Goal: Task Accomplishment & Management: Use online tool/utility

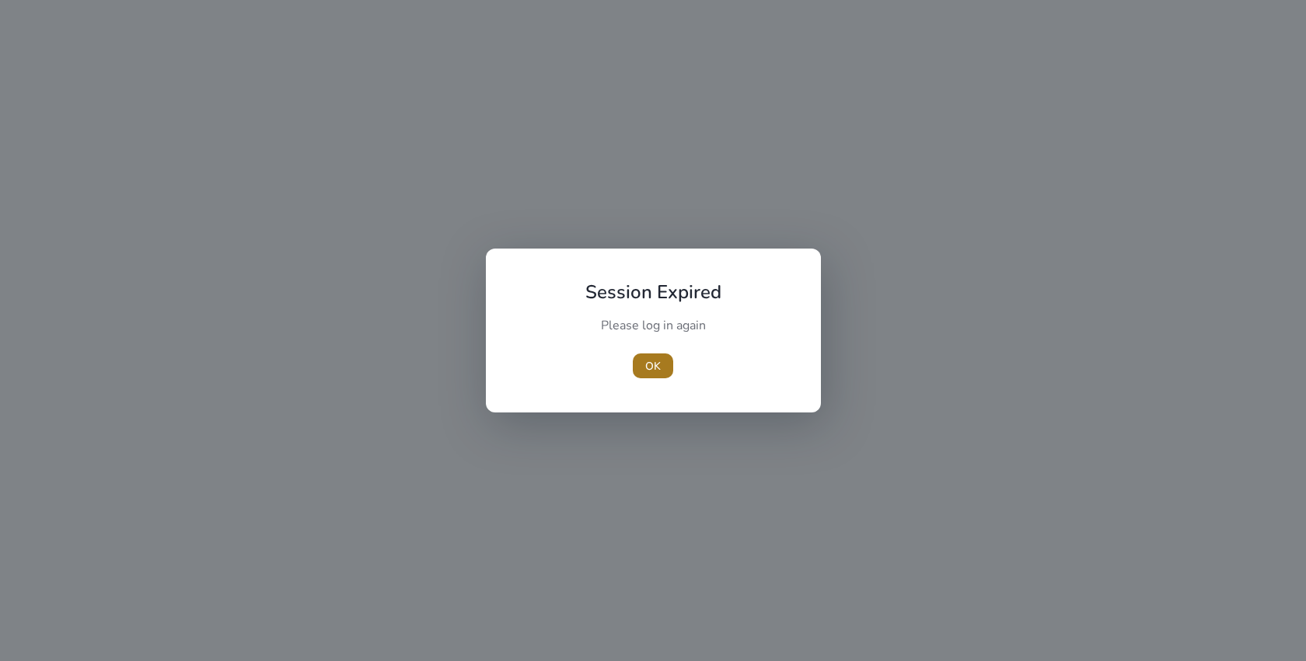
click at [647, 368] on span "OK" at bounding box center [653, 366] width 16 height 16
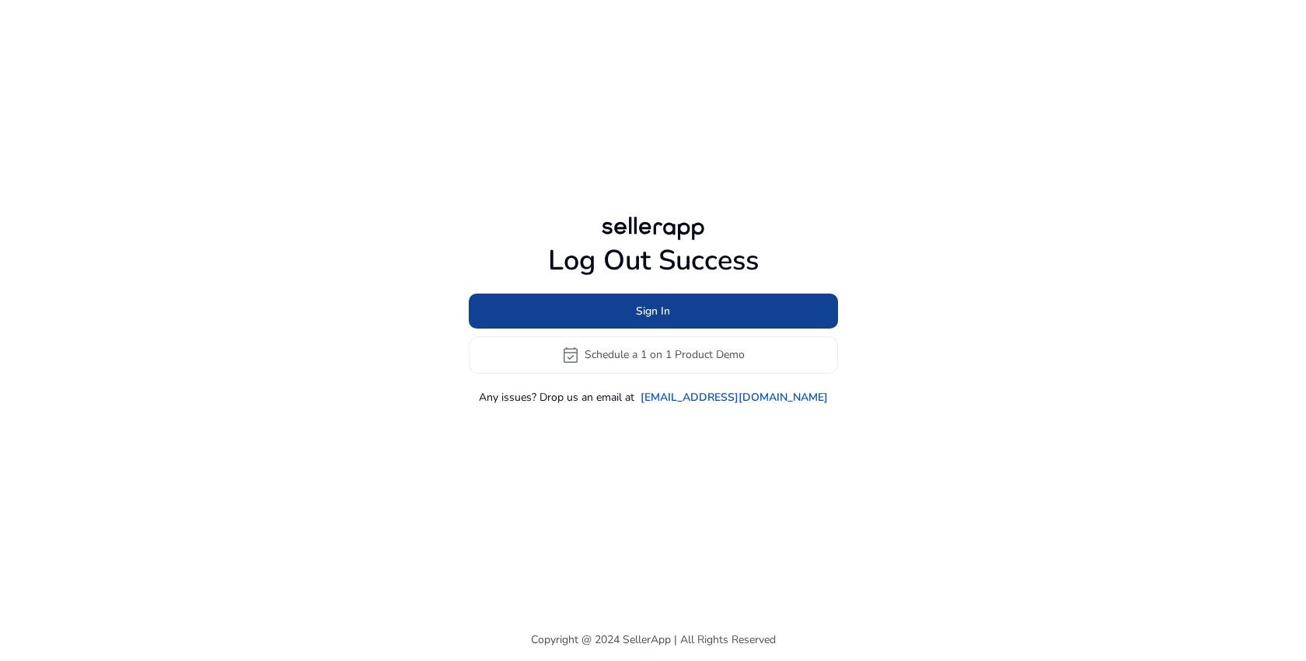
click at [673, 318] on span at bounding box center [653, 310] width 369 height 37
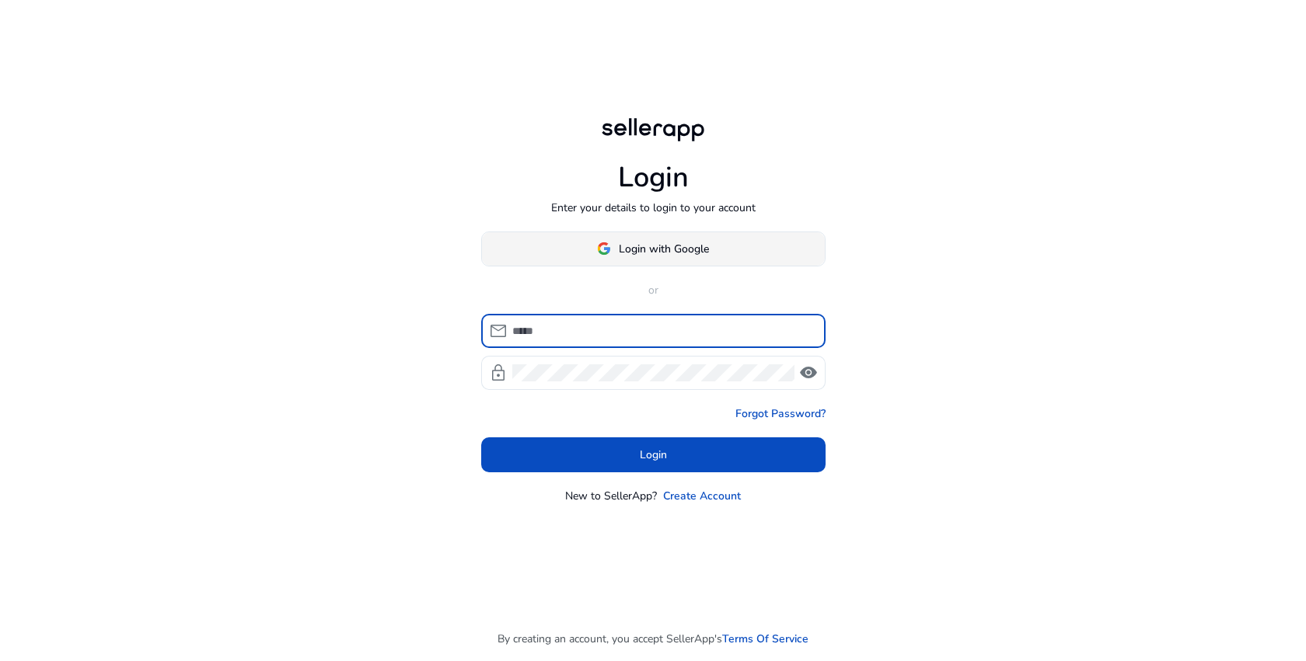
click at [688, 250] on span "Login with Google" at bounding box center [664, 249] width 90 height 16
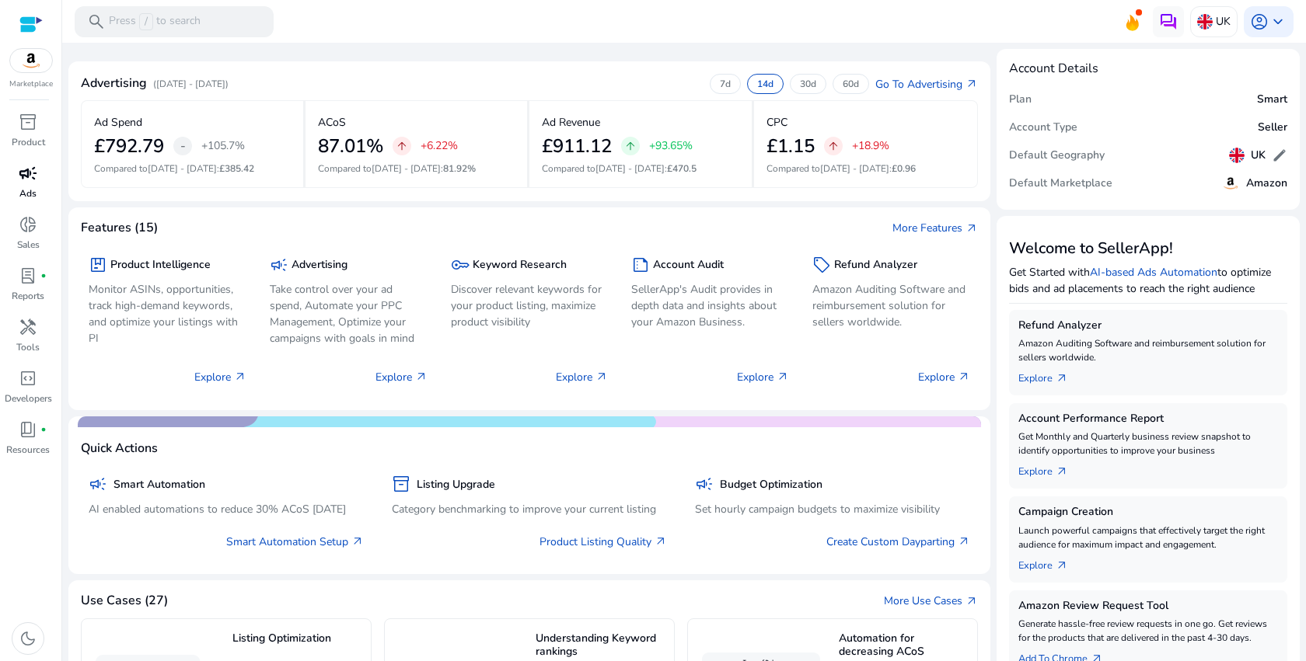
click at [32, 183] on span "campaign" at bounding box center [28, 173] width 19 height 19
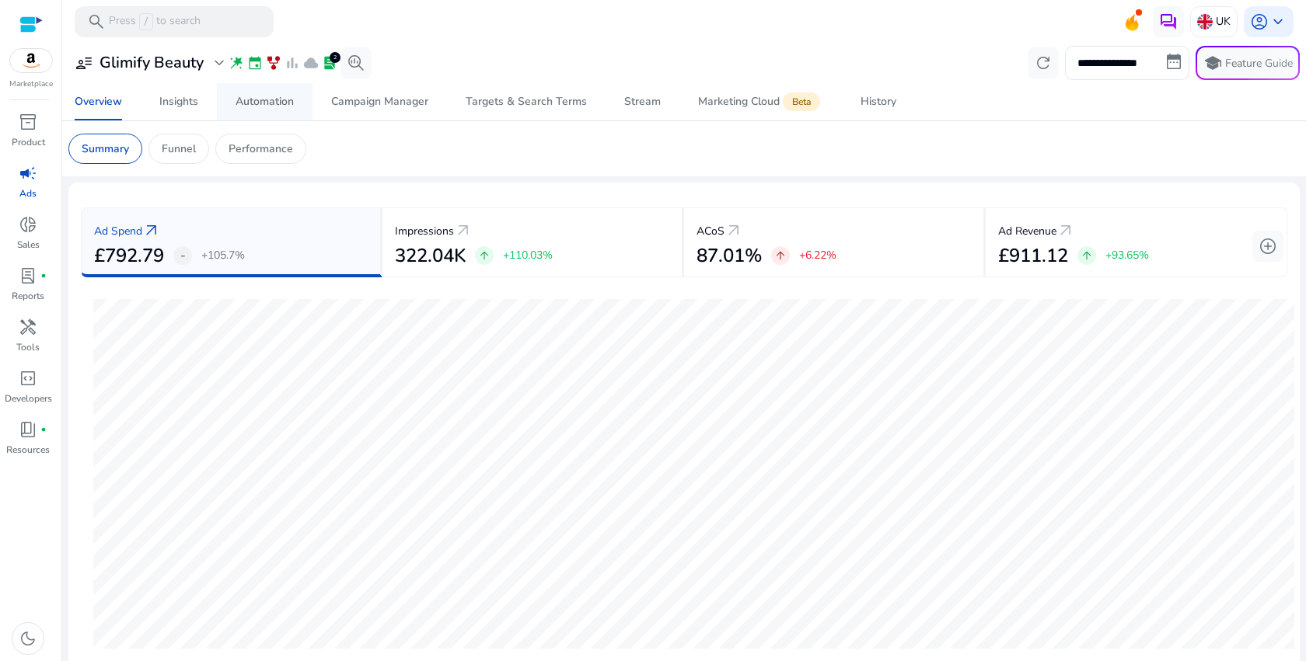
click at [268, 96] on div "Automation" at bounding box center [265, 101] width 58 height 11
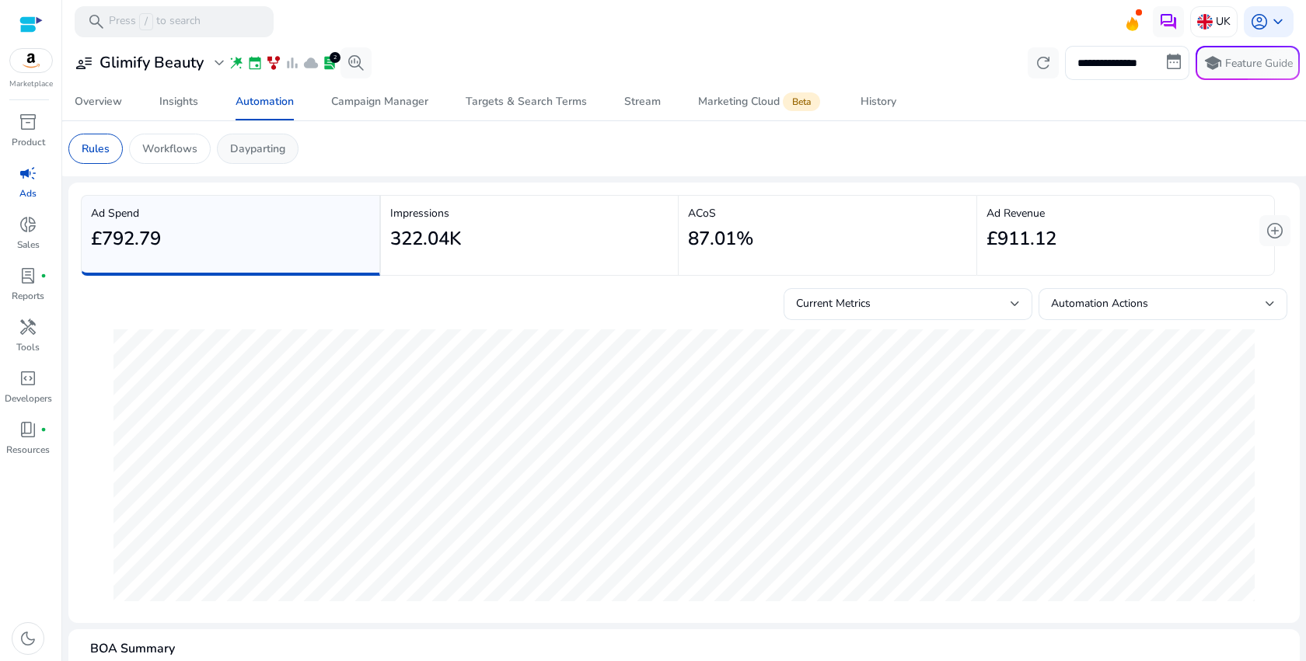
click at [277, 153] on p "Dayparting" at bounding box center [257, 149] width 55 height 16
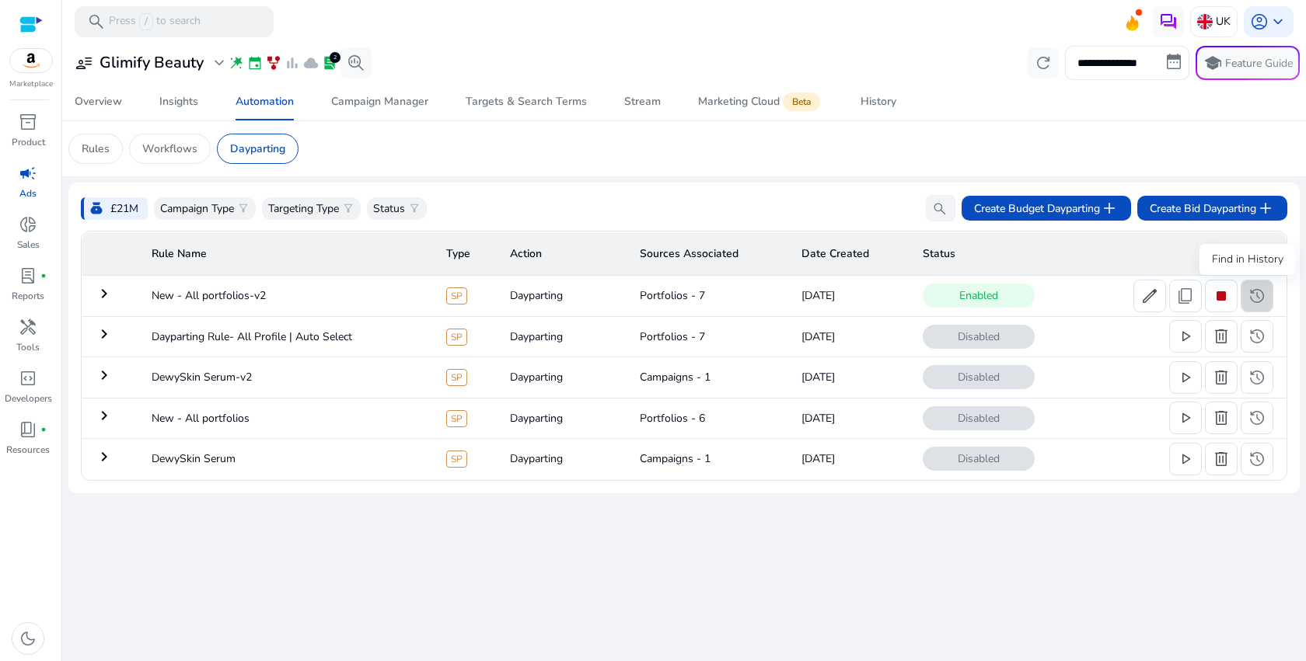
click at [1262, 290] on span "history" at bounding box center [1257, 296] width 19 height 19
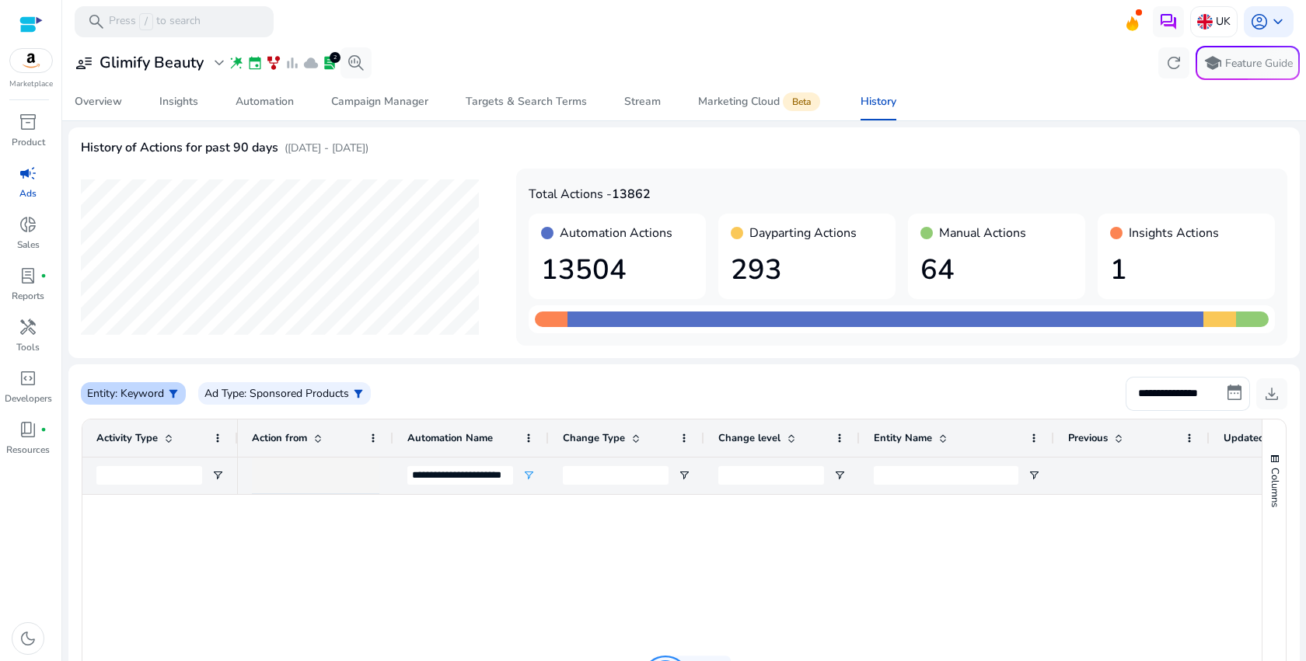
click at [153, 396] on p ": Keyword" at bounding box center [139, 394] width 49 height 16
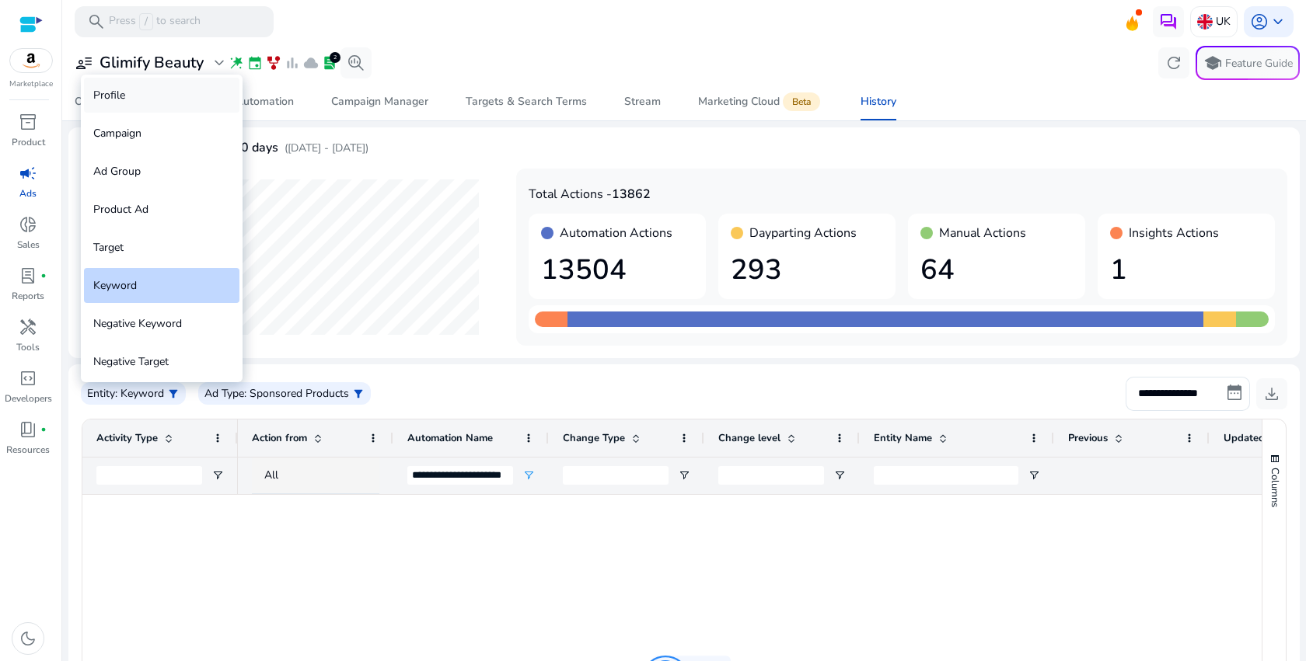
click at [137, 84] on div "Profile" at bounding box center [161, 95] width 155 height 35
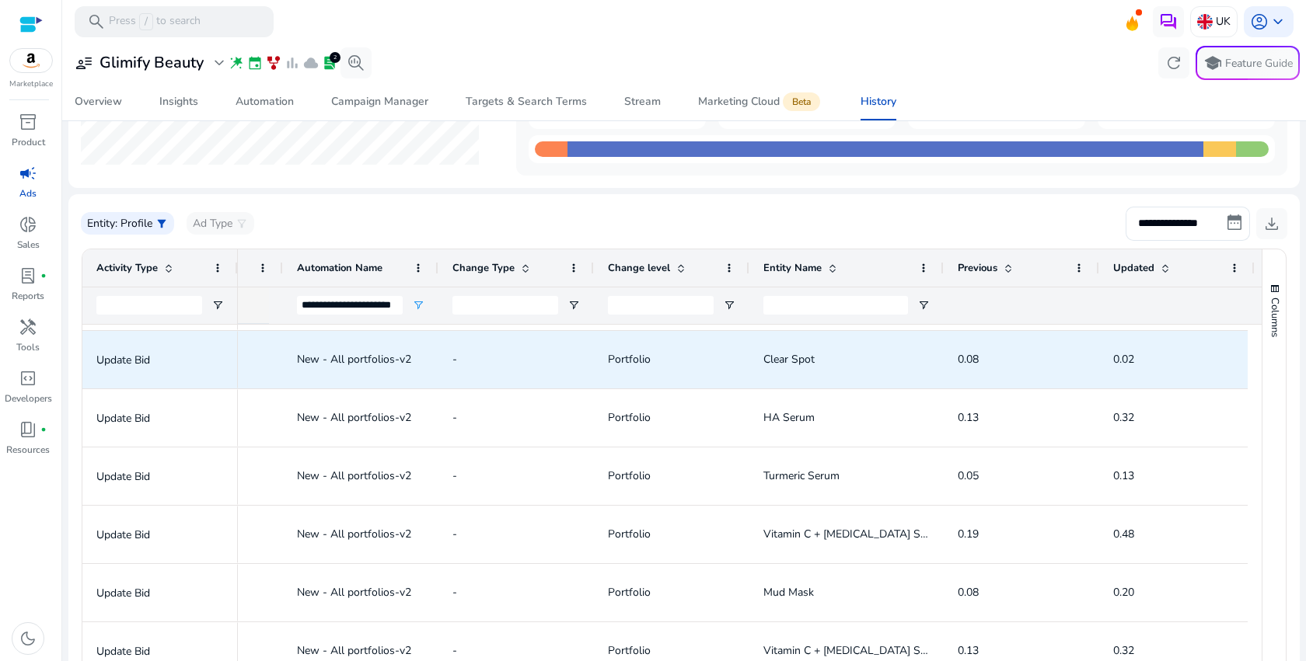
scroll to position [341, 0]
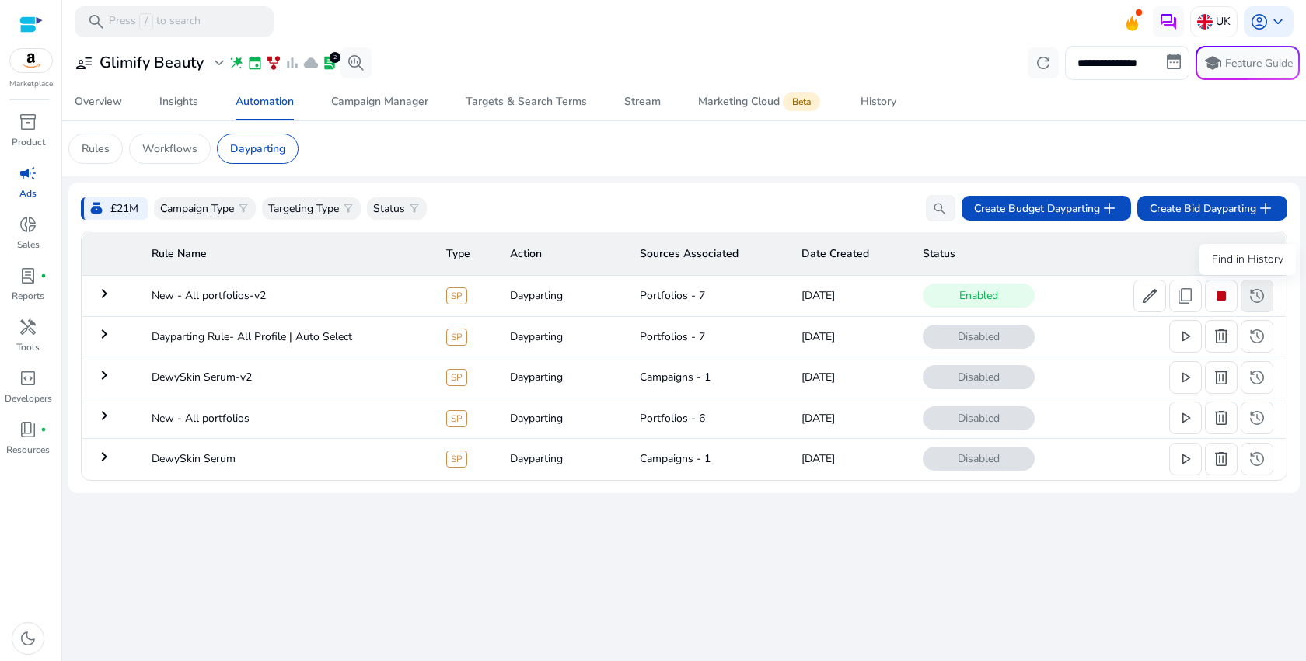
click at [1248, 291] on span "history" at bounding box center [1257, 296] width 19 height 19
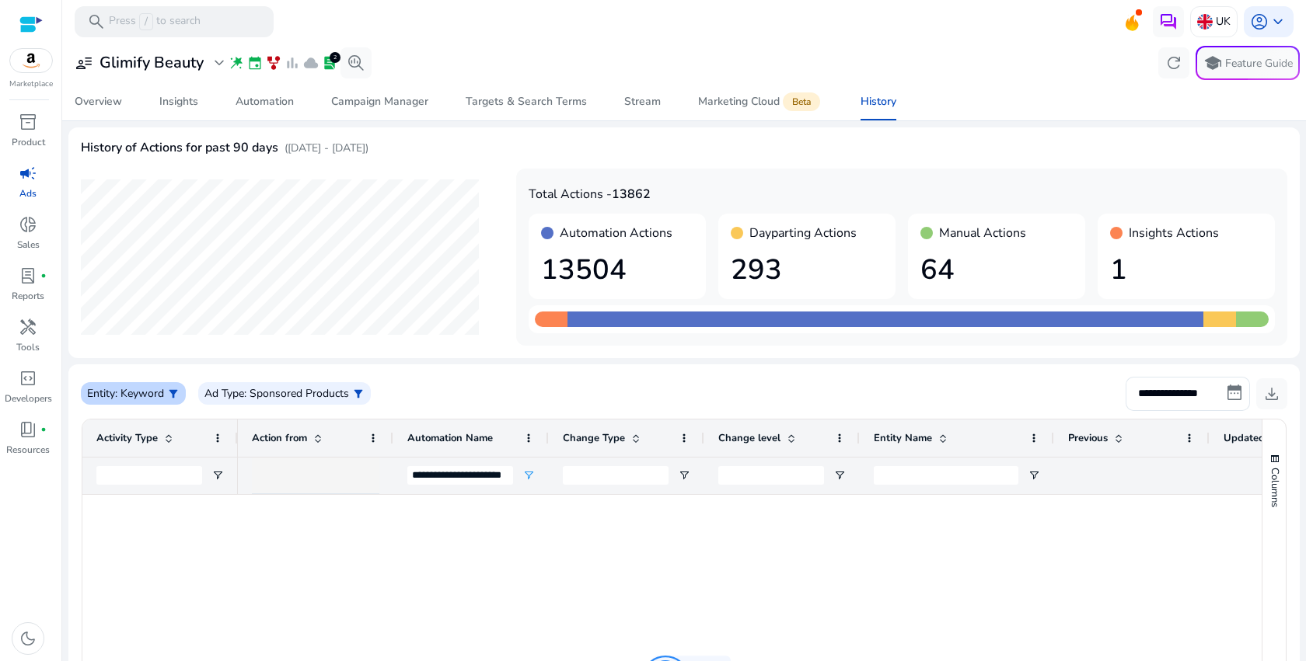
click at [160, 387] on p ": Keyword" at bounding box center [139, 394] width 49 height 16
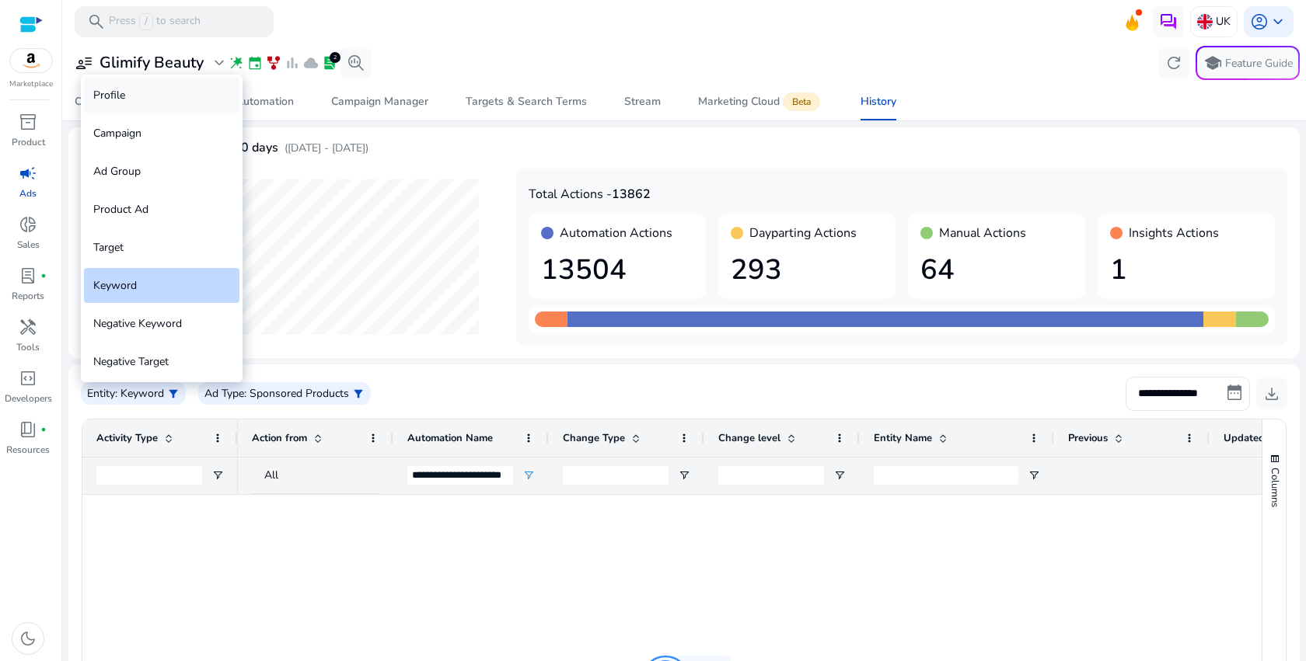
click at [152, 93] on div "Profile" at bounding box center [161, 95] width 155 height 35
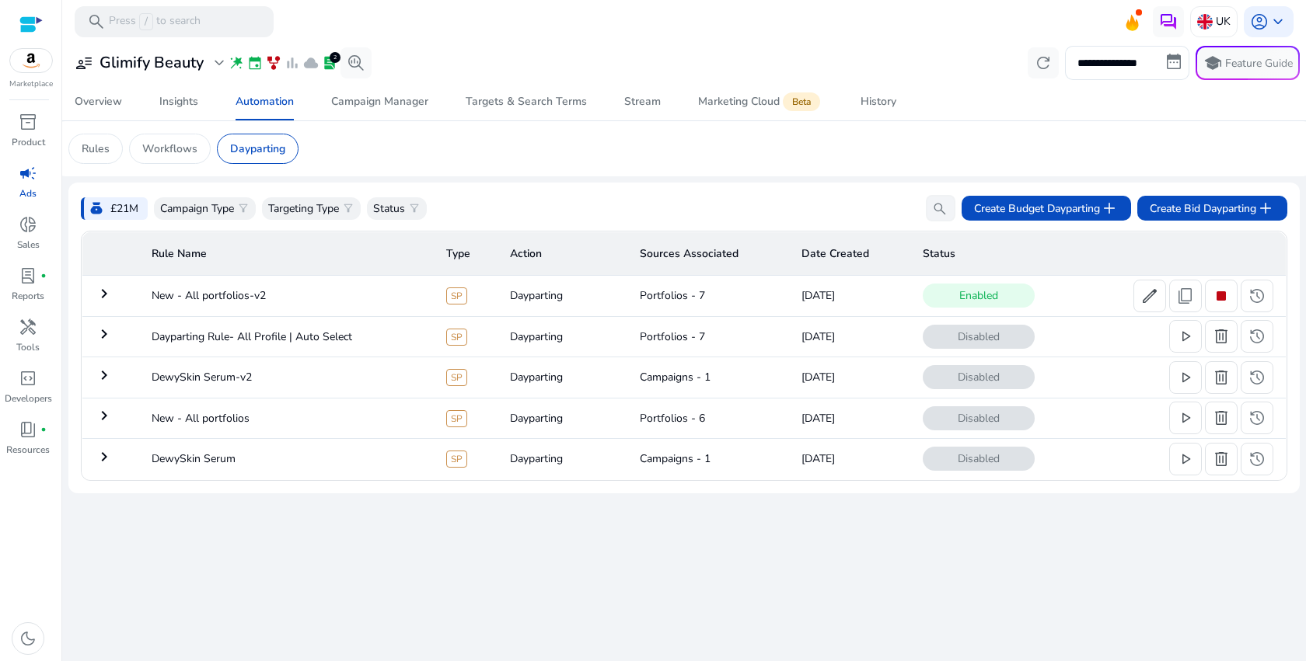
click at [109, 297] on mat-icon "keyboard_arrow_right" at bounding box center [104, 293] width 19 height 19
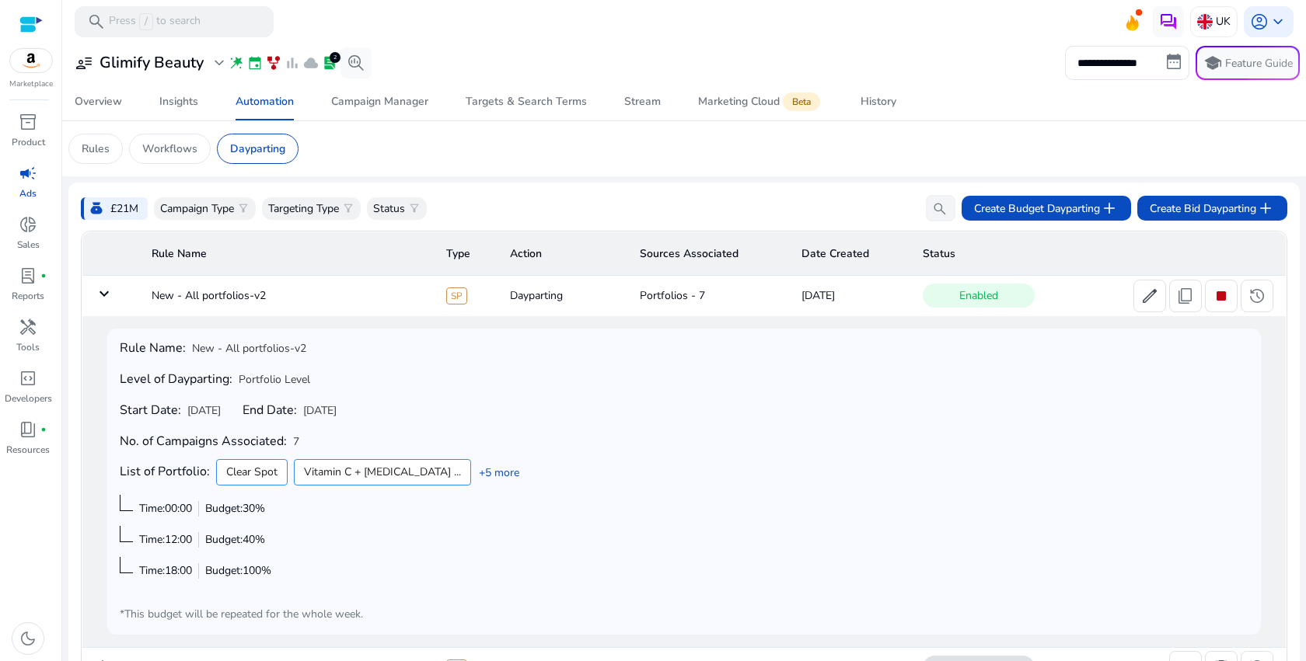
click at [109, 297] on mat-icon "keyboard_arrow_down" at bounding box center [104, 293] width 19 height 19
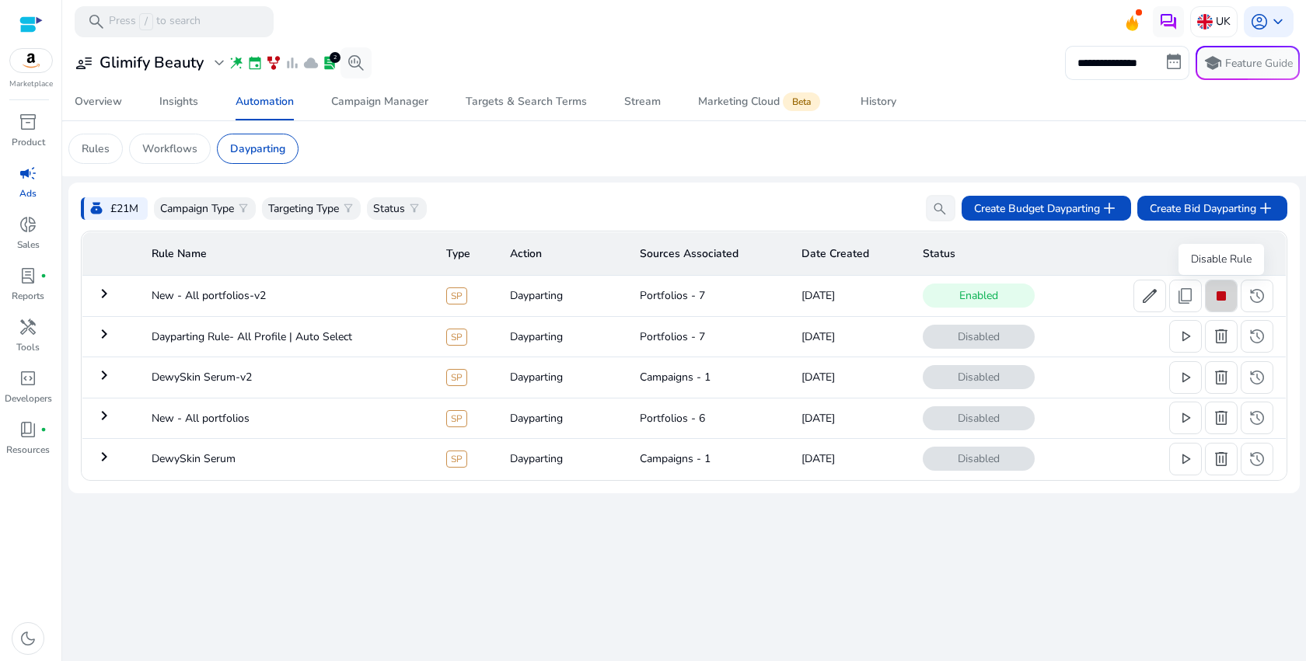
click at [1223, 300] on span "stop" at bounding box center [1221, 296] width 19 height 19
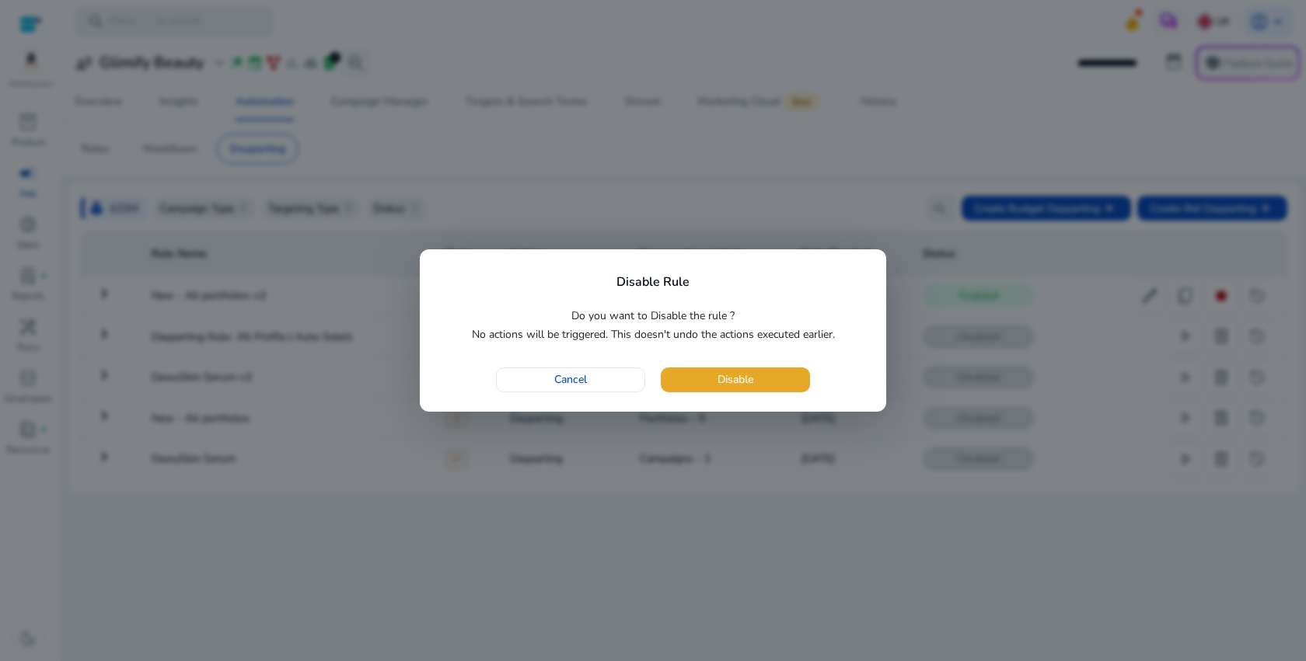
click at [818, 376] on div "Cancel Disable" at bounding box center [653, 380] width 428 height 25
click at [802, 376] on span "button" at bounding box center [735, 379] width 149 height 37
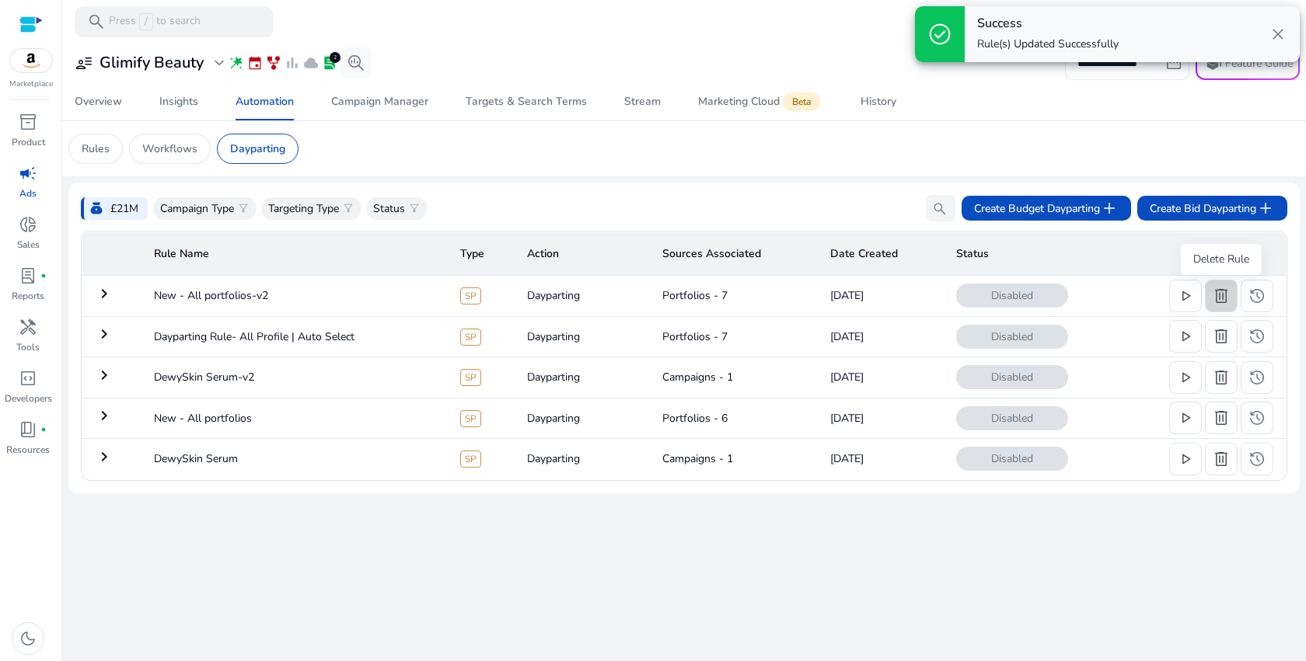
click at [1216, 304] on span "delete" at bounding box center [1221, 296] width 19 height 19
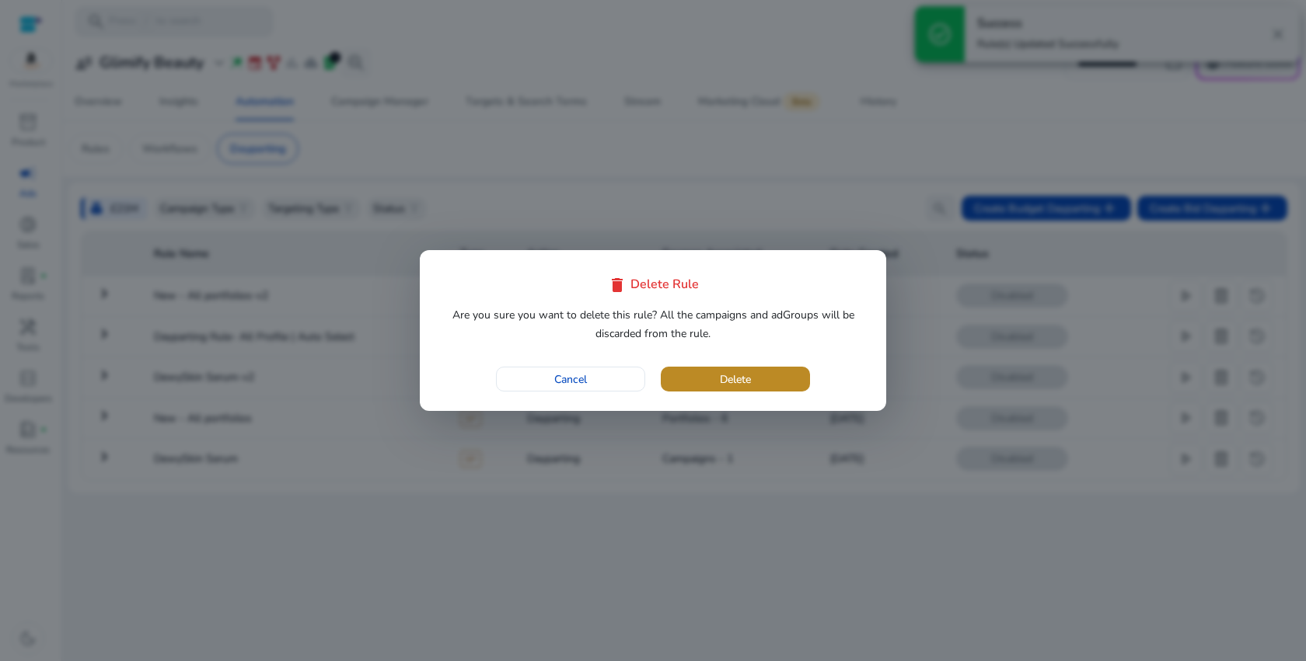
click at [737, 374] on span "Delete" at bounding box center [735, 380] width 31 height 16
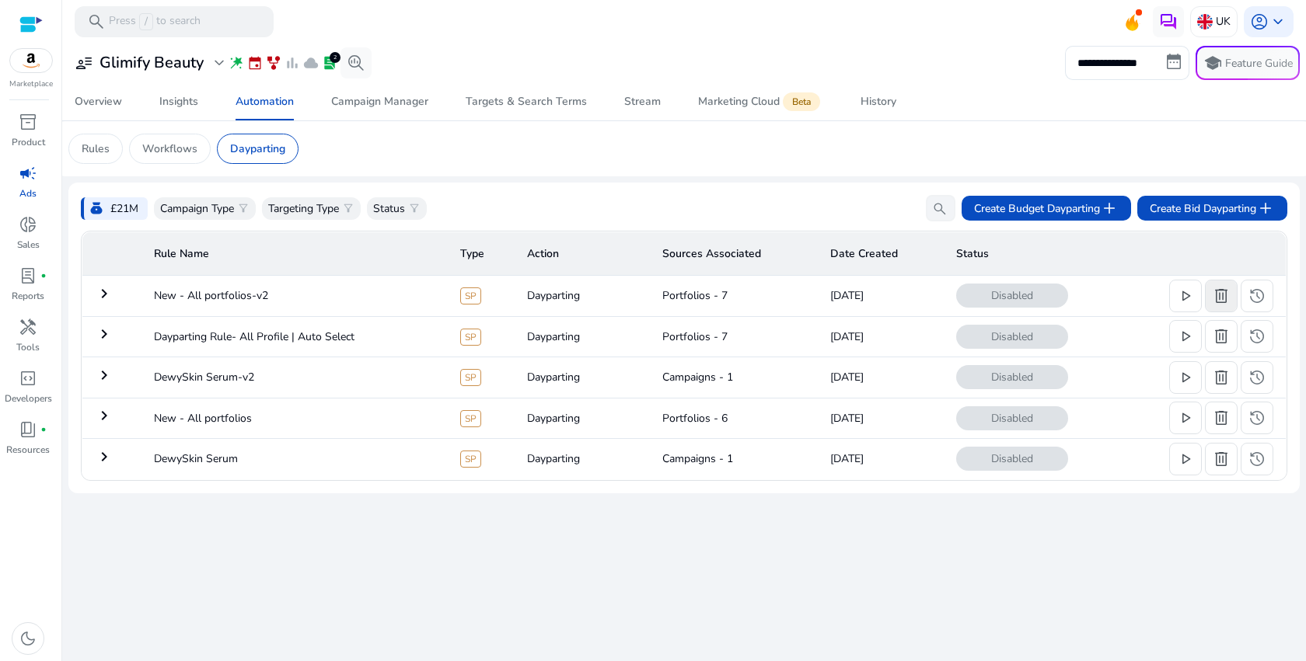
click at [1227, 291] on span "delete" at bounding box center [1221, 296] width 19 height 19
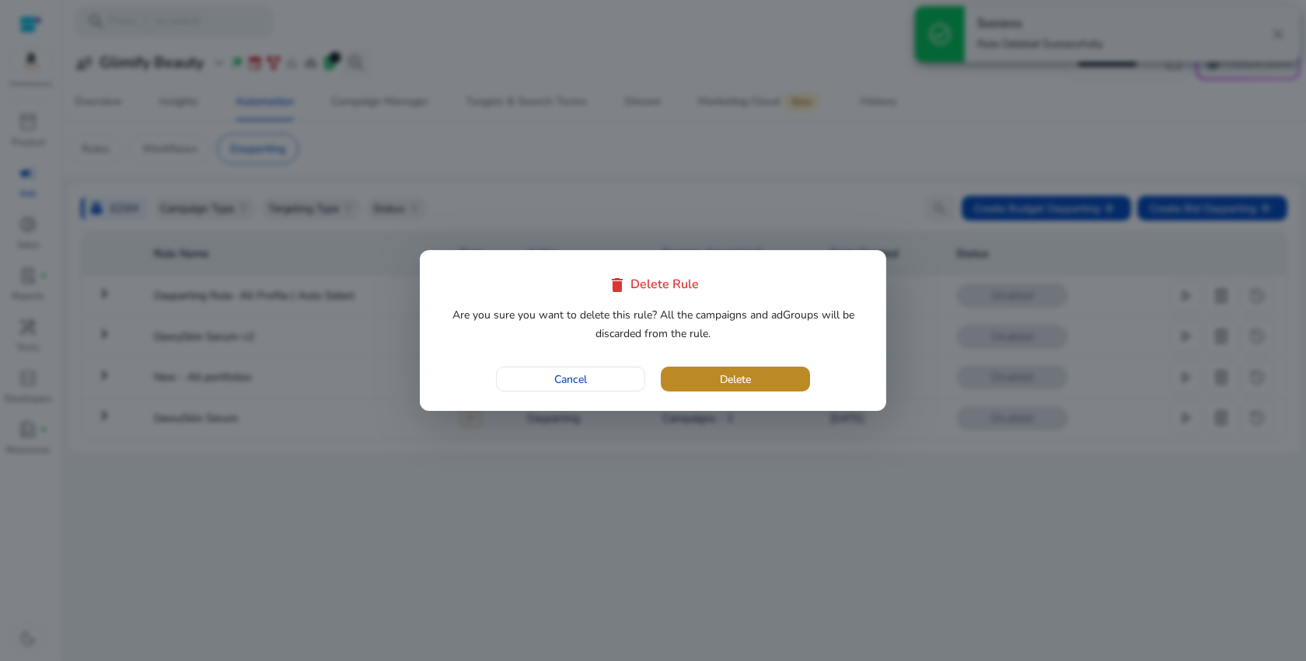
click at [724, 375] on span "Delete" at bounding box center [735, 380] width 31 height 16
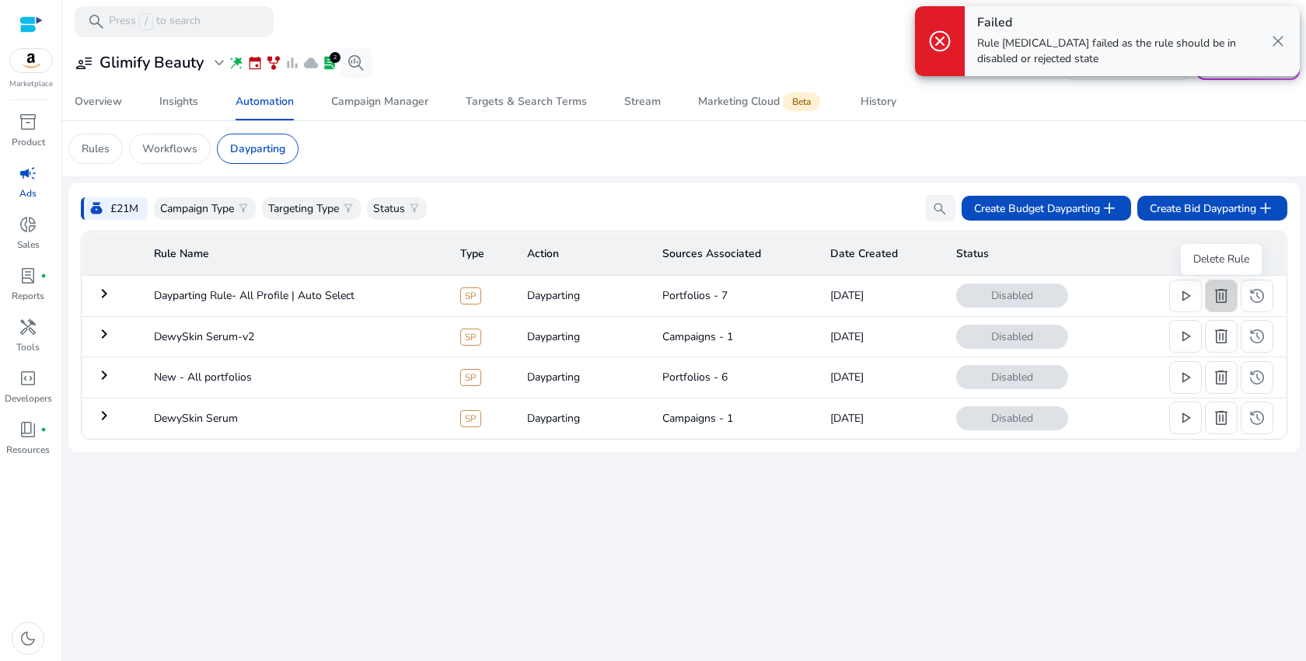
click at [1223, 302] on span "delete" at bounding box center [1221, 296] width 19 height 19
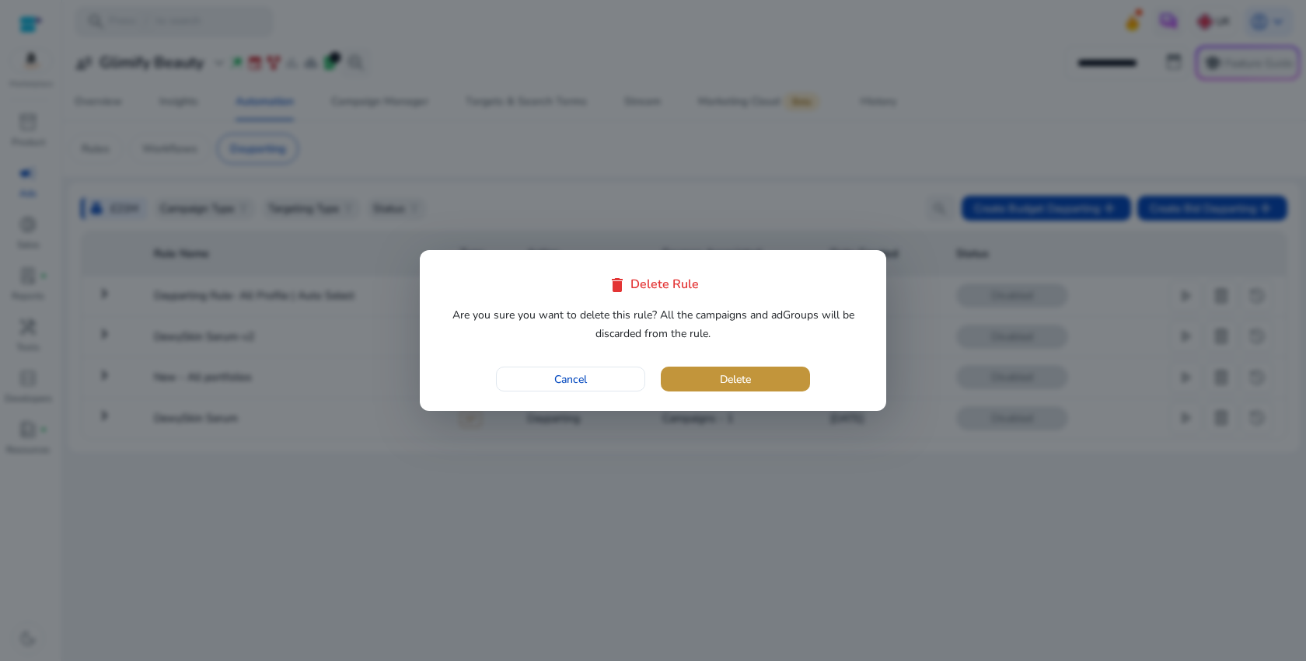
click at [752, 380] on span "button" at bounding box center [735, 379] width 149 height 37
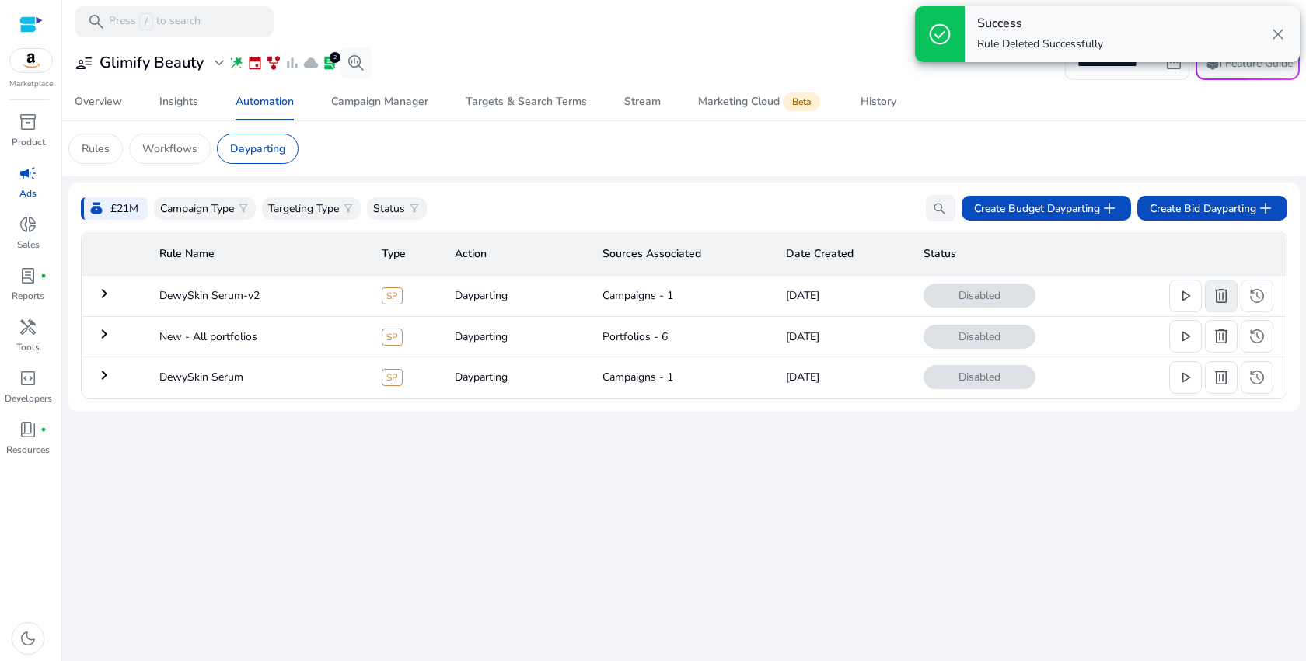
click at [1219, 291] on span "delete" at bounding box center [1221, 296] width 19 height 19
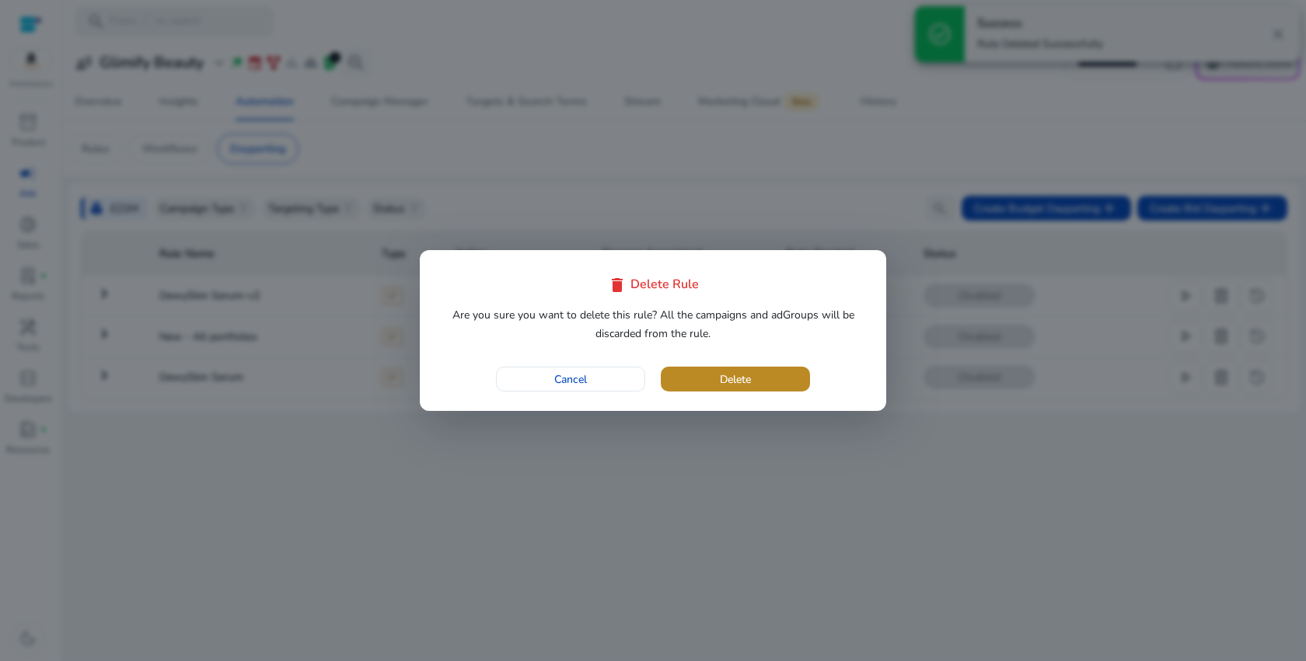
click at [755, 386] on span "button" at bounding box center [735, 379] width 149 height 37
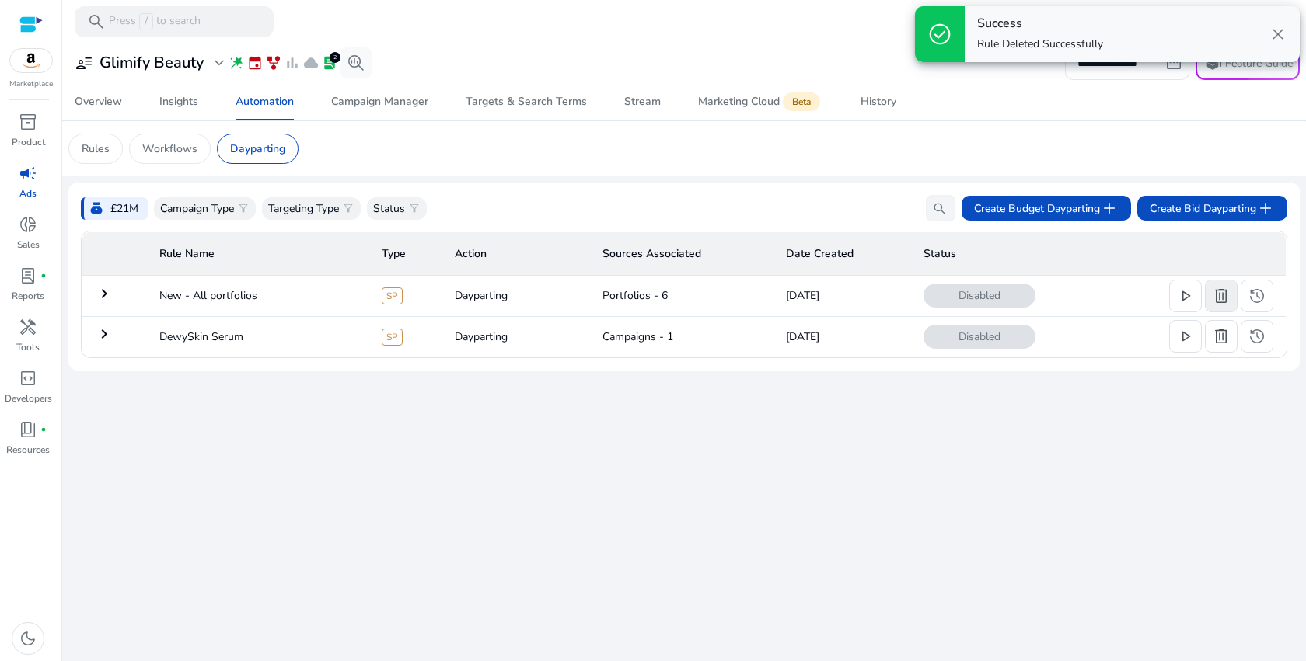
click at [1220, 300] on span "delete" at bounding box center [1221, 296] width 19 height 19
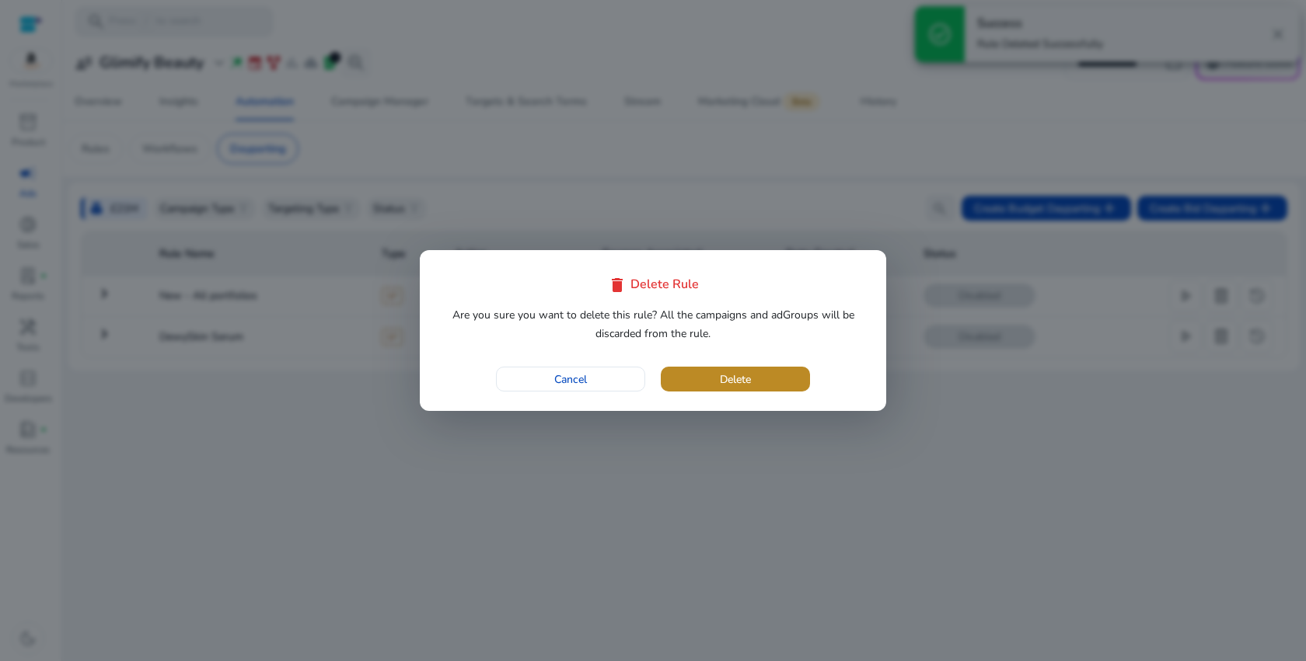
click at [728, 380] on span "Delete" at bounding box center [735, 380] width 31 height 16
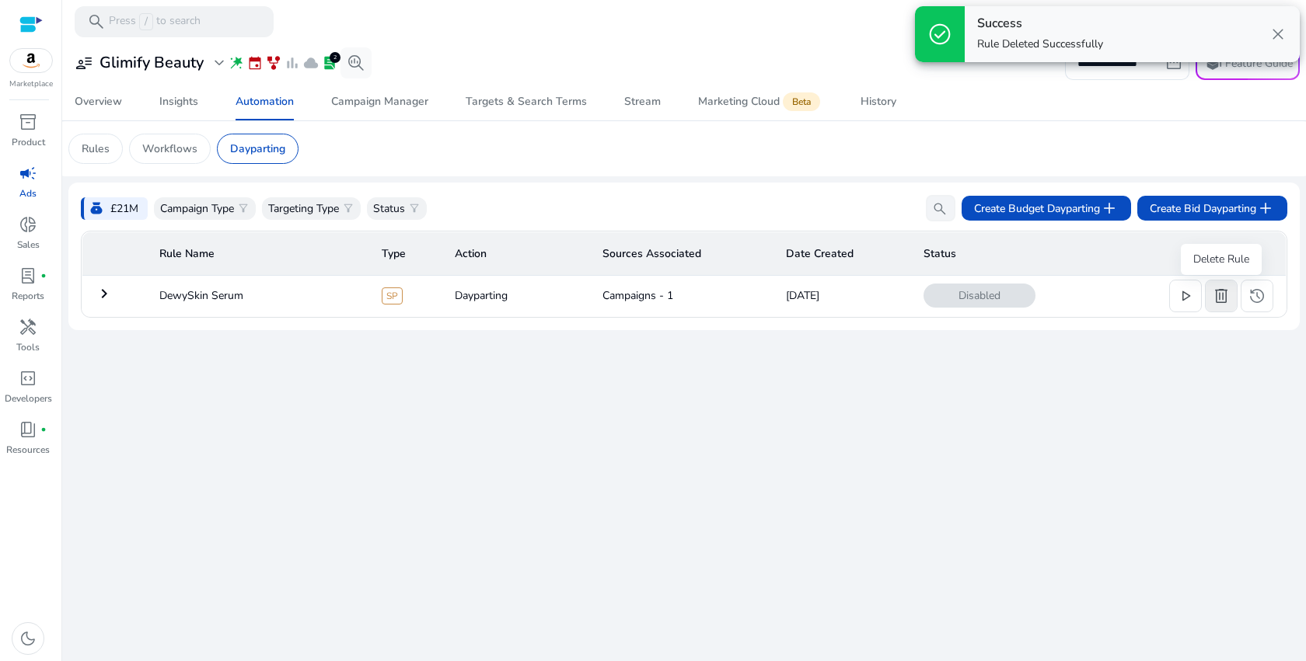
click at [1227, 298] on span "delete" at bounding box center [1221, 296] width 19 height 19
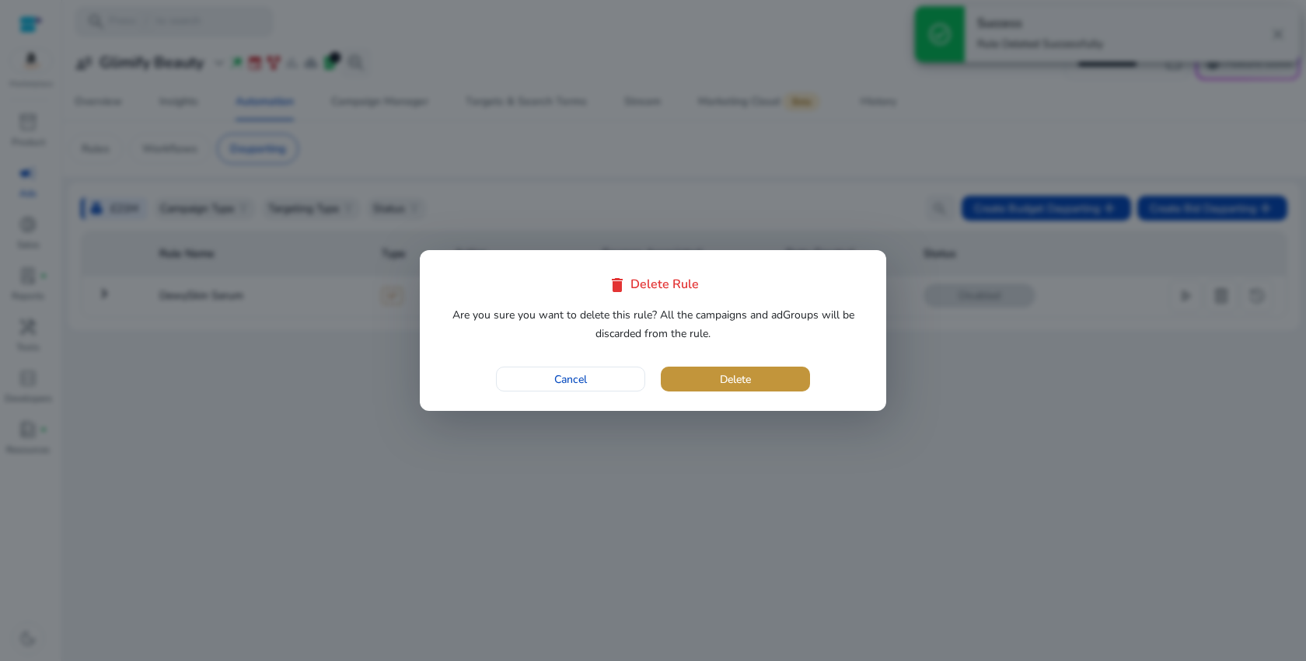
click at [760, 377] on span "button" at bounding box center [735, 379] width 149 height 37
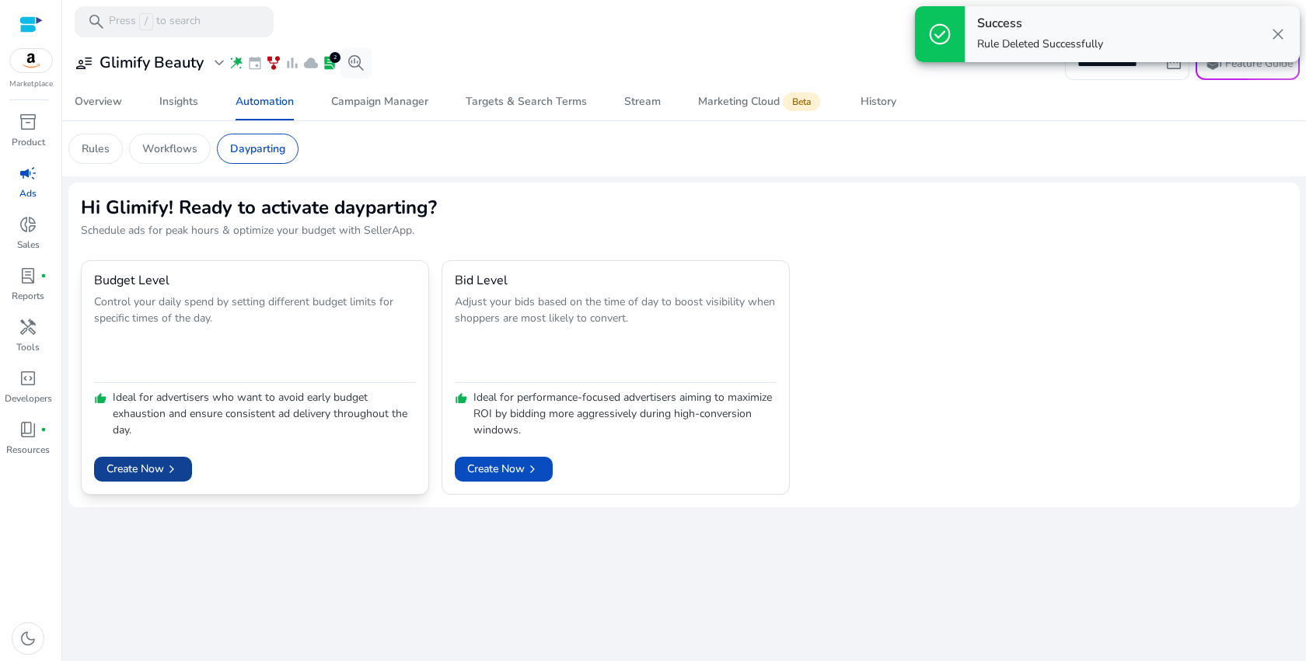
click at [120, 473] on span "Create Now chevron_right" at bounding box center [142, 469] width 73 height 16
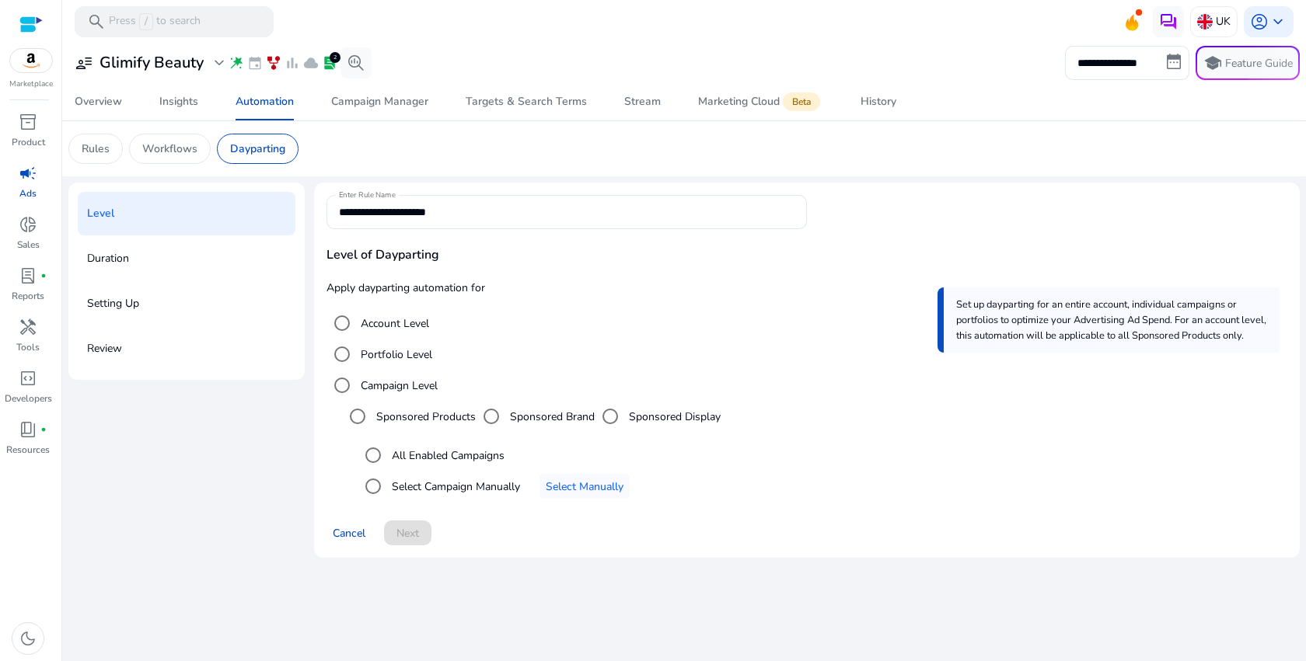
click at [393, 345] on div "Portfolio Level" at bounding box center [379, 354] width 106 height 31
click at [389, 359] on label "Portfolio Level" at bounding box center [395, 355] width 75 height 16
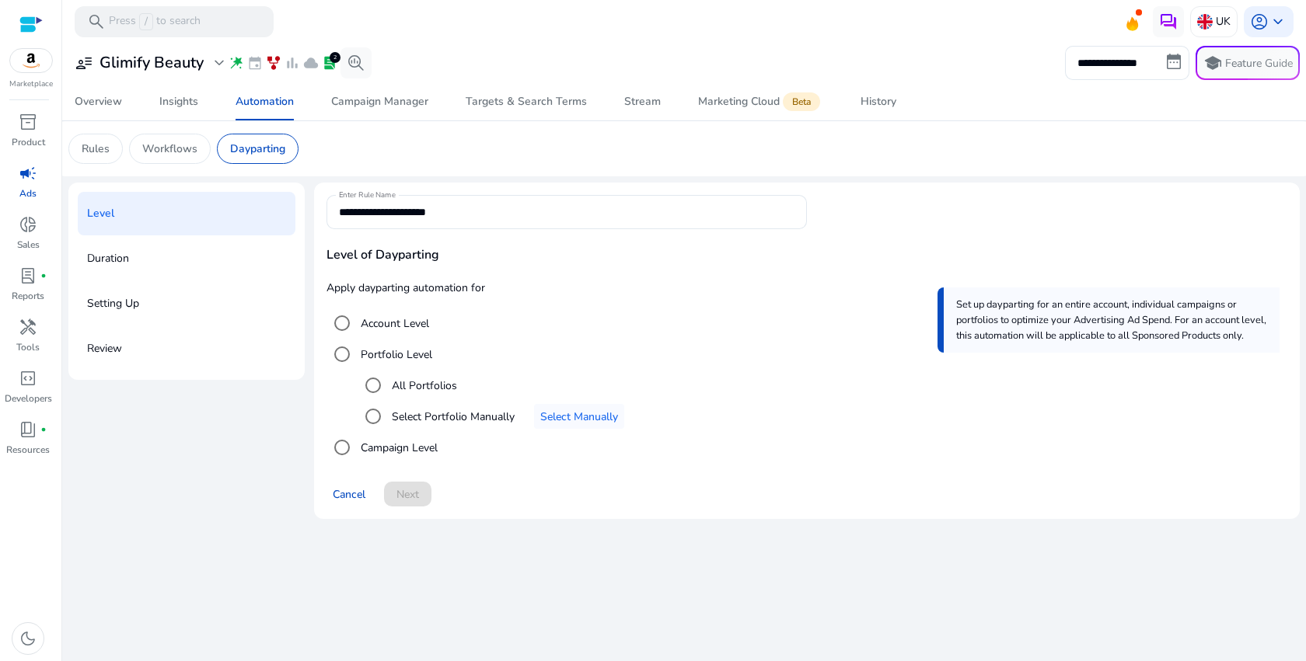
click at [412, 391] on label "All Portfolios" at bounding box center [423, 386] width 68 height 16
click at [403, 420] on label "Select Portfolio Manually" at bounding box center [452, 417] width 126 height 16
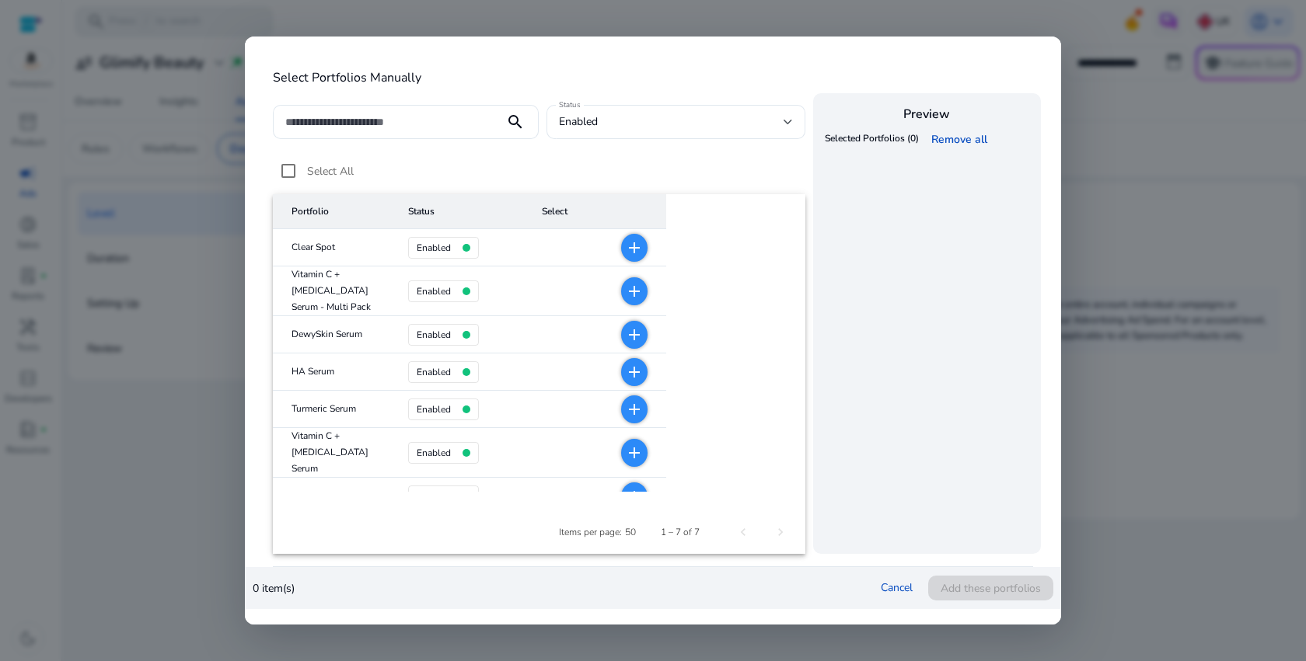
click at [625, 255] on mat-icon "add" at bounding box center [634, 248] width 19 height 19
click at [625, 285] on mat-icon "add" at bounding box center [634, 291] width 19 height 19
click at [625, 336] on mat-icon "add" at bounding box center [634, 335] width 19 height 19
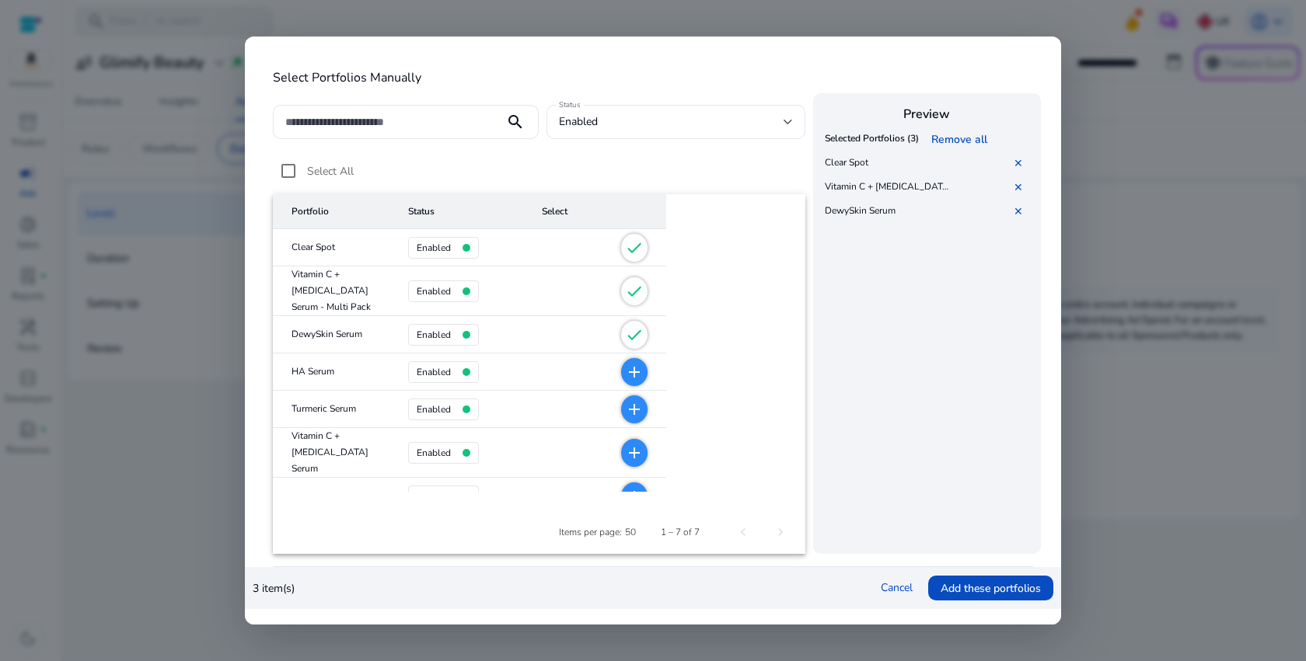
click at [621, 384] on span "add" at bounding box center [634, 372] width 26 height 28
click at [621, 420] on span "add" at bounding box center [634, 410] width 26 height 28
click at [625, 446] on mat-icon "add" at bounding box center [634, 453] width 19 height 19
click at [625, 487] on mat-icon "add" at bounding box center [634, 496] width 19 height 19
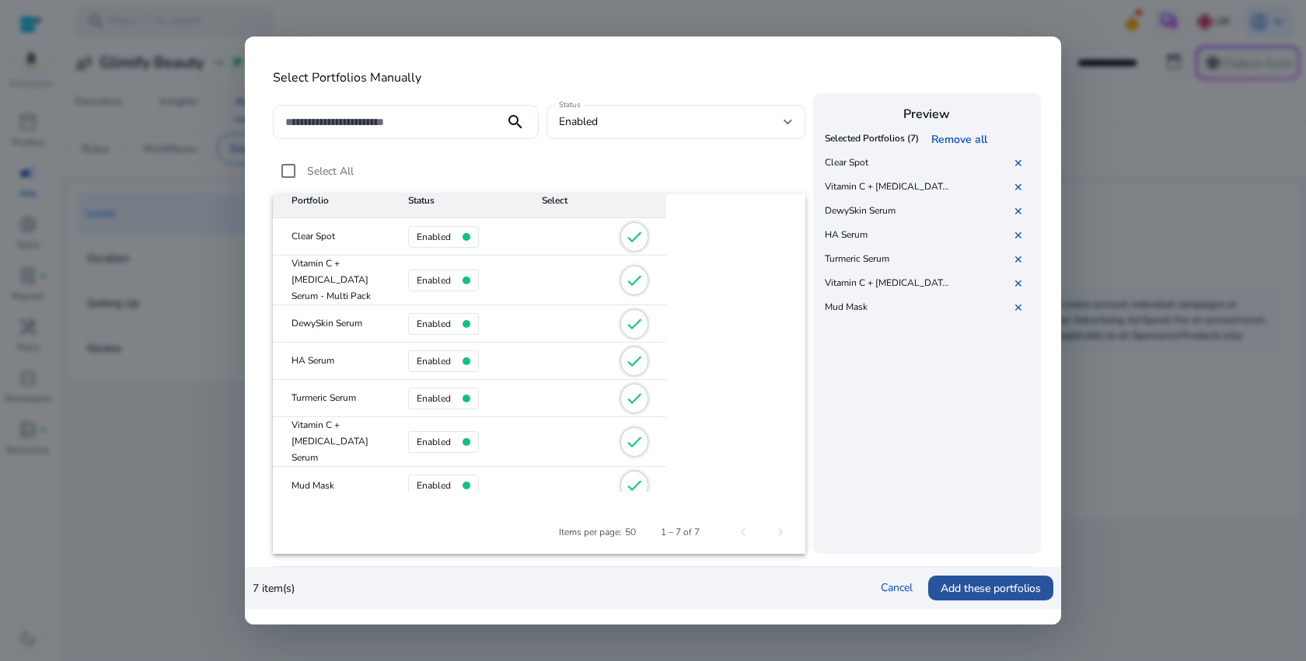
click at [1009, 588] on span "Add these portfolios" at bounding box center [991, 589] width 100 height 16
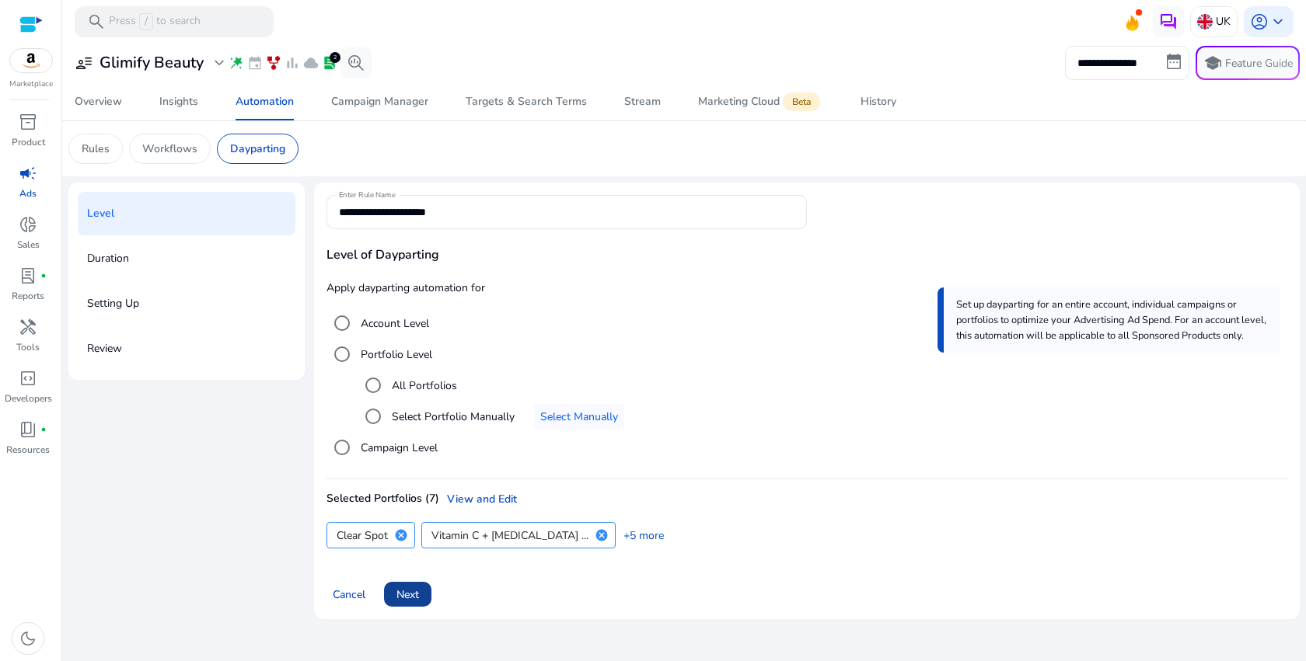
click at [407, 592] on span "Next" at bounding box center [407, 595] width 23 height 16
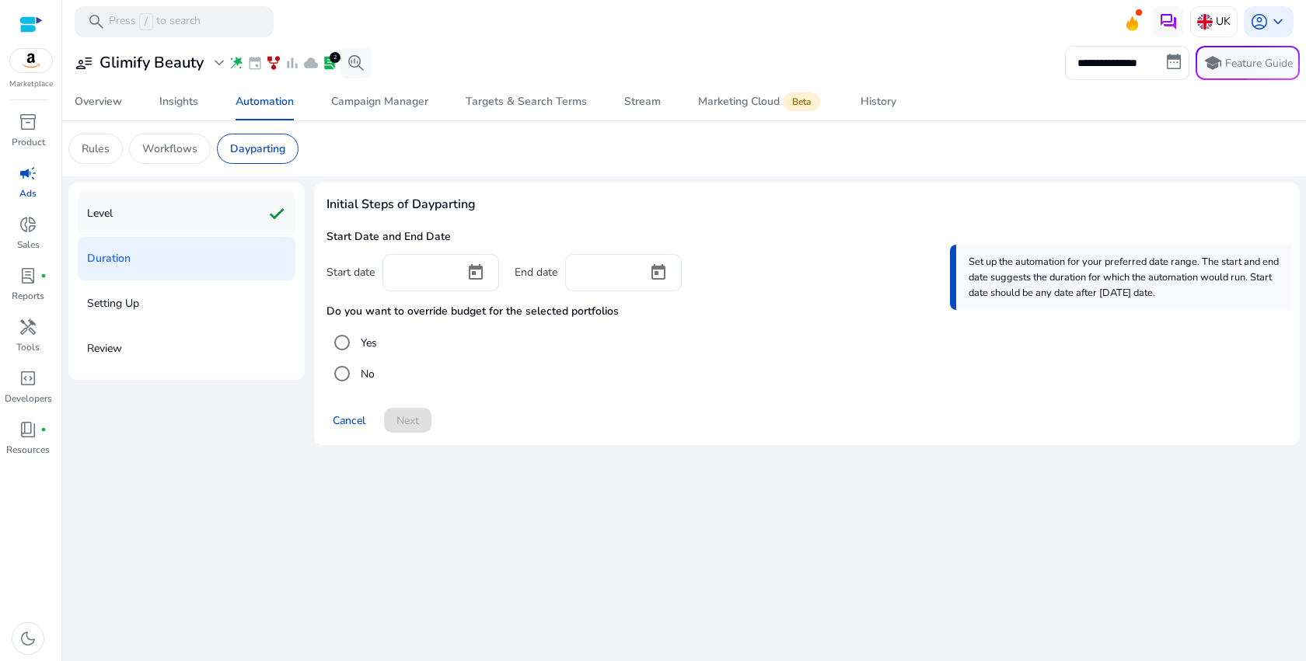
click at [226, 201] on div "Level check" at bounding box center [187, 214] width 218 height 44
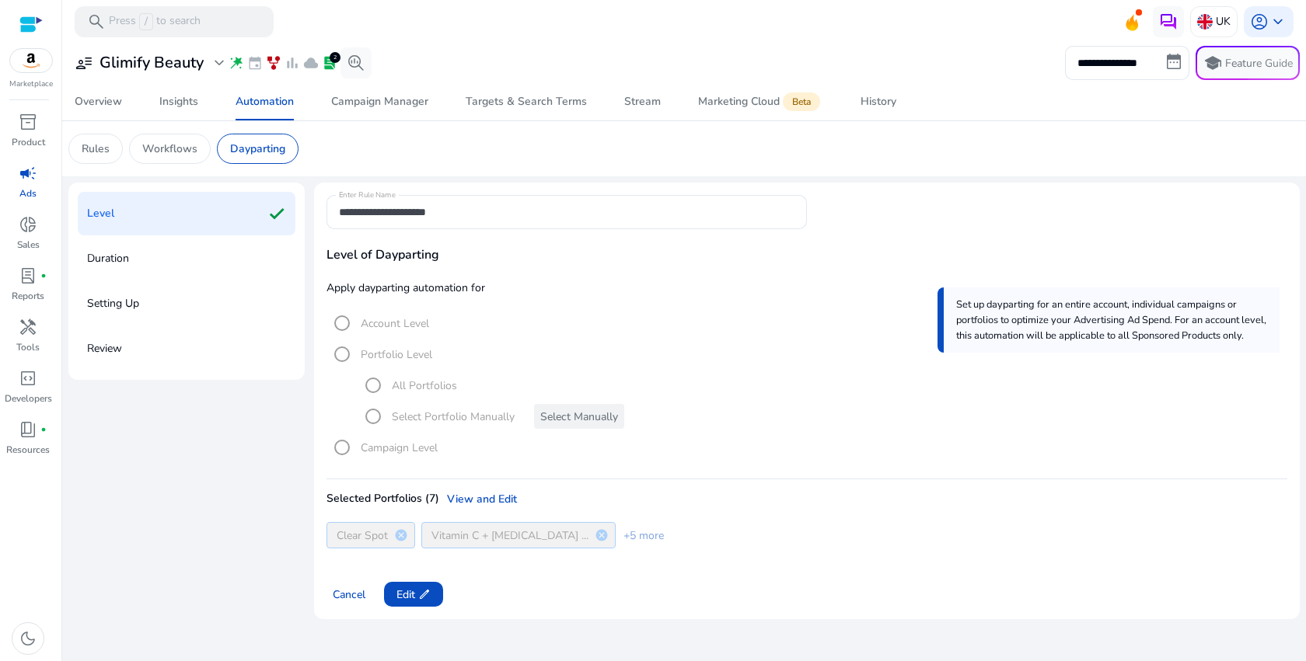
click at [192, 257] on div "Duration" at bounding box center [187, 259] width 218 height 44
click at [146, 257] on div "Duration" at bounding box center [187, 259] width 218 height 44
click at [397, 585] on span at bounding box center [413, 594] width 59 height 37
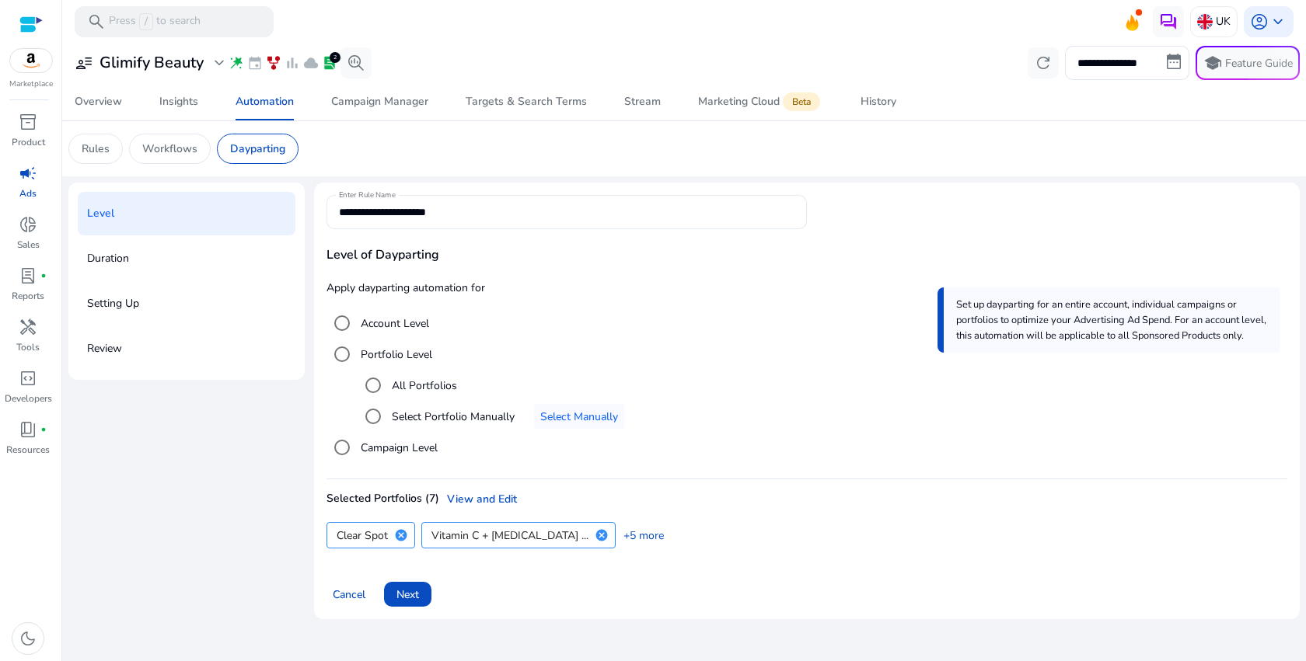
click at [456, 207] on input "**********" at bounding box center [566, 212] width 455 height 17
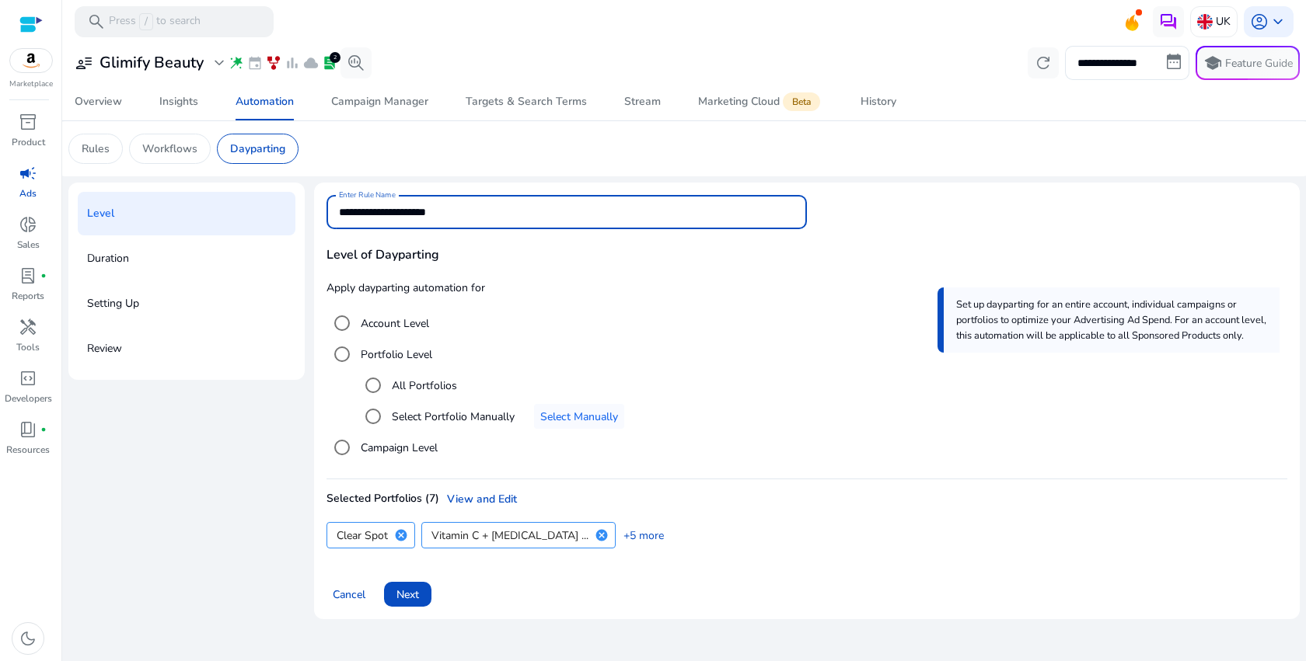
click at [456, 207] on input "**********" at bounding box center [566, 212] width 455 height 17
type input "**********"
click at [403, 602] on button "Next" at bounding box center [407, 594] width 47 height 25
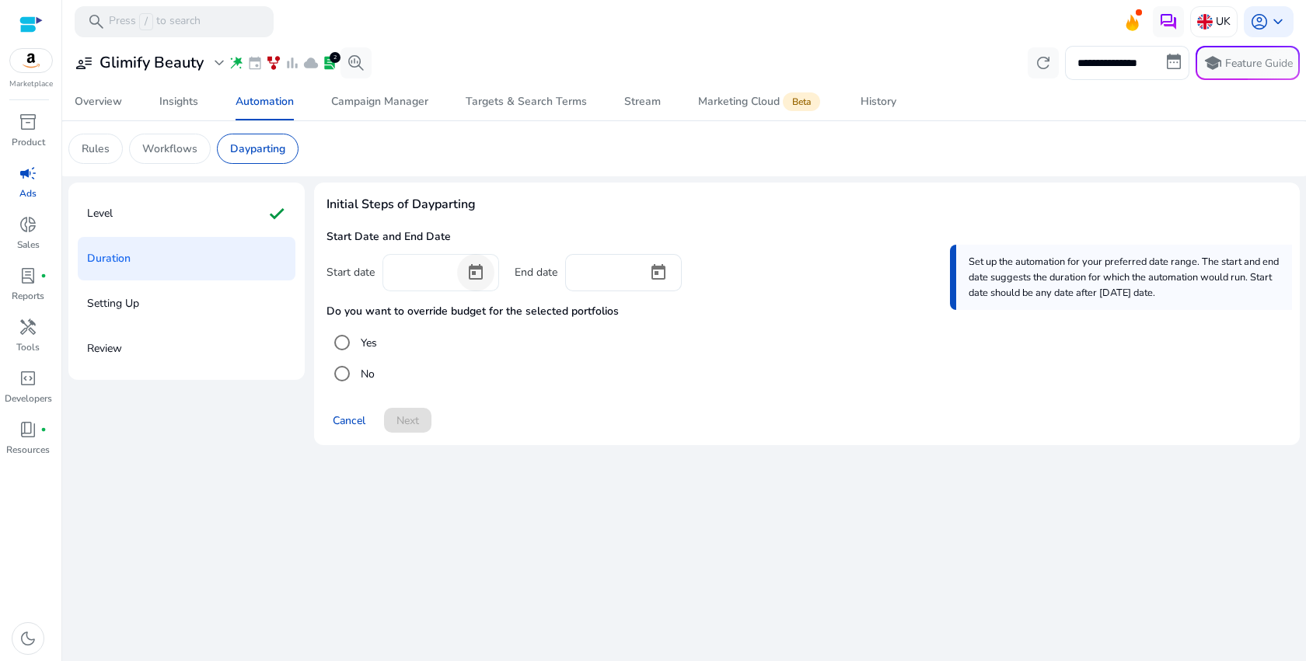
click at [459, 279] on span "Open calendar" at bounding box center [475, 272] width 37 height 37
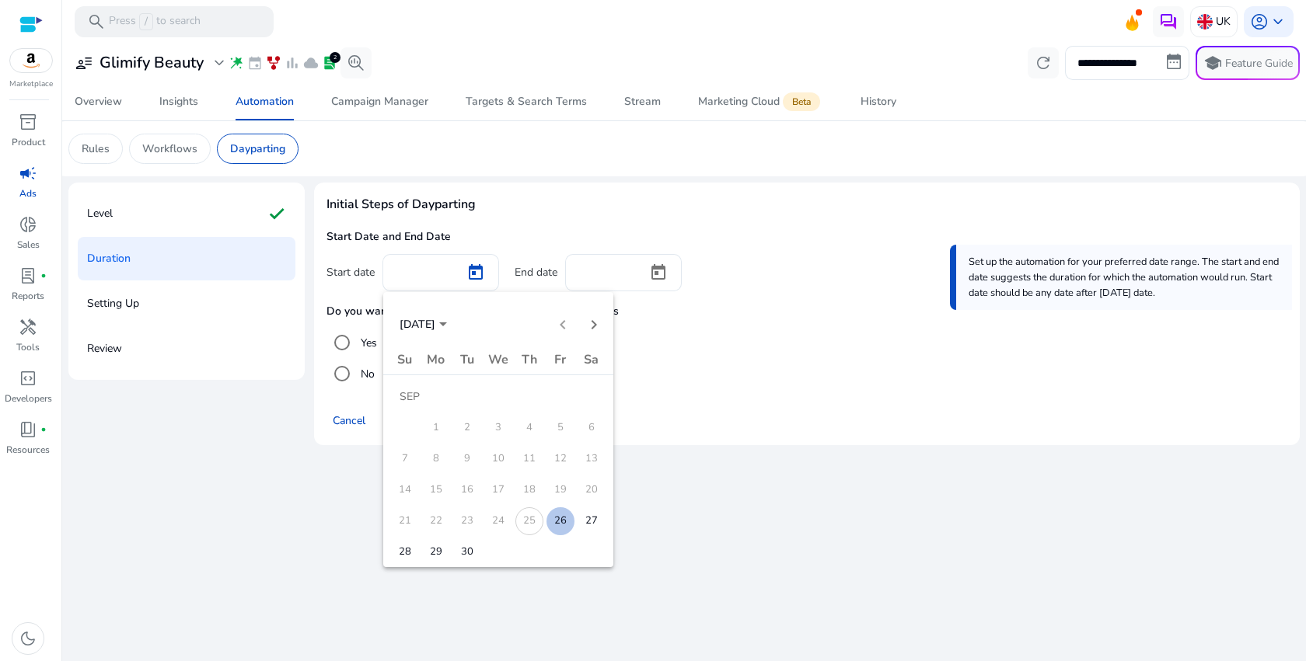
click at [564, 529] on span "26" at bounding box center [560, 522] width 28 height 28
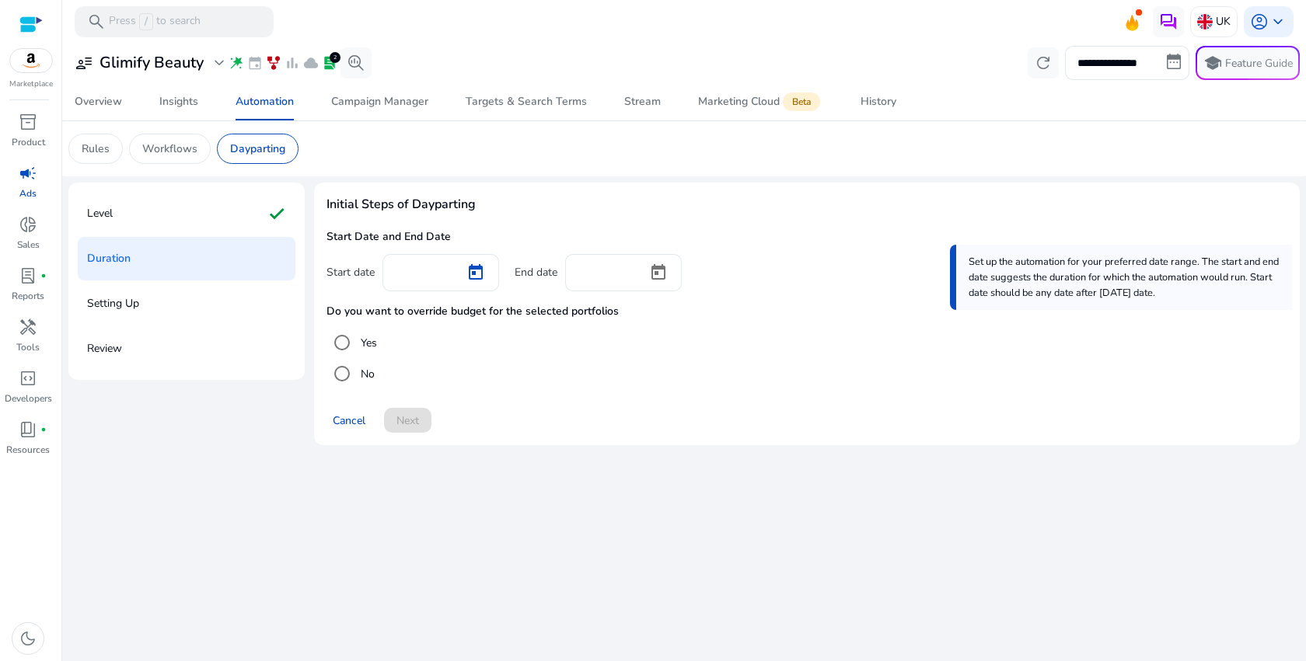
type input "*********"
click at [646, 265] on span "Open calendar" at bounding box center [658, 272] width 37 height 37
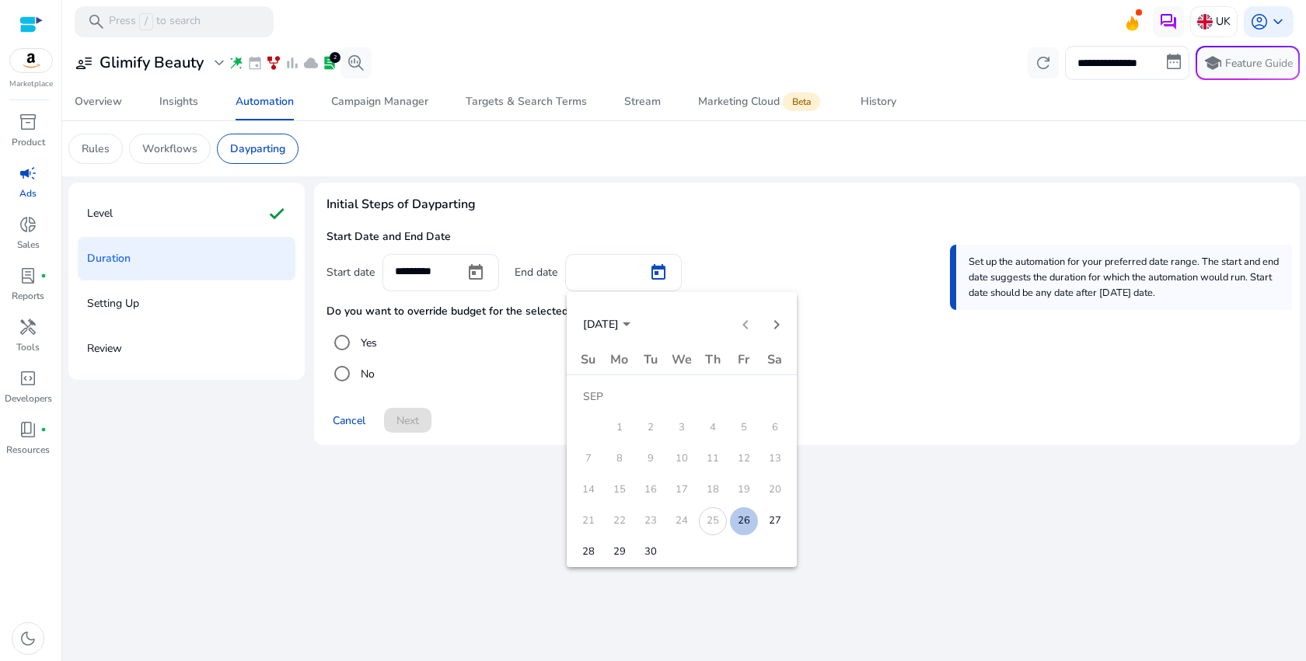
click at [649, 554] on span "30" at bounding box center [651, 553] width 28 height 28
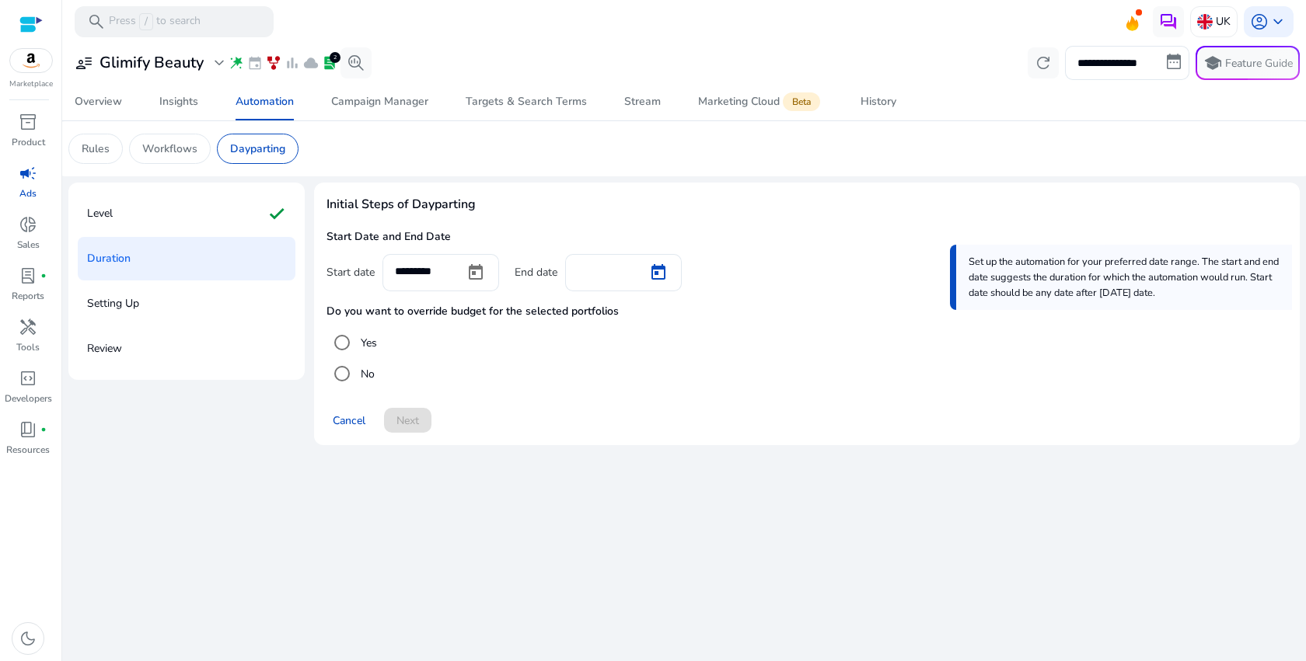
type input "*********"
click at [403, 420] on span "Next" at bounding box center [407, 421] width 23 height 16
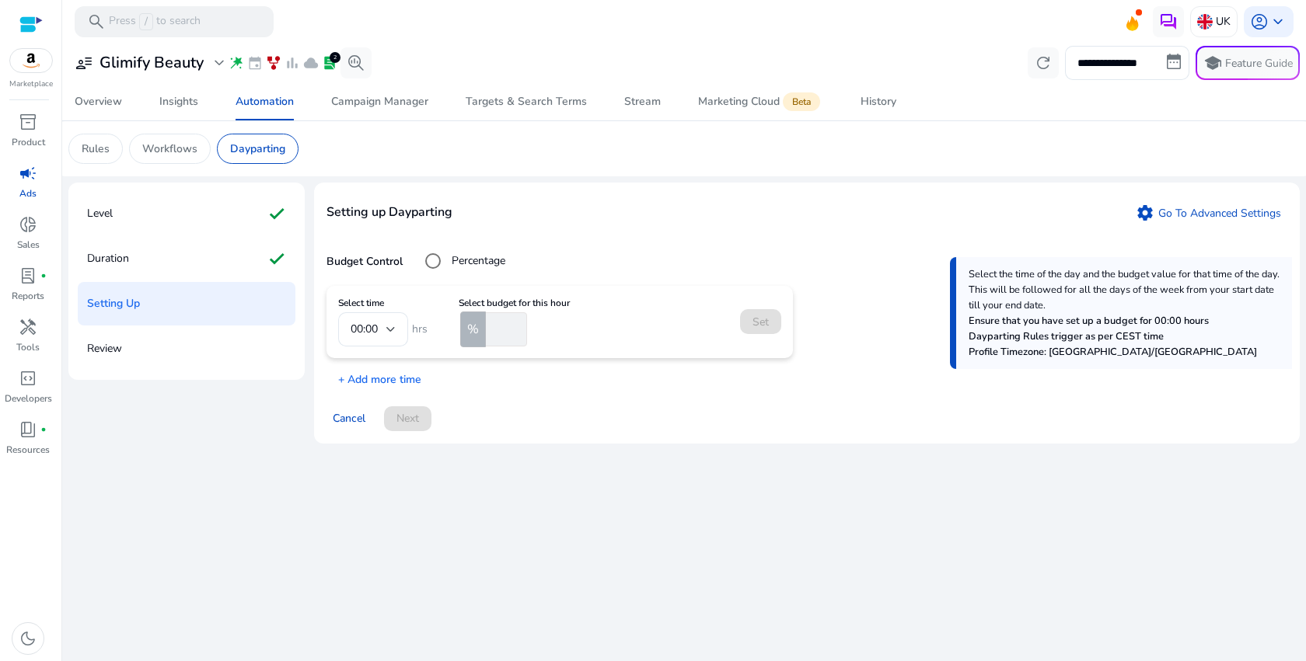
click at [503, 329] on input "number" at bounding box center [505, 329] width 44 height 34
type input "**"
click at [779, 325] on span at bounding box center [760, 321] width 41 height 37
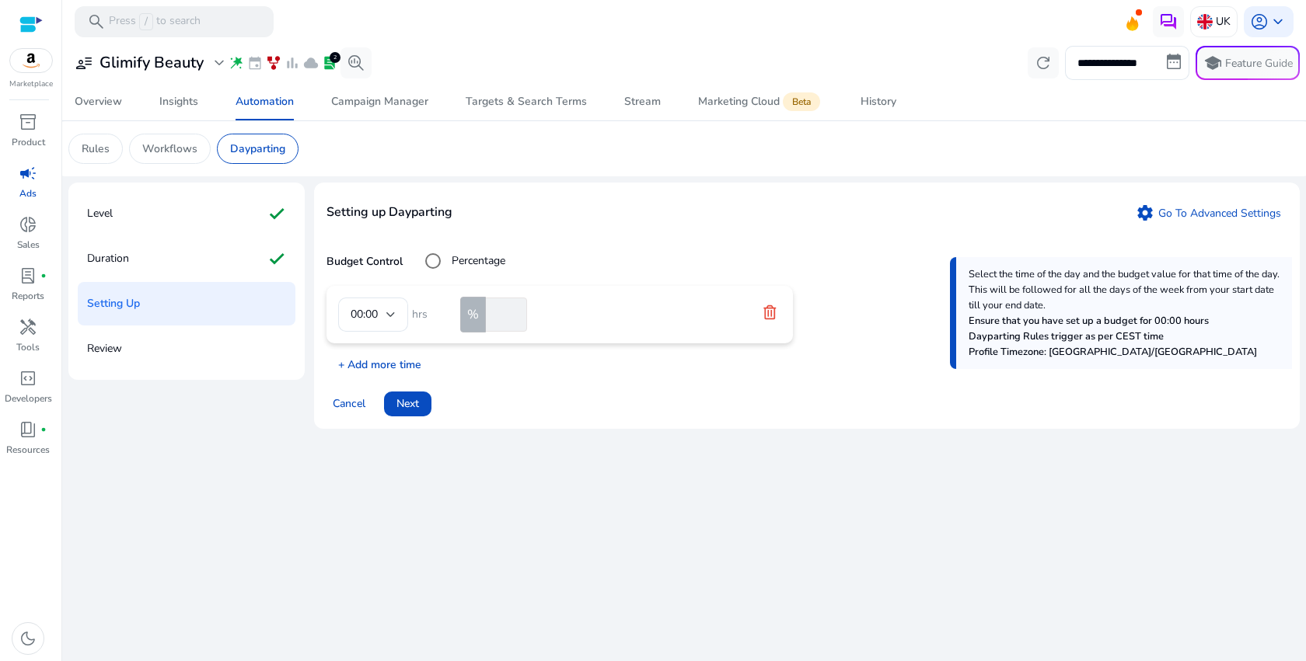
click at [417, 365] on p "+ Add more time" at bounding box center [373, 361] width 95 height 24
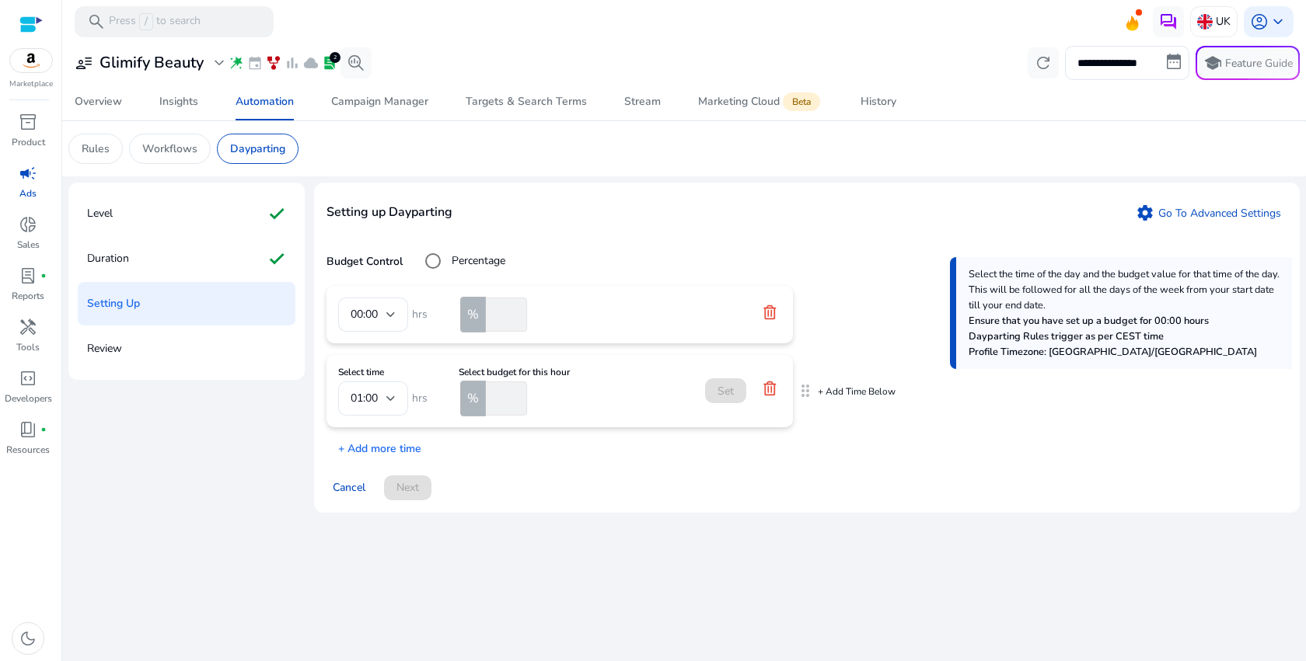
click at [502, 403] on input "number" at bounding box center [505, 399] width 44 height 34
type input "**"
click at [388, 397] on div at bounding box center [390, 399] width 9 height 6
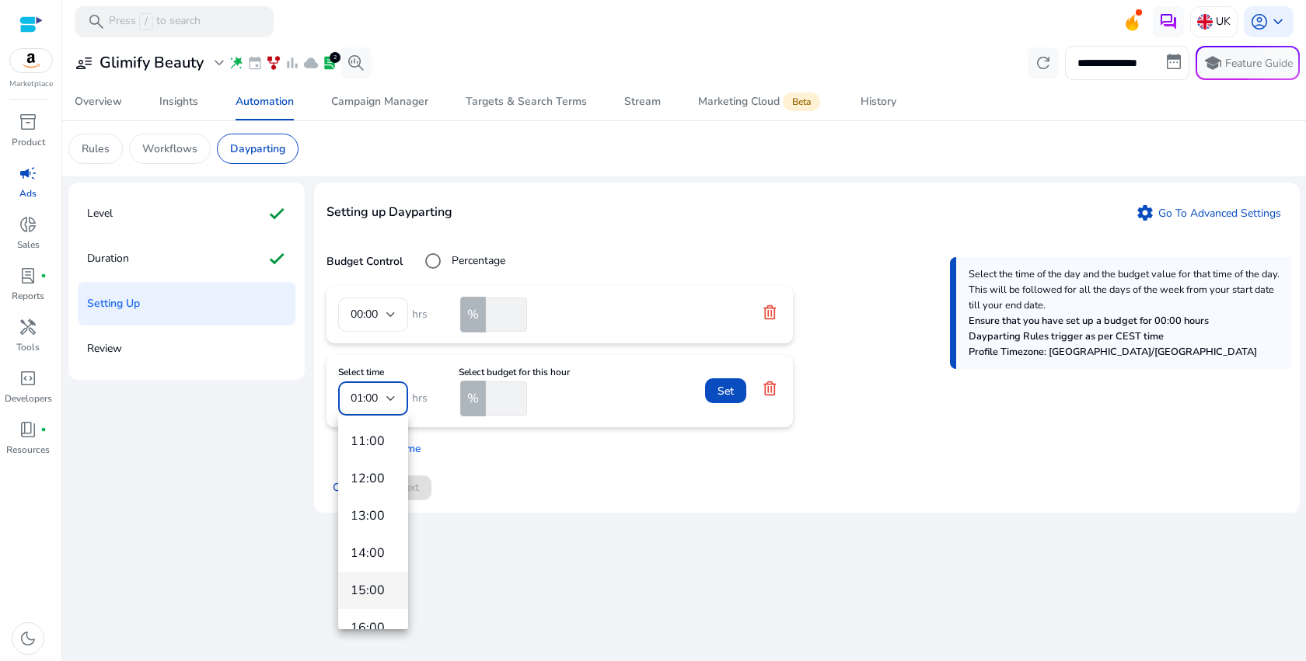
scroll to position [354, 0]
click at [378, 492] on span "12:00" at bounding box center [373, 497] width 45 height 17
click at [724, 393] on span "Set" at bounding box center [725, 391] width 16 height 16
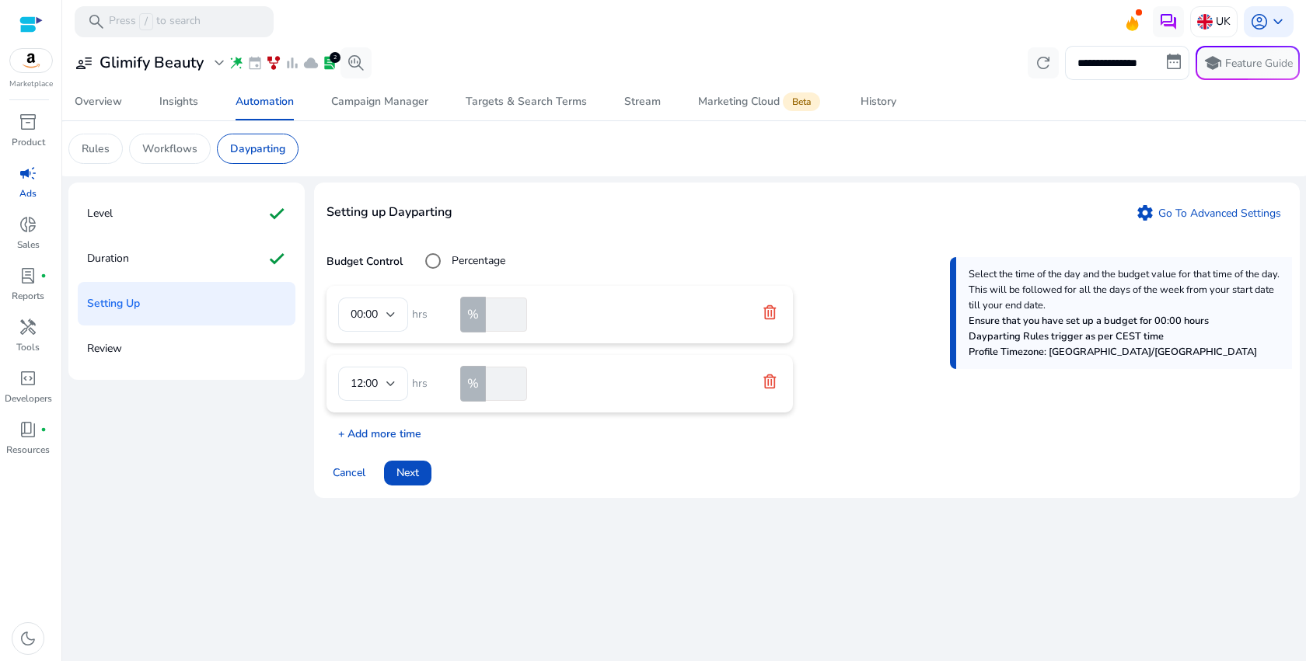
click at [365, 431] on p "+ Add more time" at bounding box center [373, 430] width 95 height 24
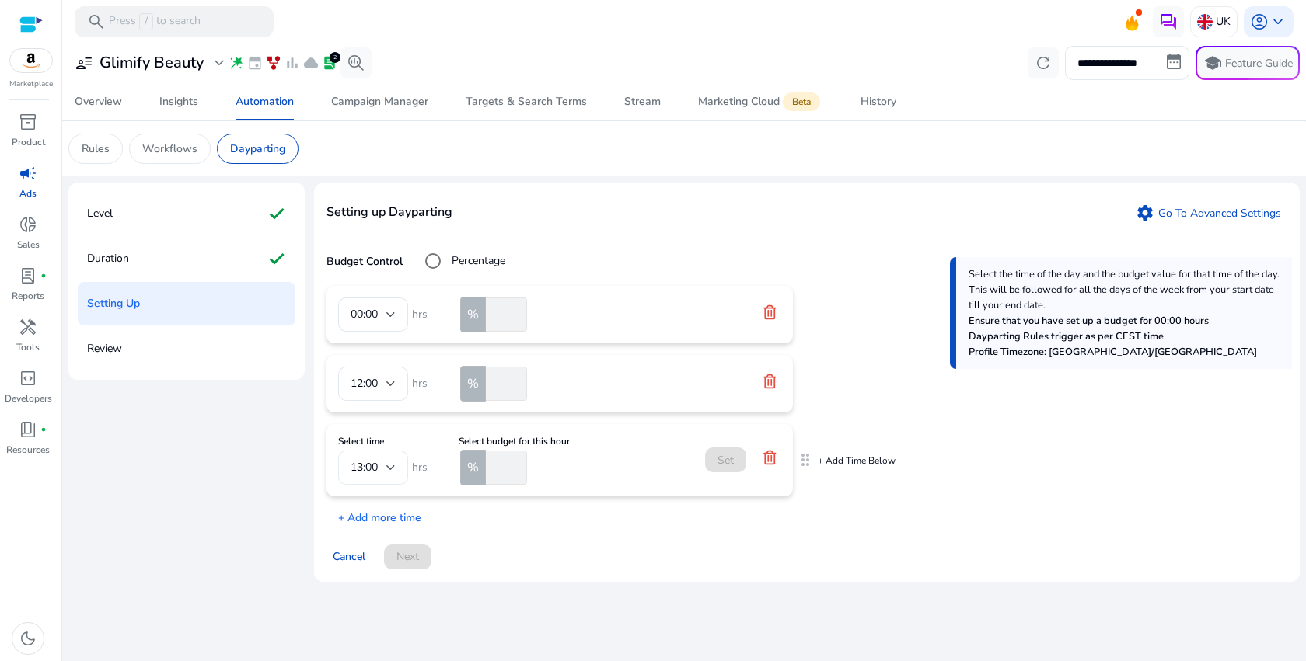
click at [381, 474] on div "13:00" at bounding box center [369, 467] width 36 height 17
click at [372, 337] on span "18:00" at bounding box center [373, 333] width 45 height 17
click at [502, 463] on input "number" at bounding box center [505, 468] width 44 height 34
type input "***"
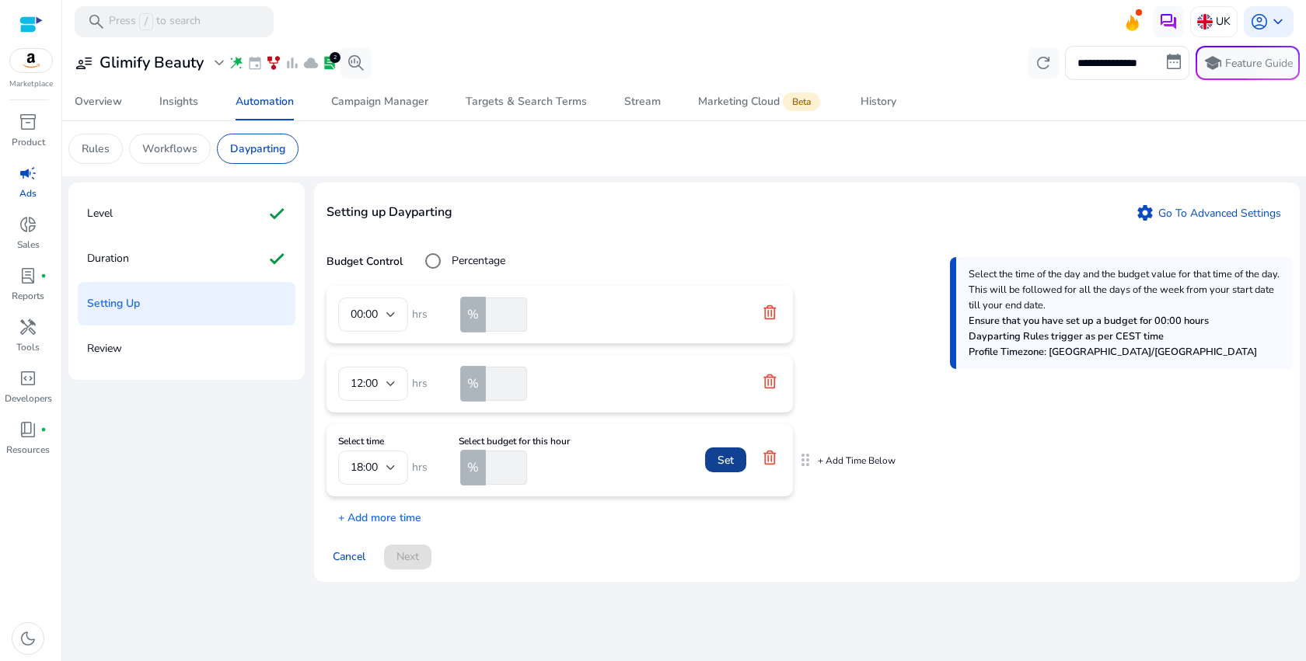
click at [721, 455] on span "Set" at bounding box center [725, 460] width 16 height 16
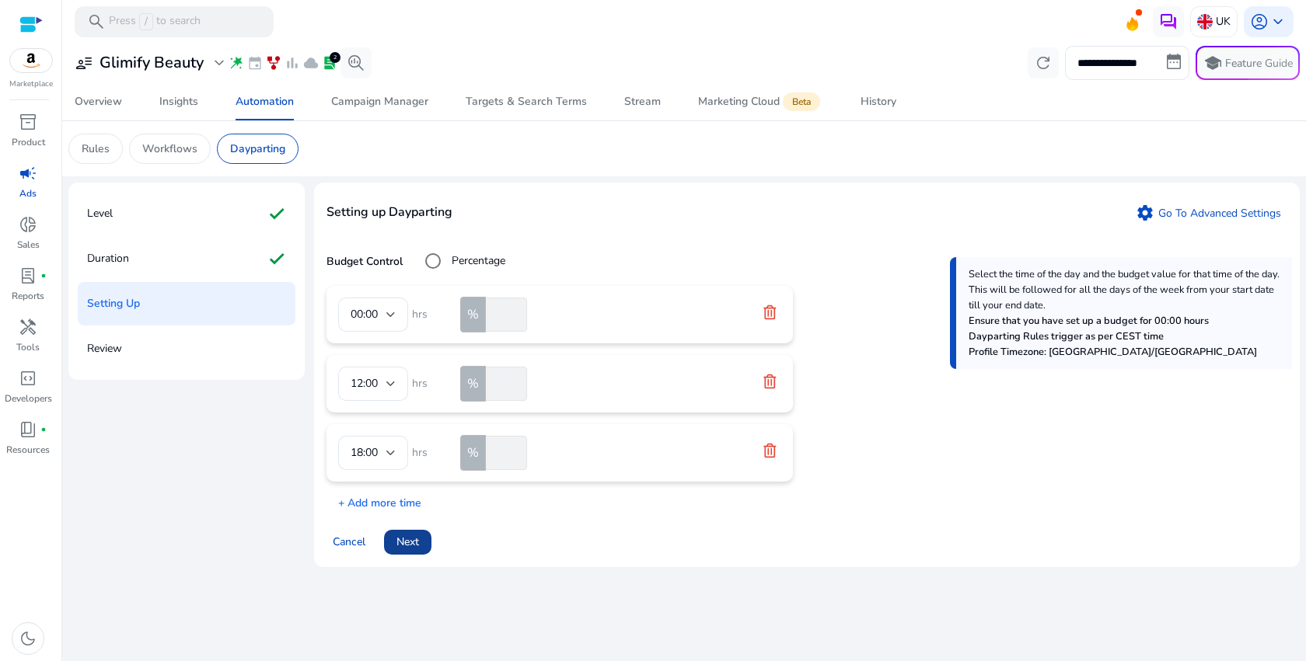
click at [410, 539] on span "Next" at bounding box center [407, 542] width 23 height 16
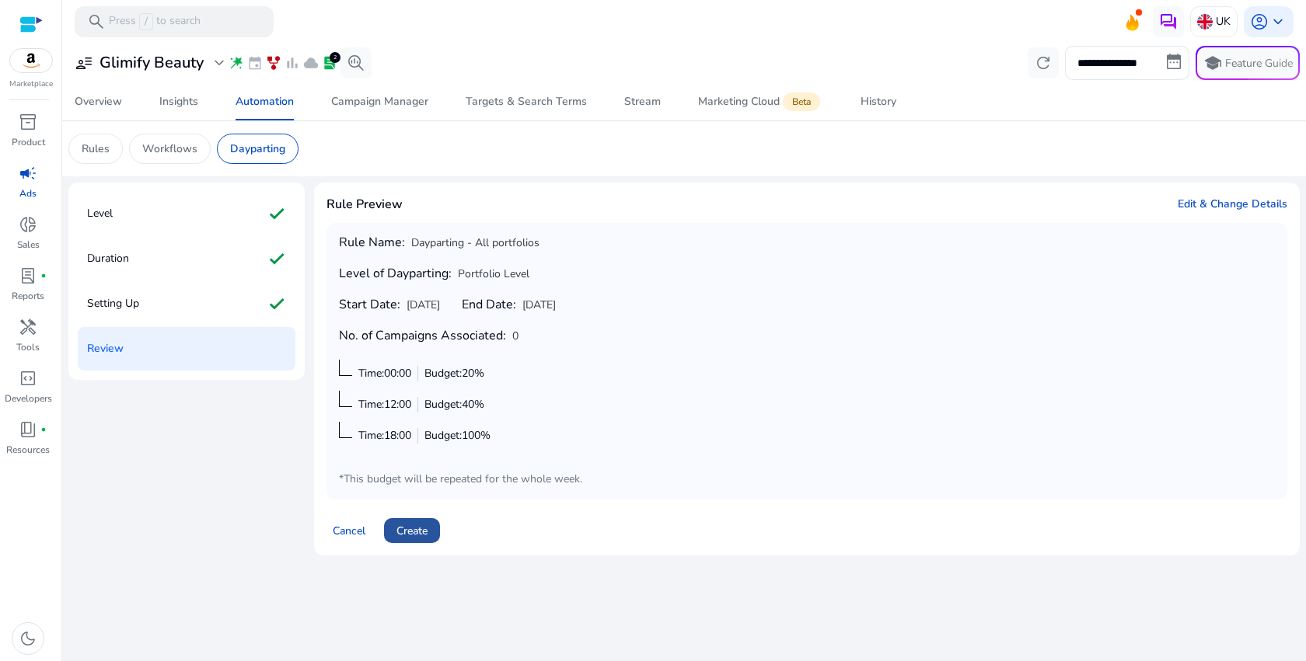
click at [431, 533] on span at bounding box center [412, 530] width 56 height 37
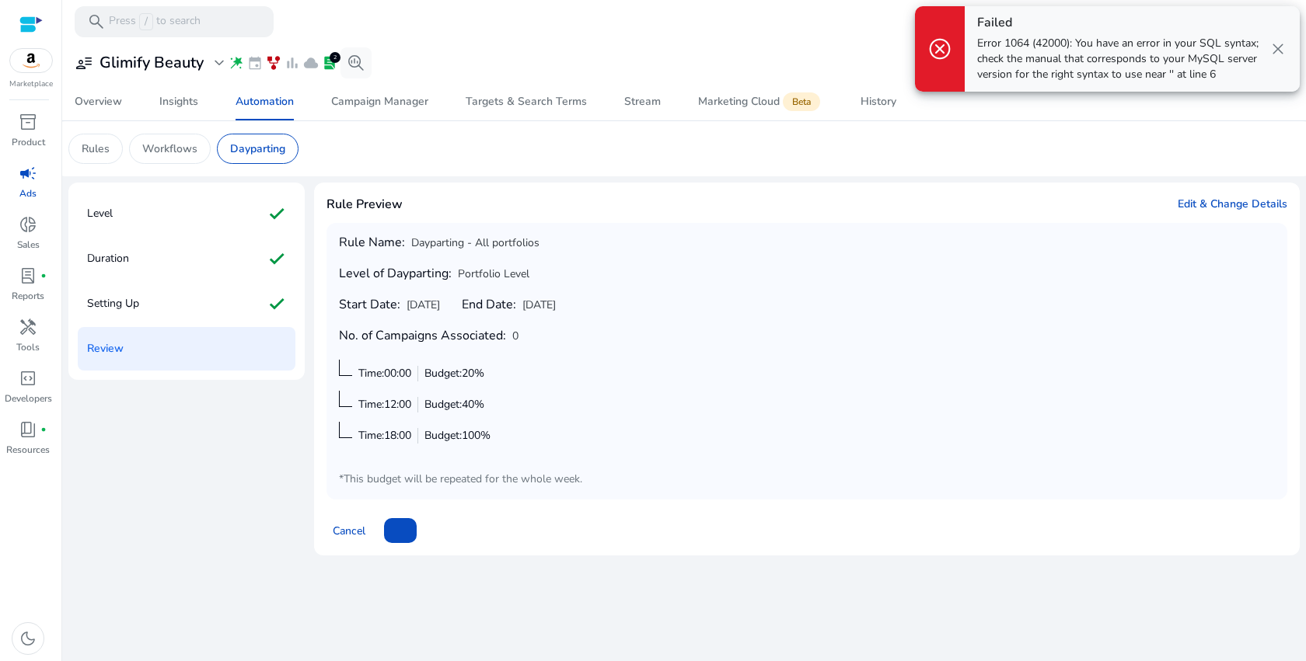
click at [529, 433] on div "Rule Name: Dayparting - All portfolios Level of Dayparting: Portfolio Level Sta…" at bounding box center [807, 362] width 936 height 252
click at [172, 312] on div "Setting Up check" at bounding box center [187, 304] width 218 height 44
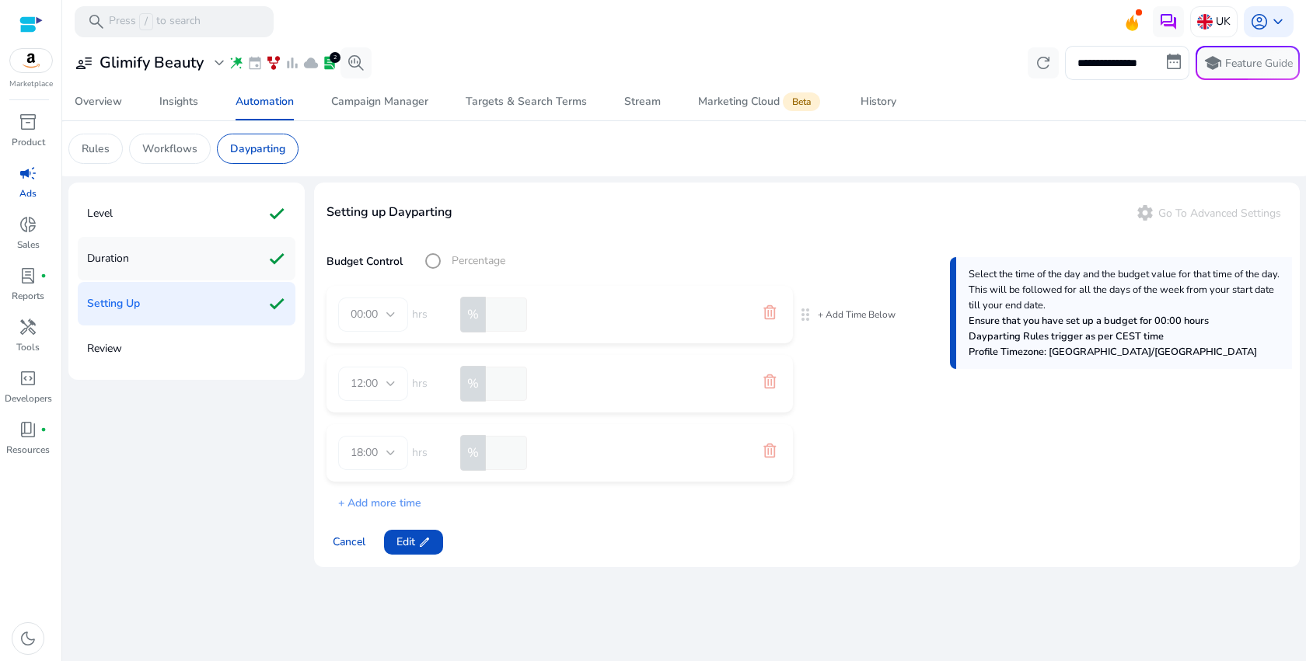
click at [145, 260] on div "Duration check" at bounding box center [187, 259] width 218 height 44
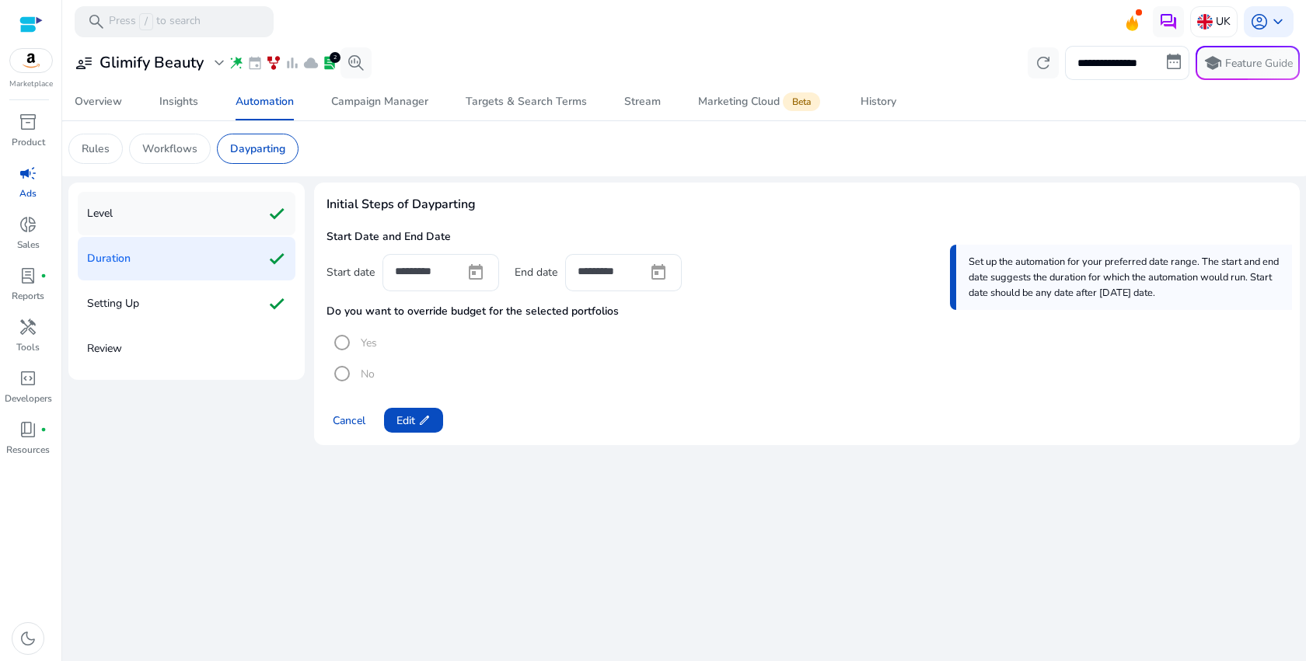
click at [141, 226] on div "Level check" at bounding box center [187, 214] width 218 height 44
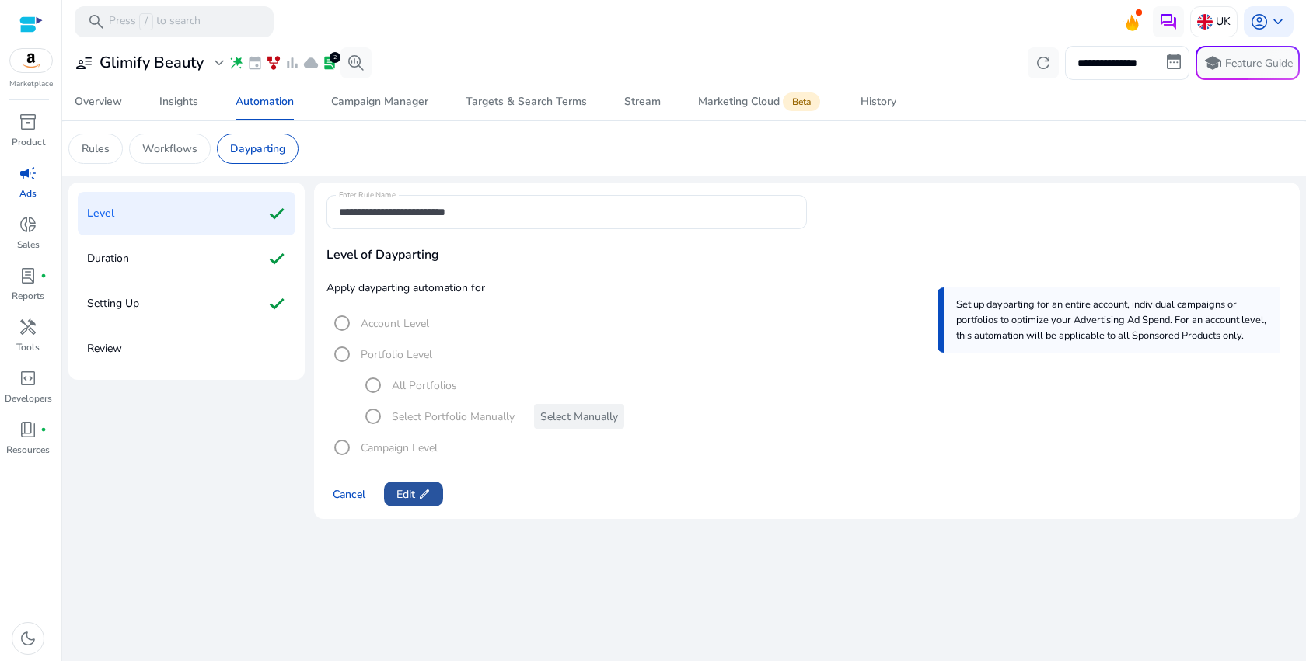
click at [400, 501] on span "Edit edit" at bounding box center [413, 495] width 34 height 16
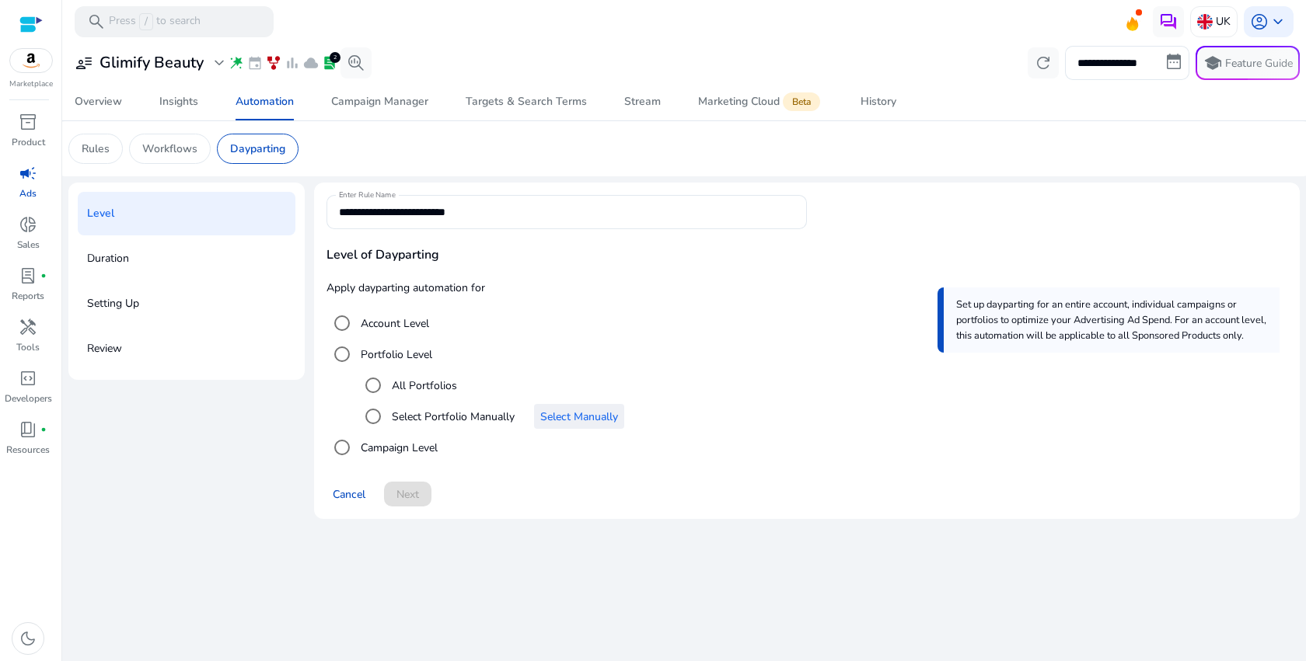
click at [596, 416] on span "Select Manually" at bounding box center [579, 417] width 78 height 16
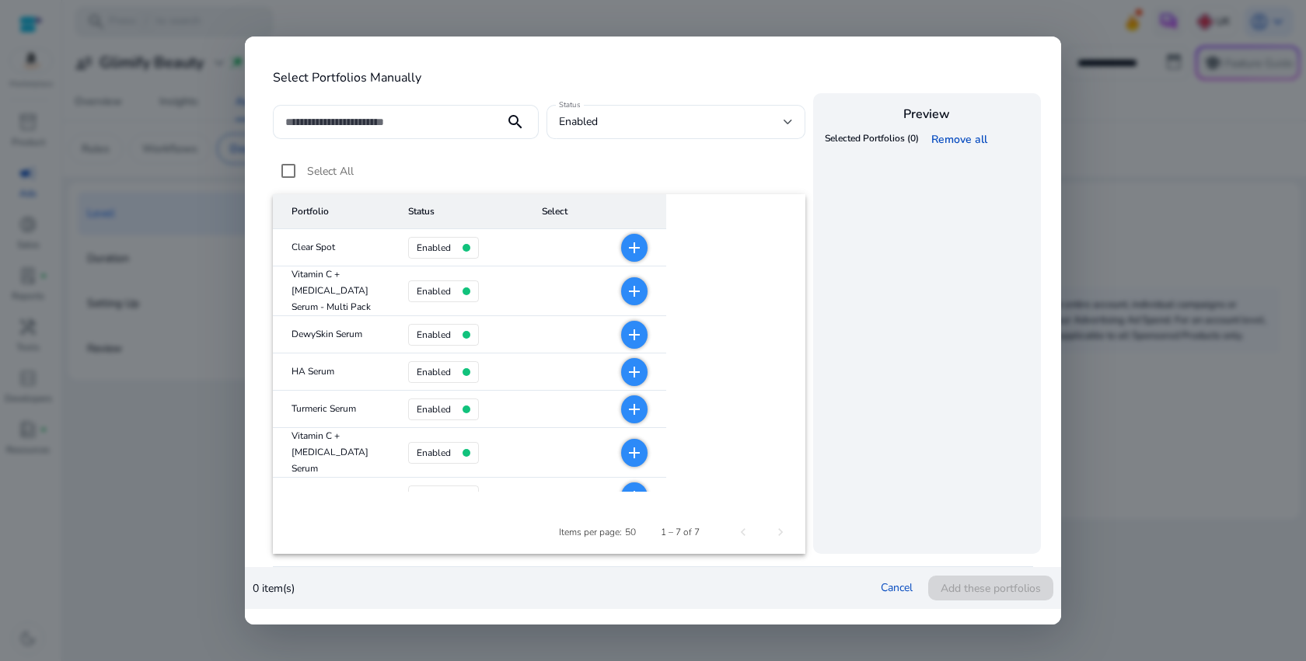
click at [625, 247] on mat-icon "add" at bounding box center [634, 248] width 19 height 19
click at [625, 282] on mat-icon "add" at bounding box center [634, 291] width 19 height 19
click at [625, 300] on mat-icon "check" at bounding box center [634, 291] width 19 height 19
click at [625, 340] on mat-icon "add" at bounding box center [634, 335] width 19 height 19
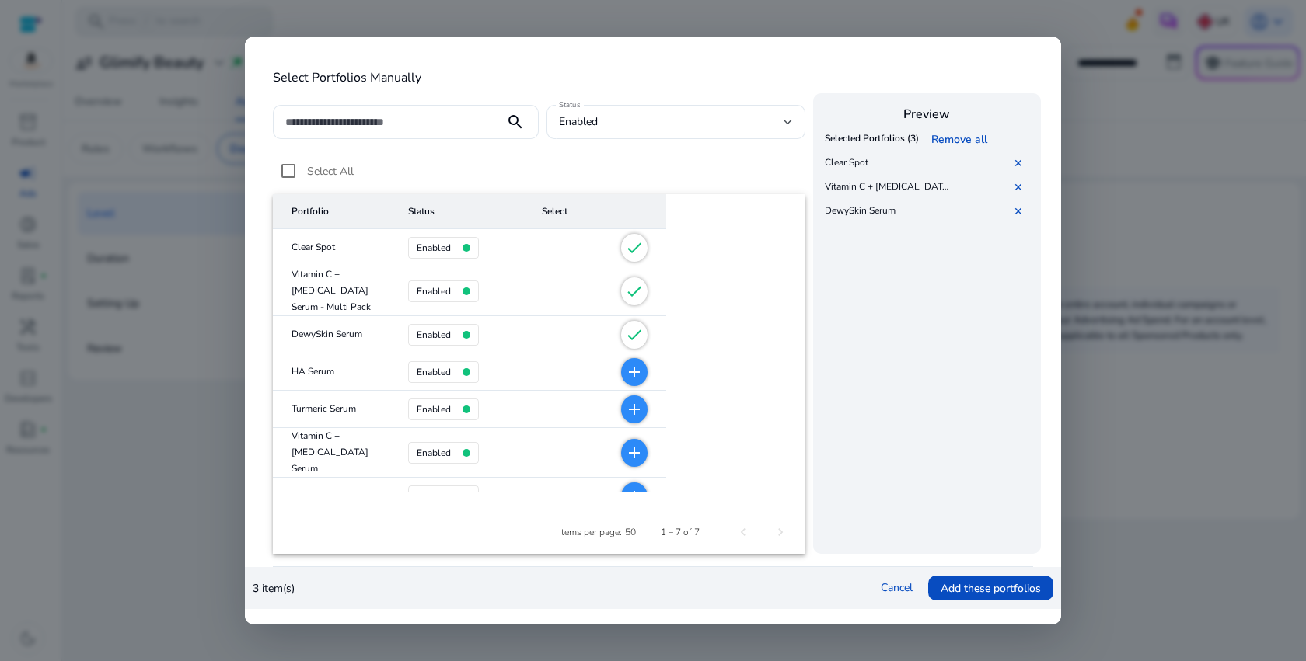
click at [625, 372] on mat-icon "add" at bounding box center [634, 372] width 19 height 19
click at [621, 420] on span "add" at bounding box center [634, 410] width 26 height 28
click at [625, 452] on mat-icon "add" at bounding box center [634, 453] width 19 height 19
click at [625, 487] on mat-icon "add" at bounding box center [634, 496] width 19 height 19
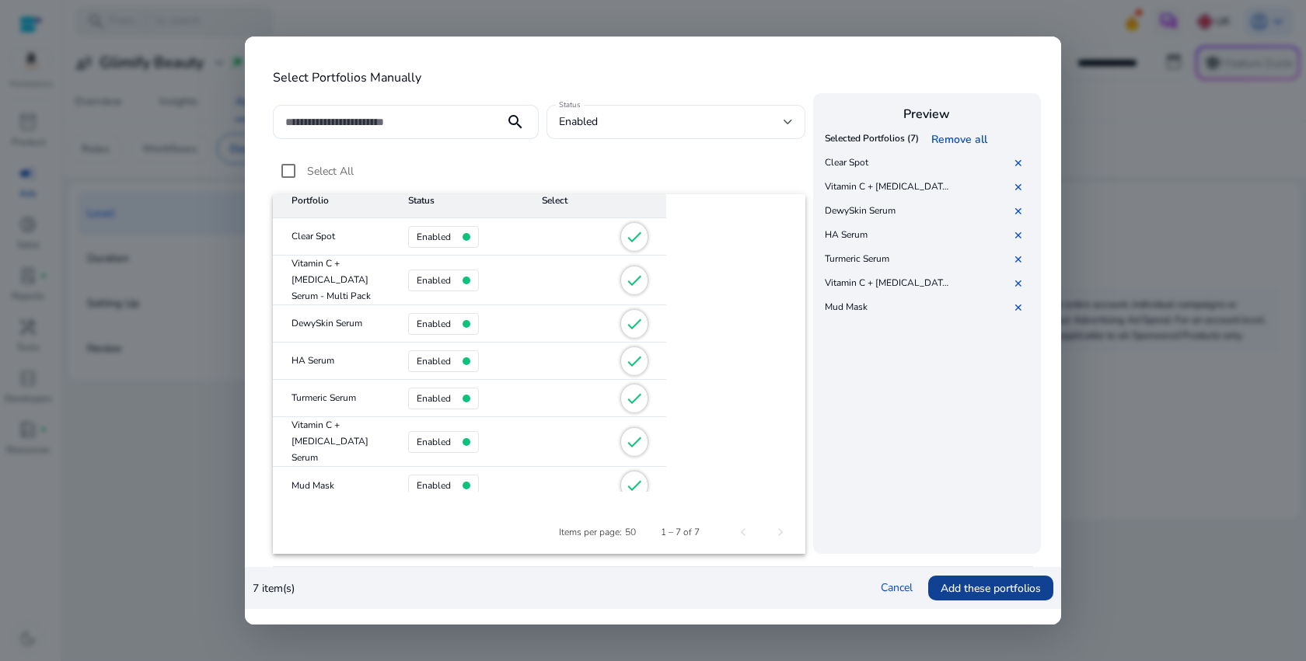
click at [968, 602] on span at bounding box center [990, 588] width 125 height 37
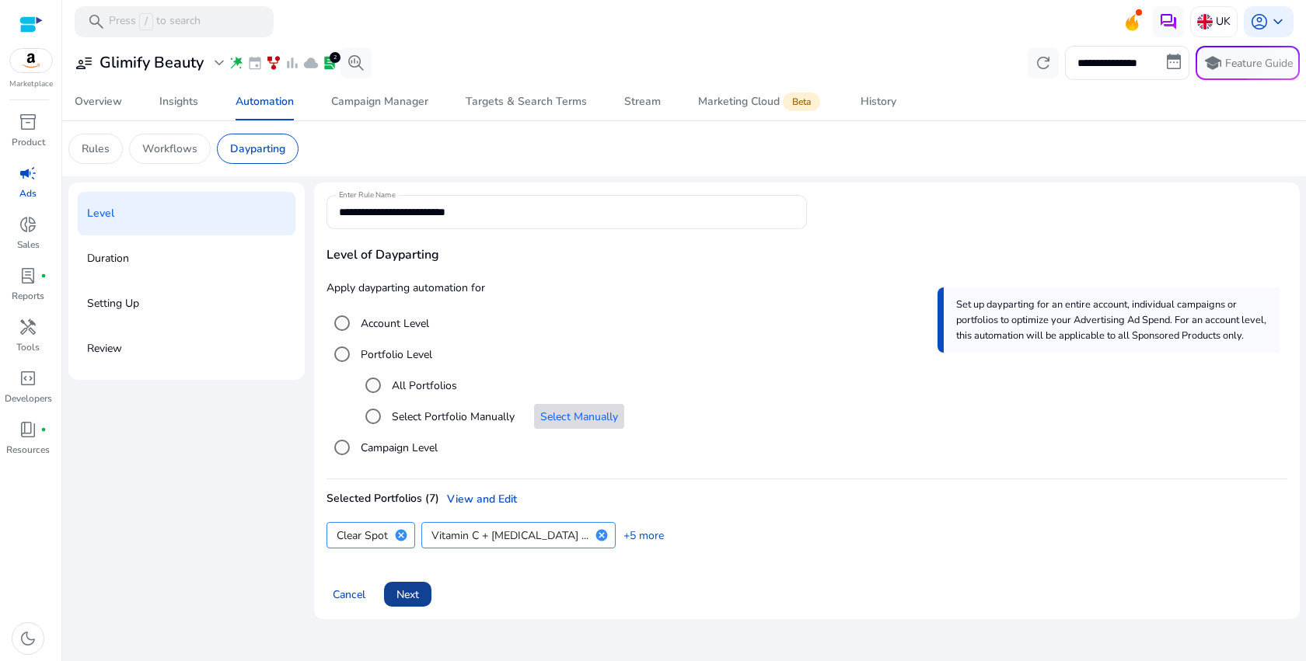
click at [414, 596] on span "Next" at bounding box center [407, 595] width 23 height 16
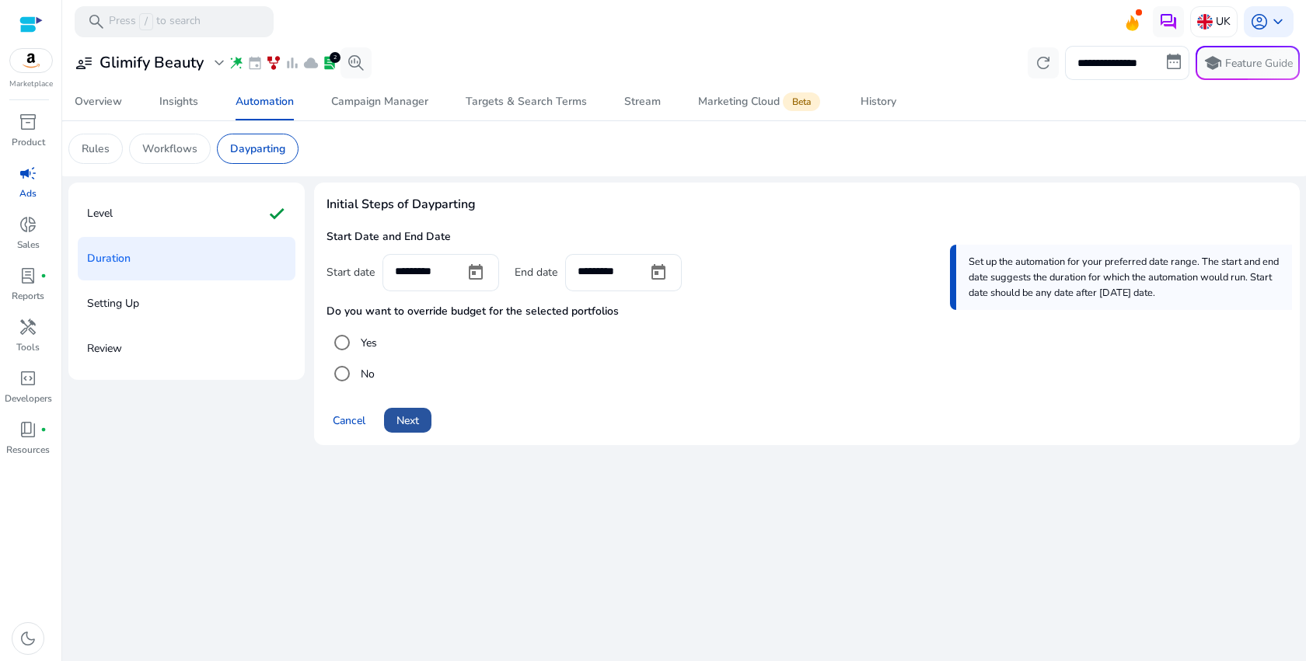
click at [421, 423] on span at bounding box center [407, 420] width 47 height 37
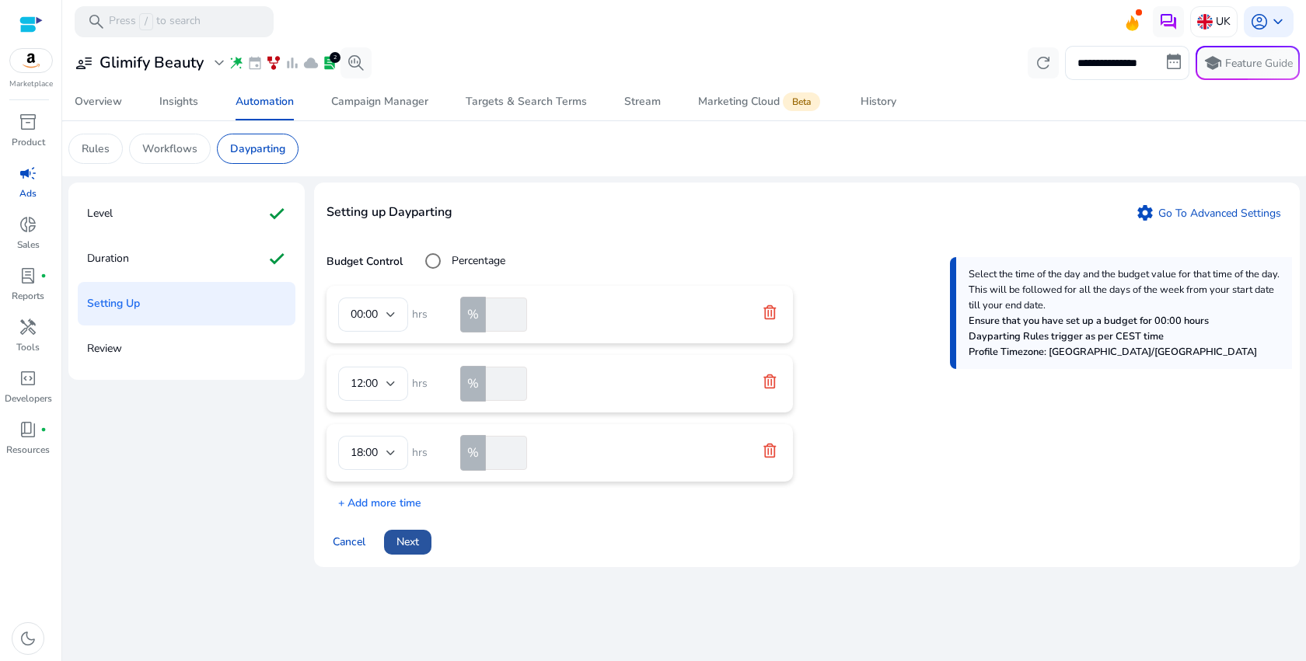
click at [409, 538] on span "Next" at bounding box center [407, 542] width 23 height 16
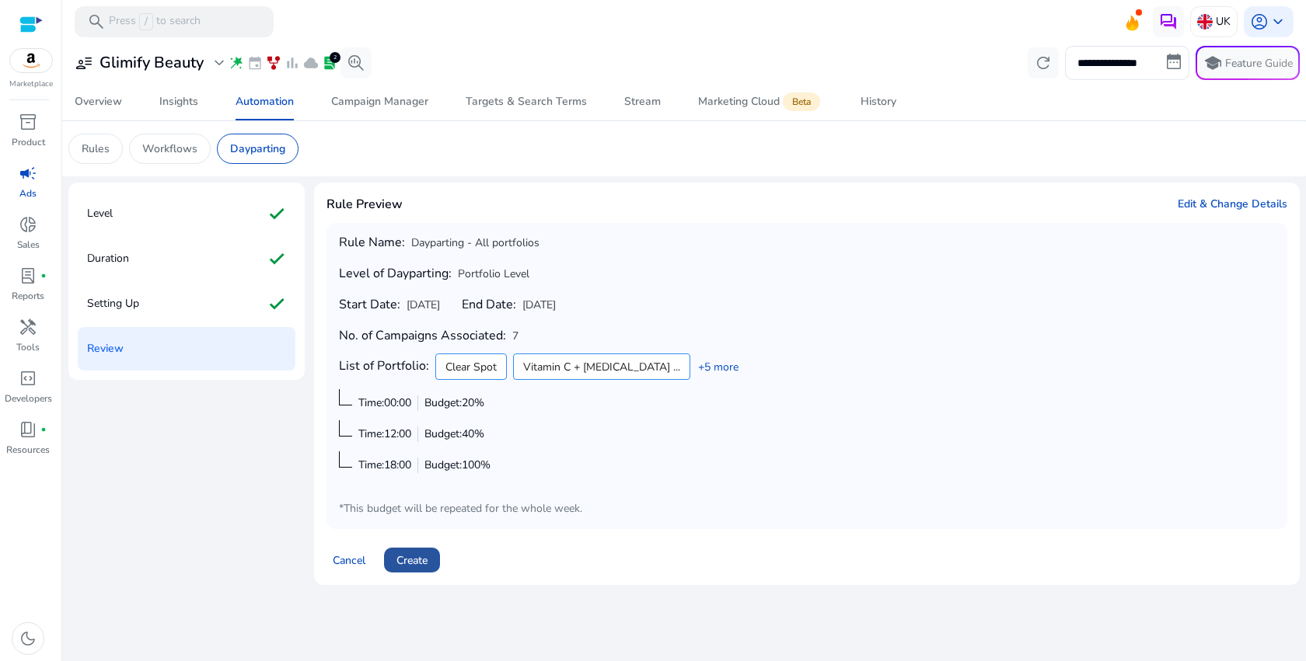
click at [426, 564] on span "Create" at bounding box center [411, 561] width 31 height 16
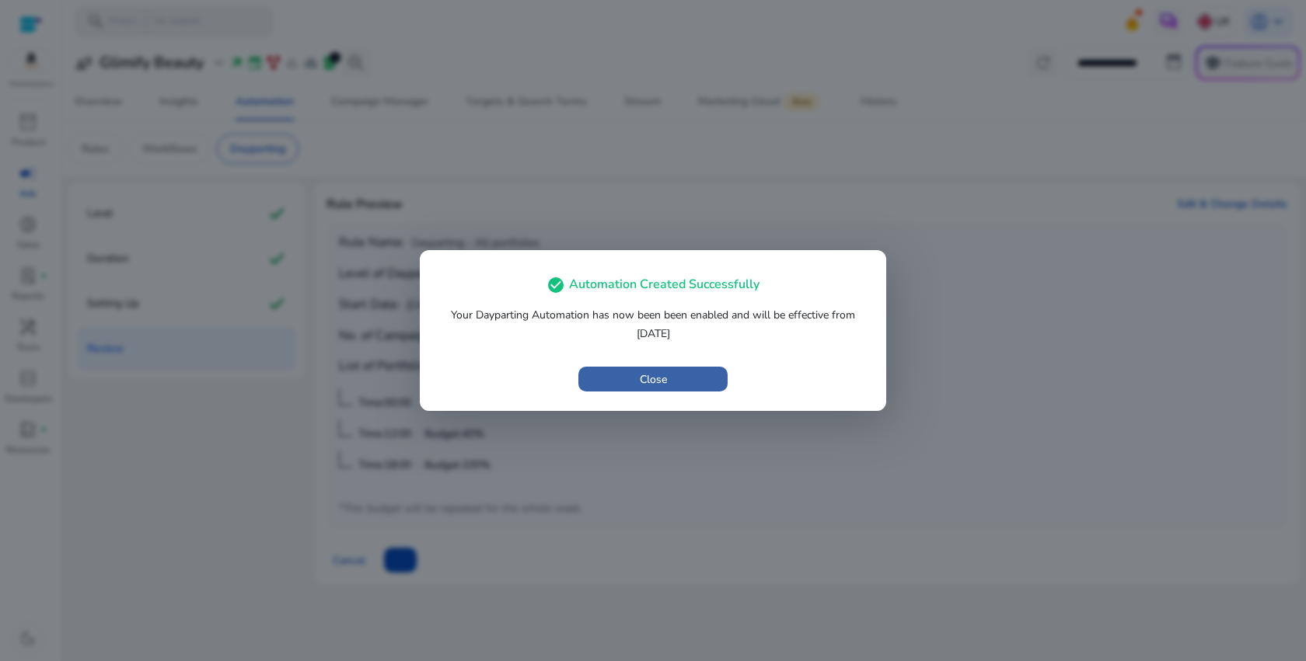
click at [666, 377] on span "Close" at bounding box center [653, 380] width 27 height 16
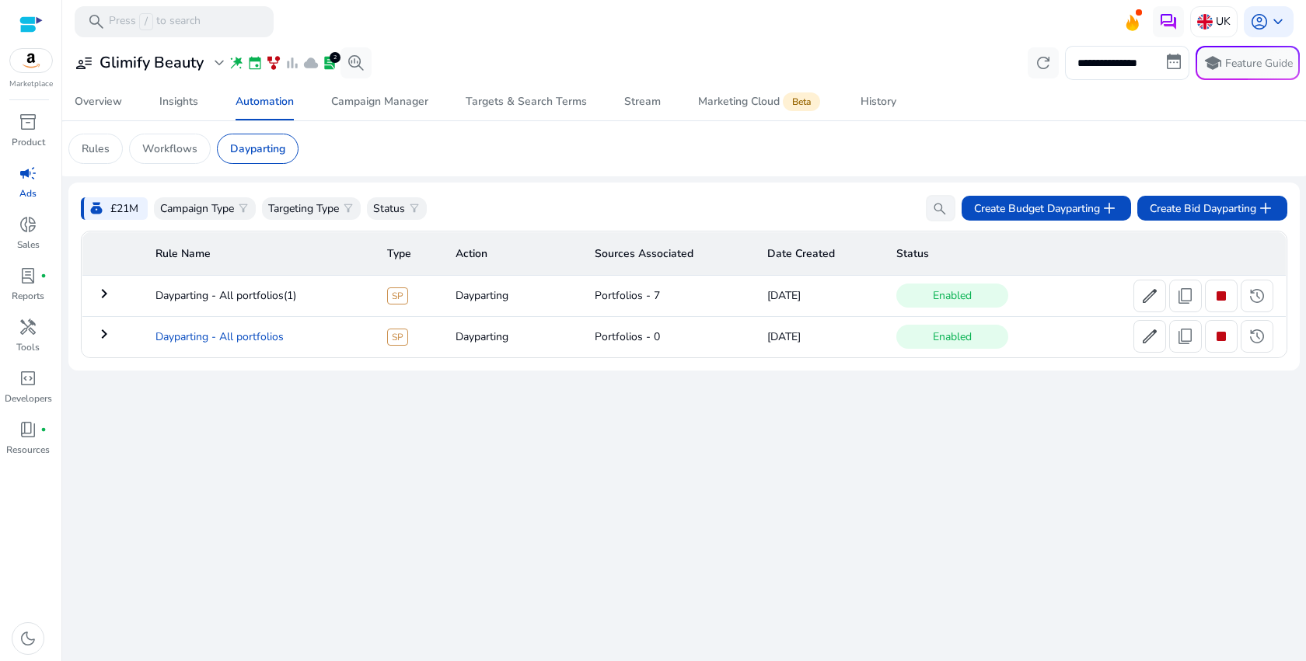
drag, startPoint x: 304, startPoint y: 341, endPoint x: 153, endPoint y: 340, distance: 150.8
click at [153, 340] on td "Dayparting - All portfolios" at bounding box center [259, 336] width 232 height 40
copy td "Dayparting - All portfolios"
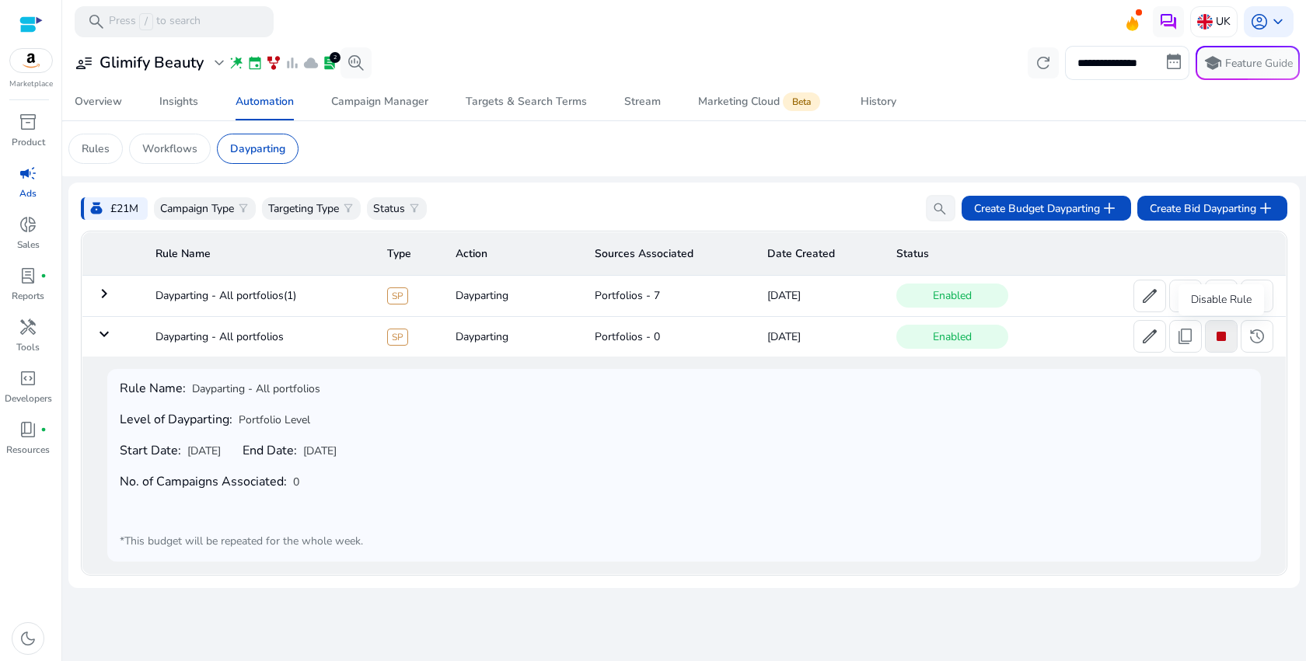
click at [1221, 351] on span at bounding box center [1221, 336] width 31 height 37
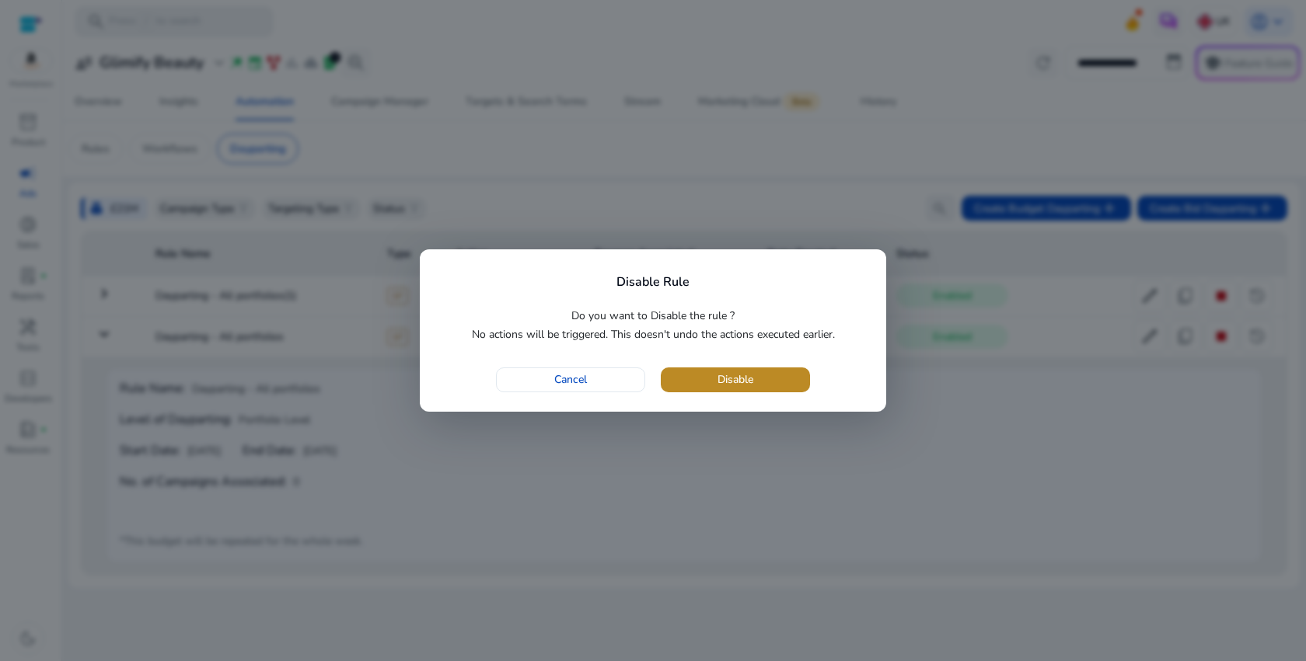
click at [783, 386] on span "button" at bounding box center [735, 379] width 149 height 37
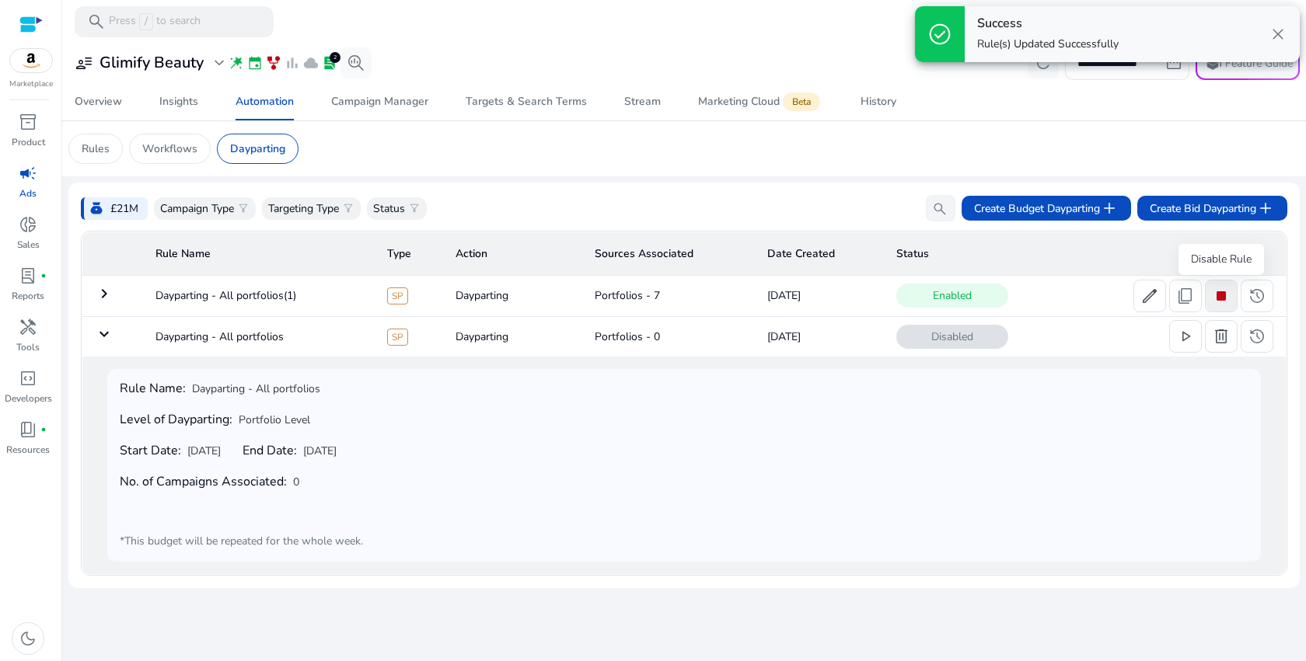
click at [1215, 292] on span "stop" at bounding box center [1221, 296] width 19 height 19
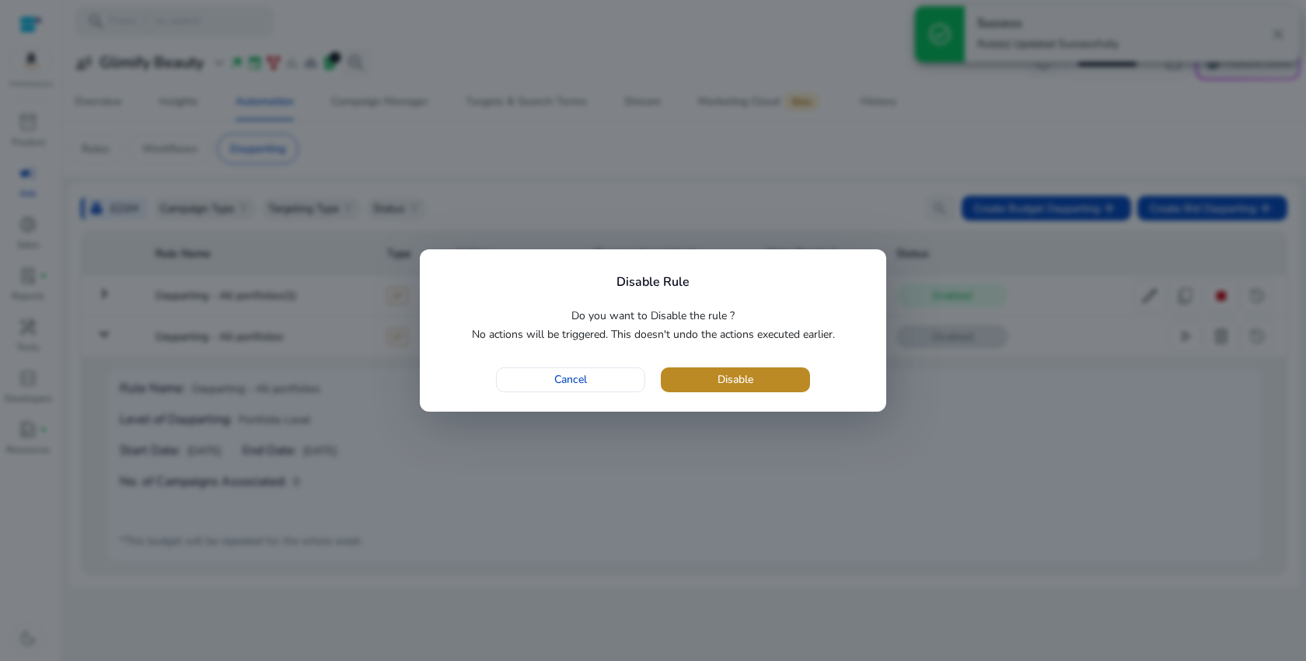
click at [779, 379] on span "button" at bounding box center [735, 379] width 149 height 37
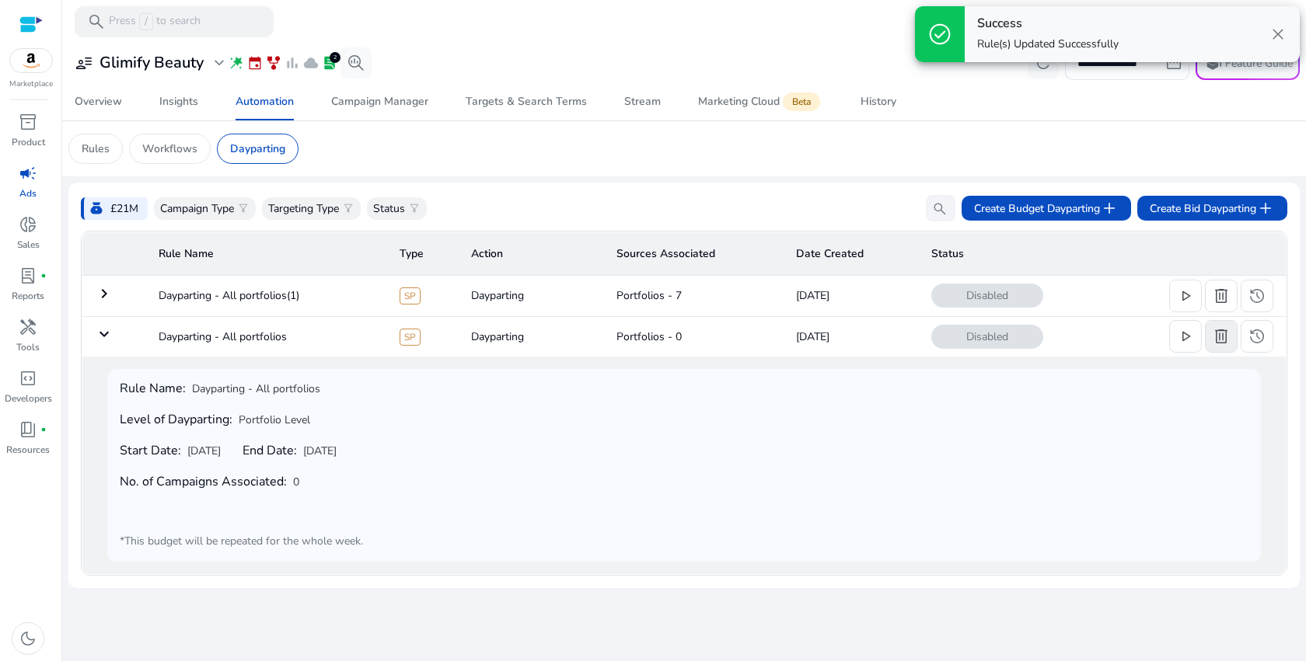
click at [1228, 342] on span "delete" at bounding box center [1221, 336] width 19 height 19
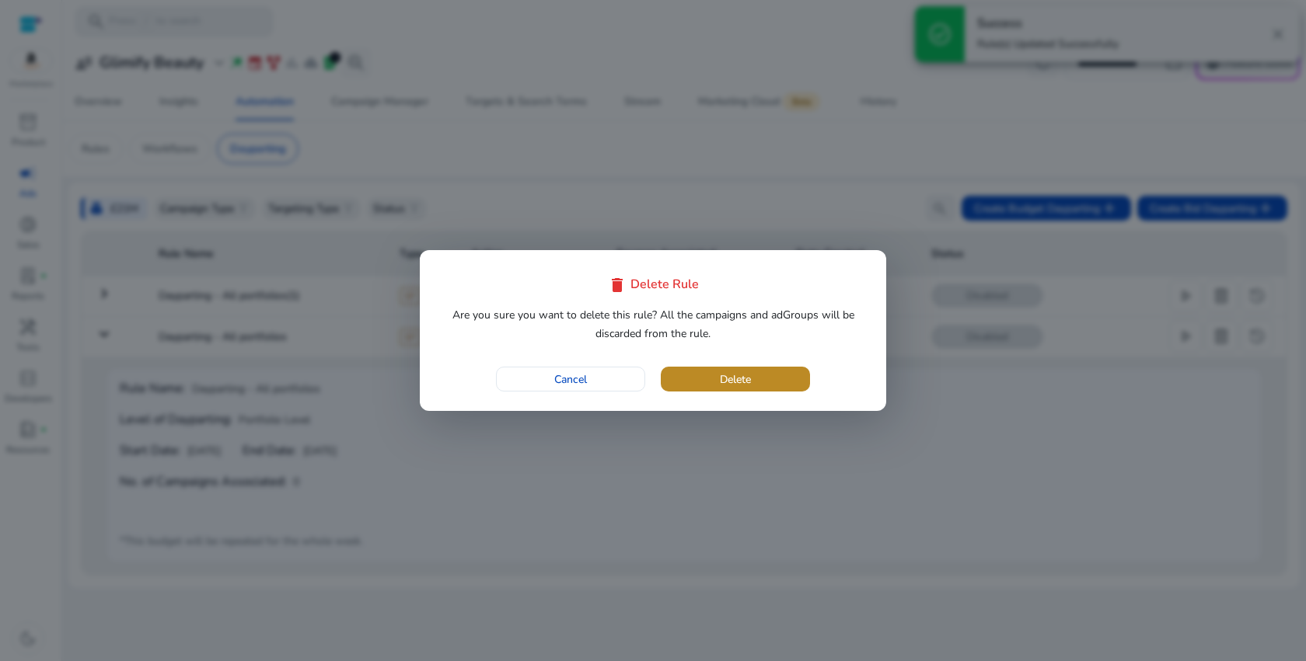
click at [699, 380] on span "button" at bounding box center [735, 379] width 149 height 37
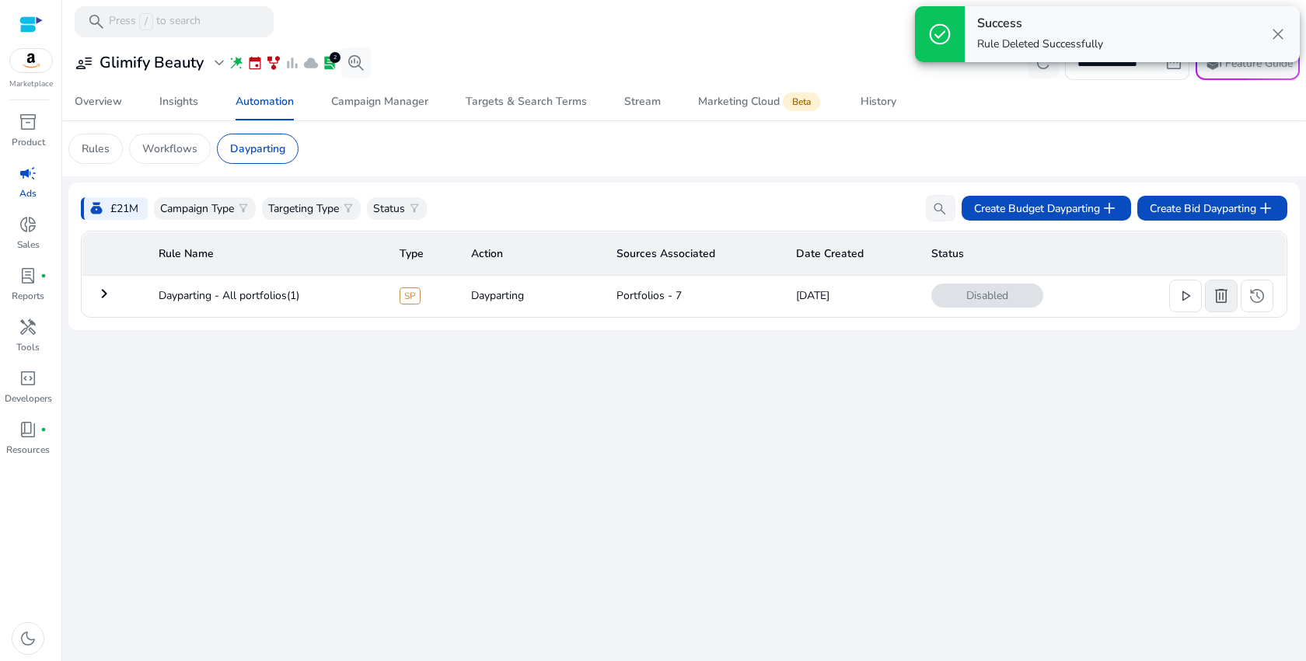
click at [1226, 298] on span "delete" at bounding box center [1221, 296] width 19 height 19
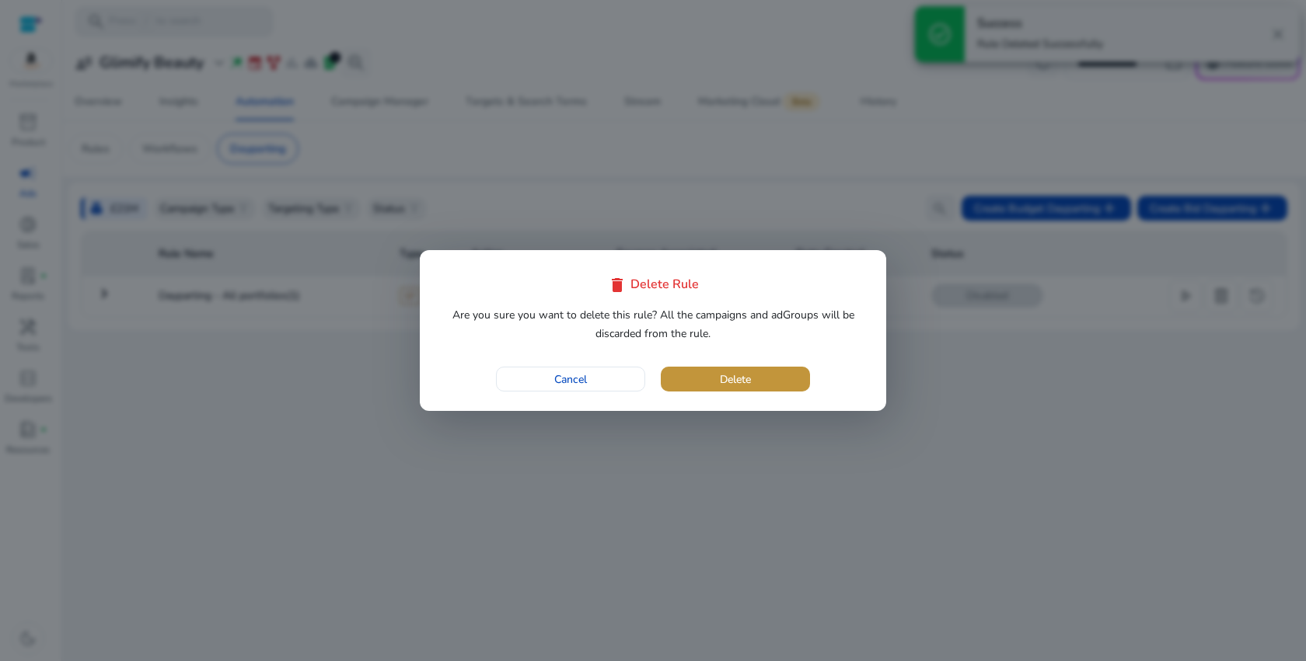
click at [741, 383] on span "Delete" at bounding box center [735, 380] width 31 height 16
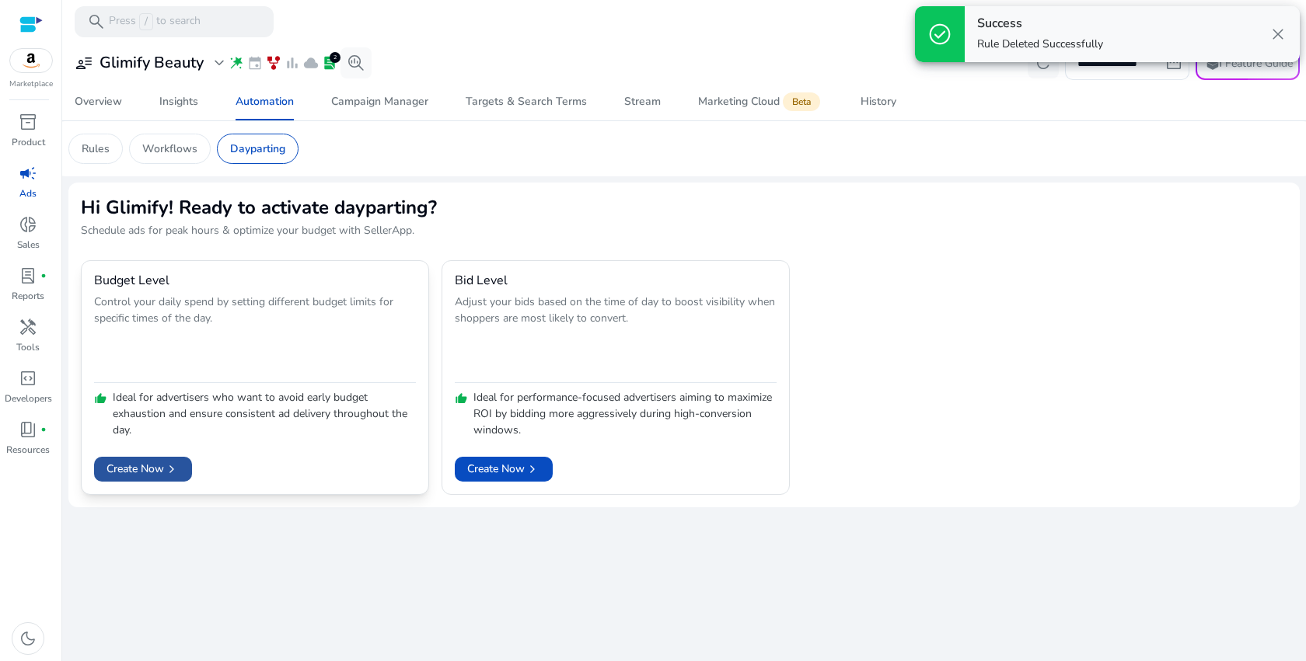
click at [120, 461] on span "Create Now chevron_right" at bounding box center [142, 469] width 73 height 16
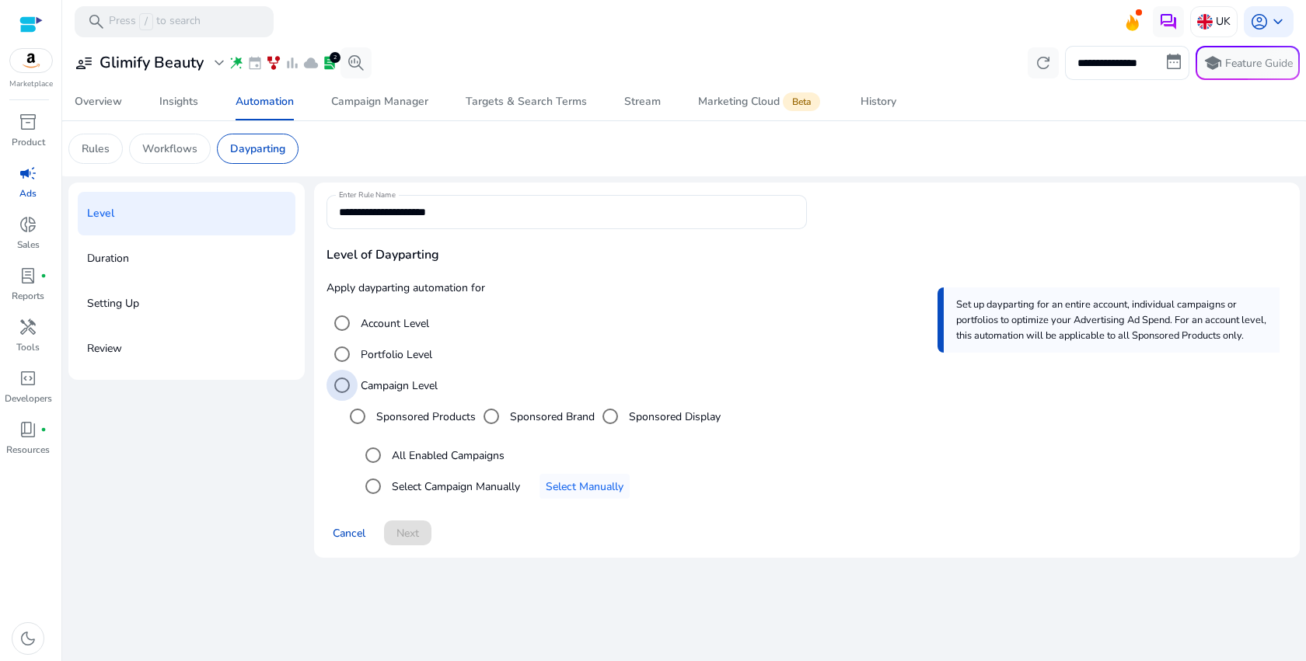
click at [393, 382] on label "Campaign Level" at bounding box center [398, 386] width 80 height 16
click at [432, 462] on label "All Enabled Campaigns" at bounding box center [447, 456] width 116 height 16
click at [382, 384] on label "Campaign Level" at bounding box center [398, 386] width 80 height 16
click at [386, 357] on label "Portfolio Level" at bounding box center [395, 355] width 75 height 16
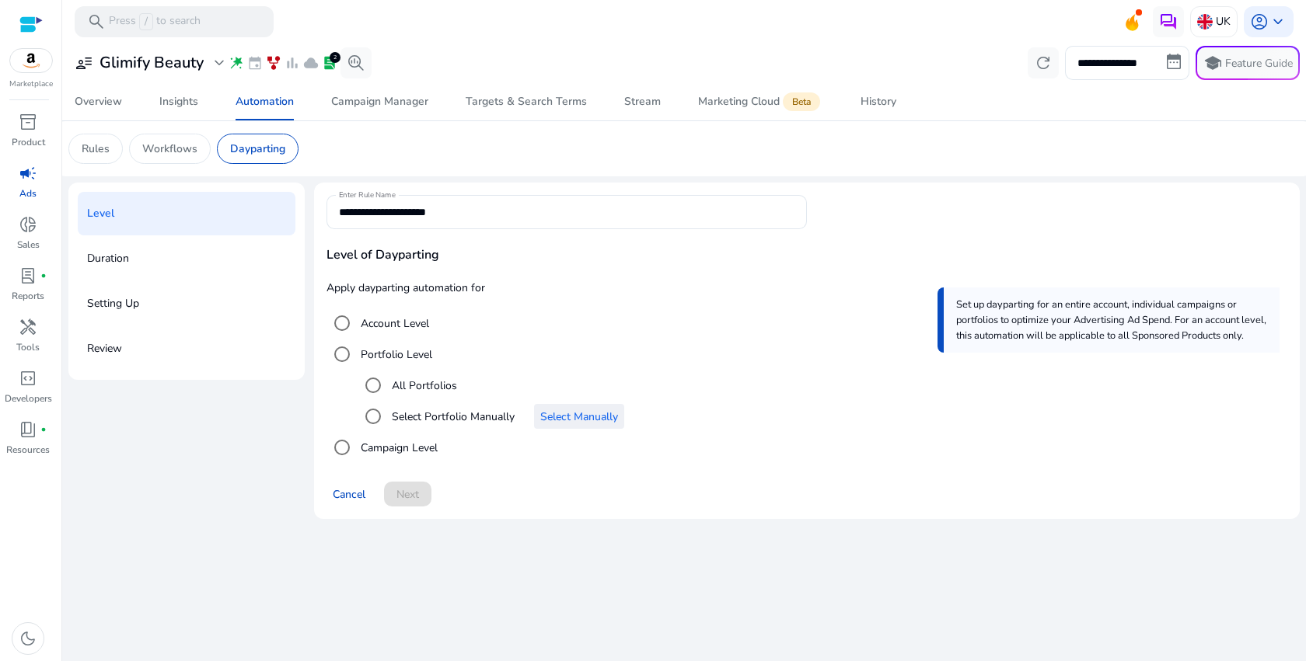
click at [553, 417] on span "Select Manually" at bounding box center [579, 417] width 78 height 16
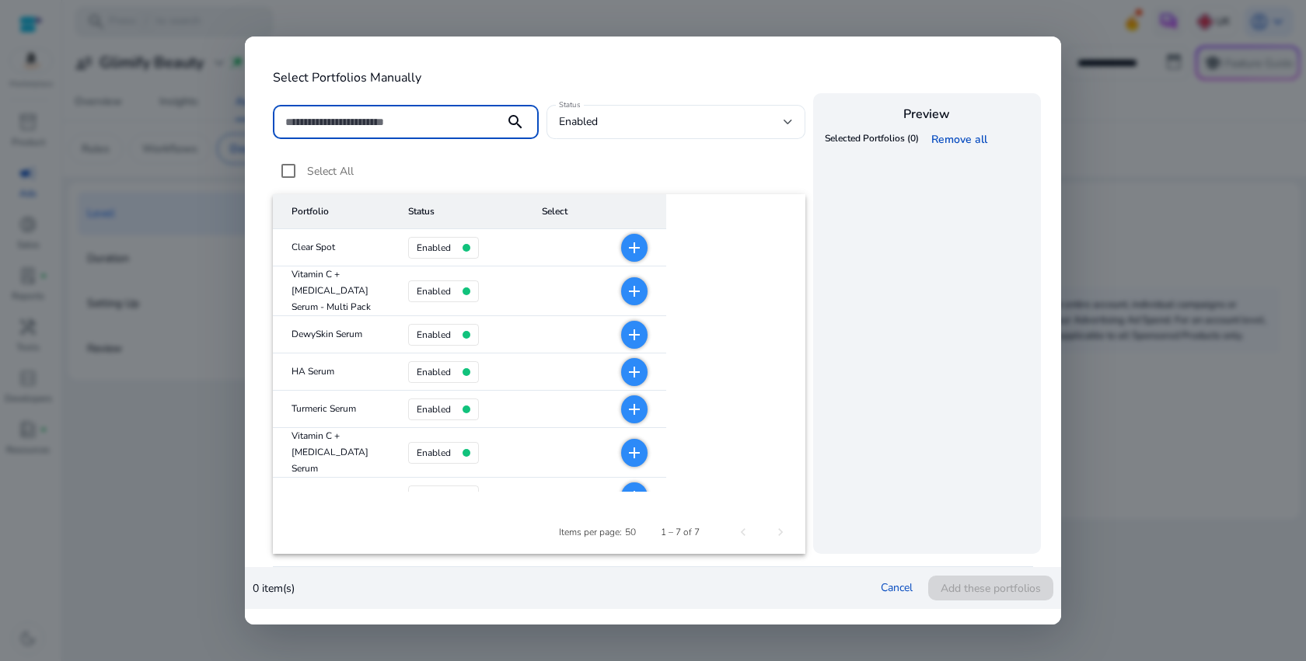
click at [625, 252] on mat-icon "add" at bounding box center [634, 248] width 19 height 19
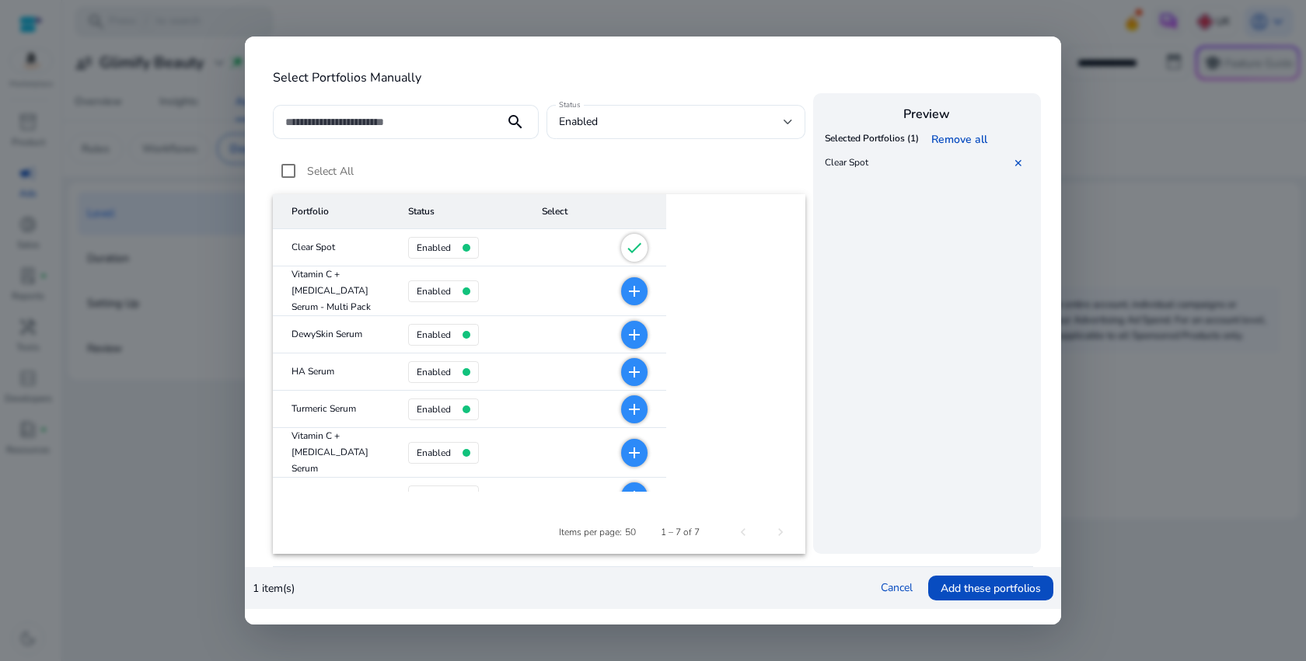
click at [311, 166] on span "Select All" at bounding box center [330, 171] width 47 height 15
click at [625, 289] on mat-icon "add" at bounding box center [634, 291] width 19 height 19
click at [625, 330] on mat-icon "add" at bounding box center [634, 335] width 19 height 19
click at [625, 372] on mat-icon "add" at bounding box center [634, 372] width 19 height 19
click at [625, 405] on mat-icon "add" at bounding box center [634, 409] width 19 height 19
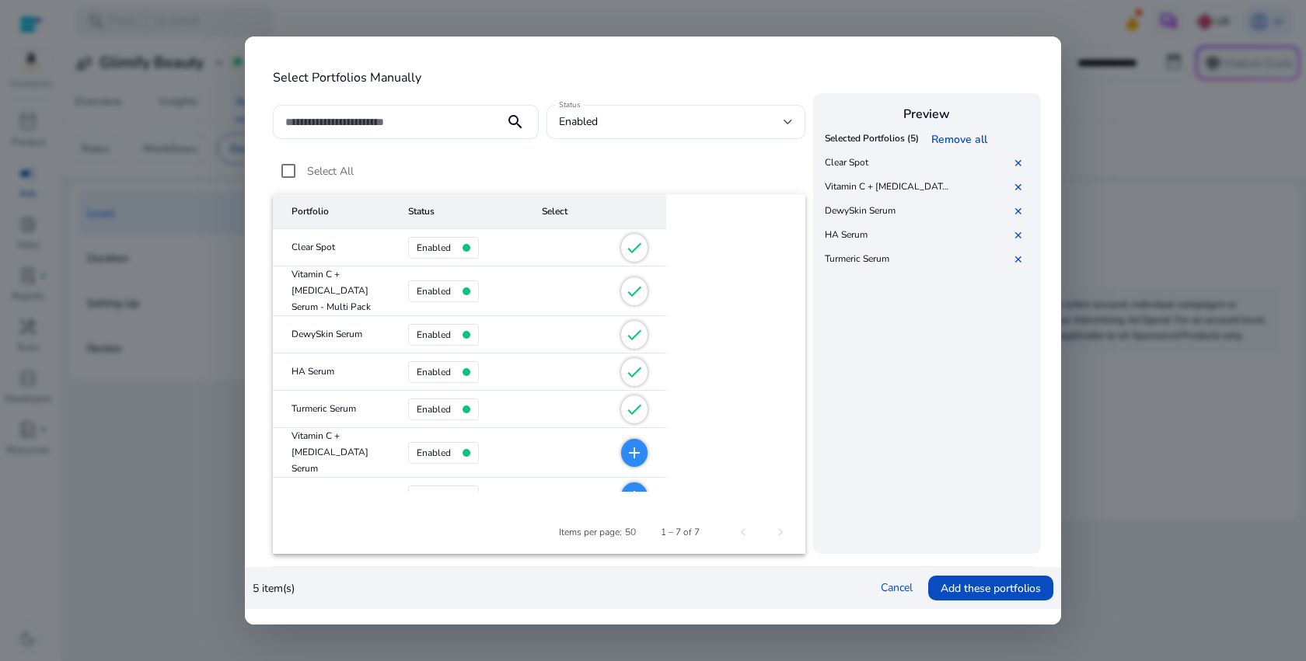
click at [625, 454] on mat-icon "add" at bounding box center [634, 453] width 19 height 19
click at [625, 487] on mat-icon "add" at bounding box center [634, 496] width 19 height 19
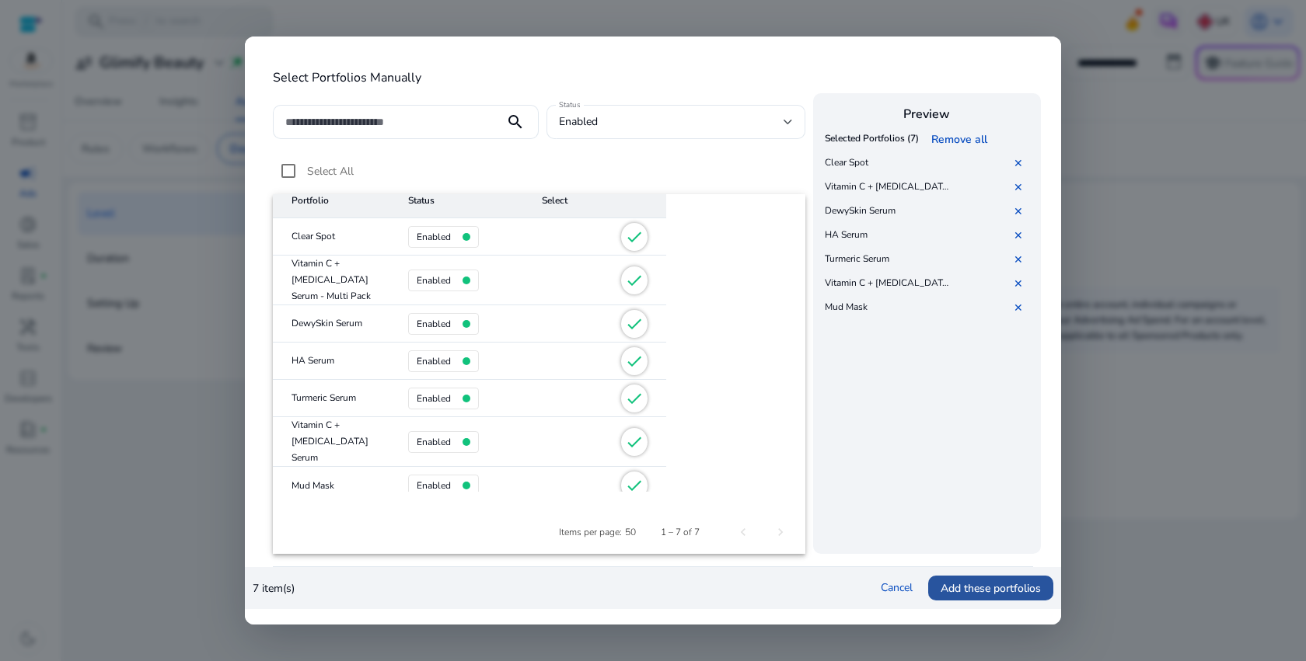
click at [961, 585] on span "Add these portfolios" at bounding box center [991, 589] width 100 height 16
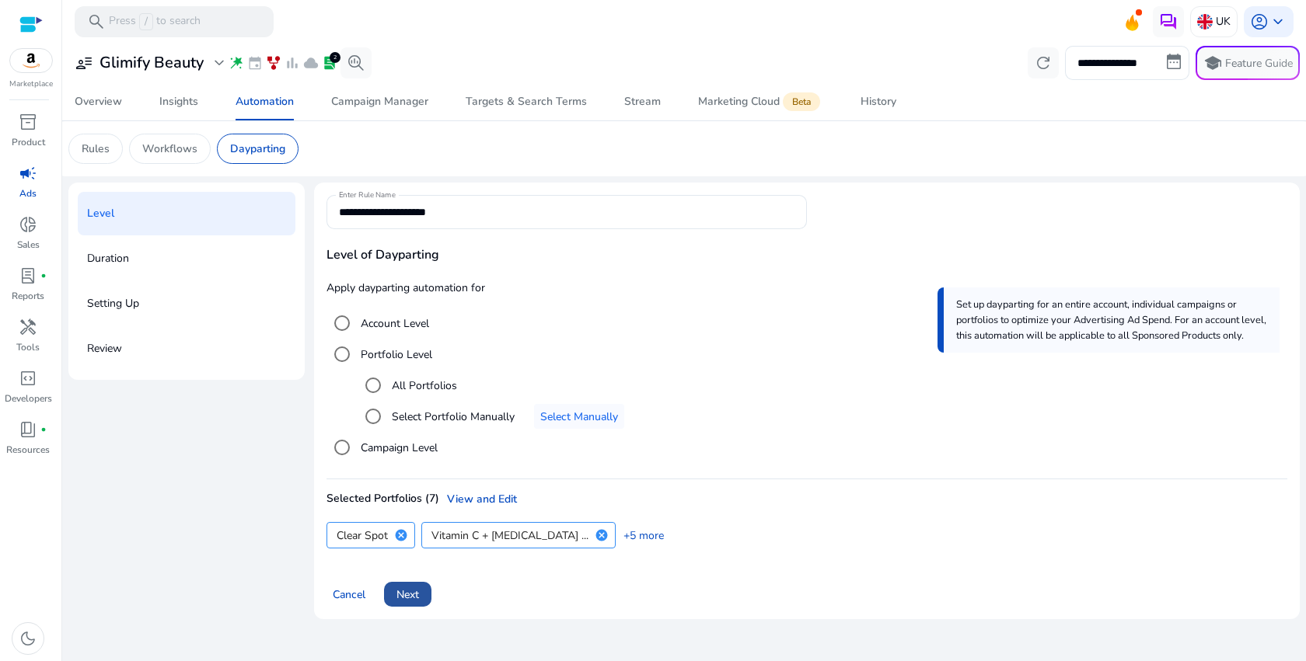
click at [418, 594] on span "Next" at bounding box center [407, 595] width 23 height 16
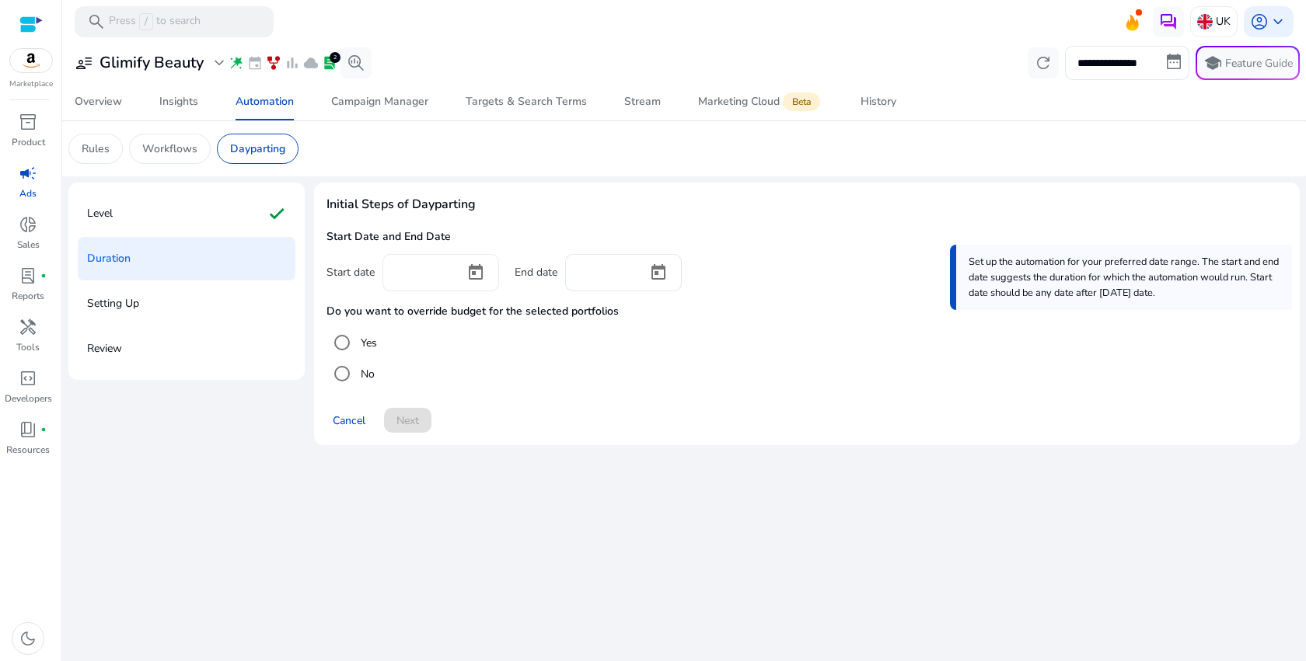
click at [455, 275] on div at bounding box center [475, 272] width 47 height 37
click at [473, 276] on span "Open calendar" at bounding box center [475, 272] width 37 height 37
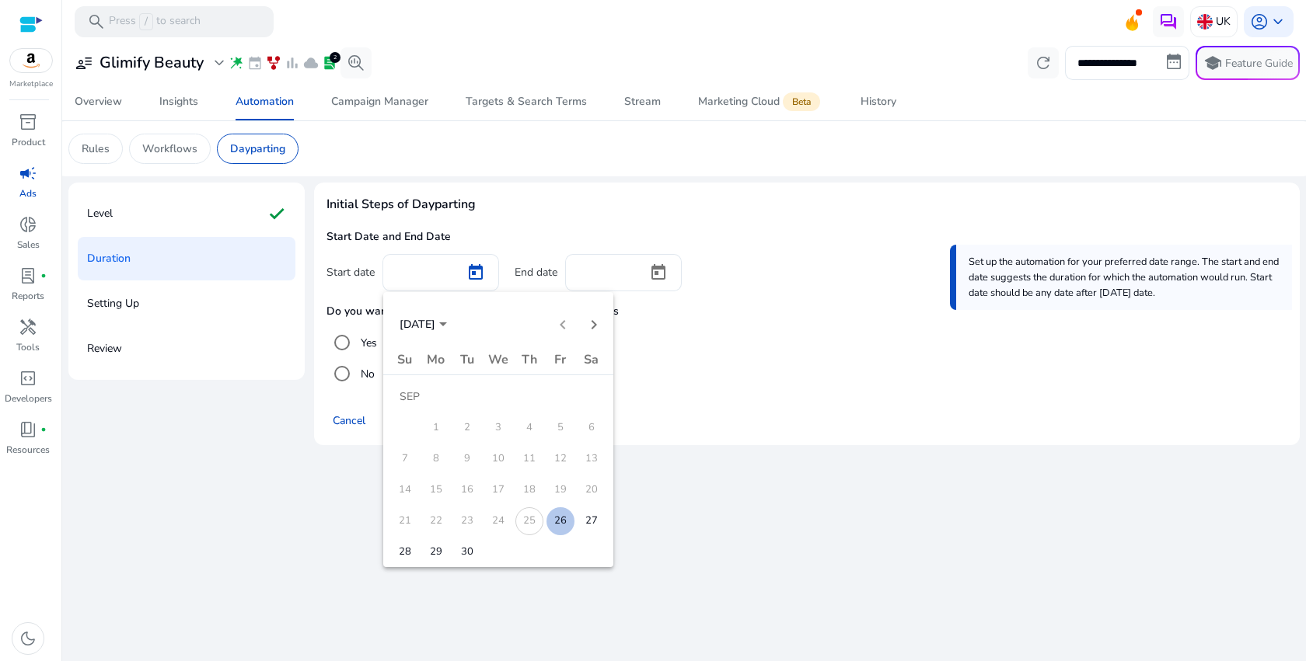
click at [557, 519] on span "26" at bounding box center [560, 522] width 28 height 28
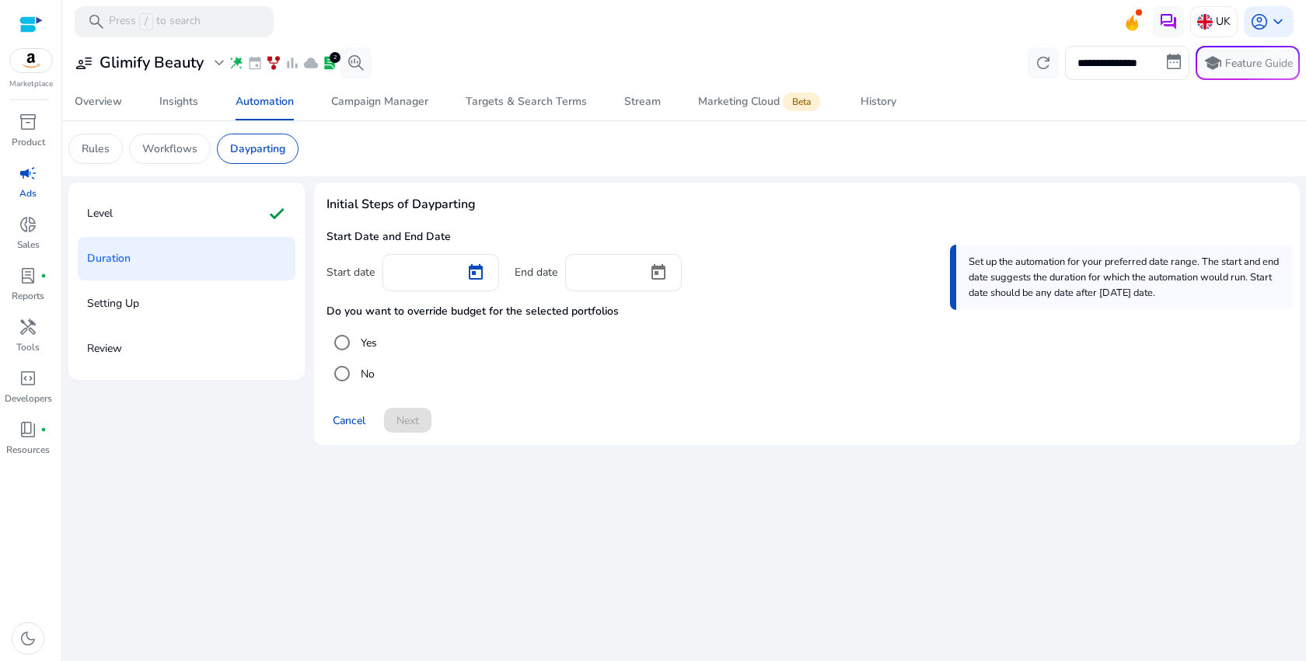
type input "*********"
click at [651, 261] on span "Open calendar" at bounding box center [658, 272] width 37 height 37
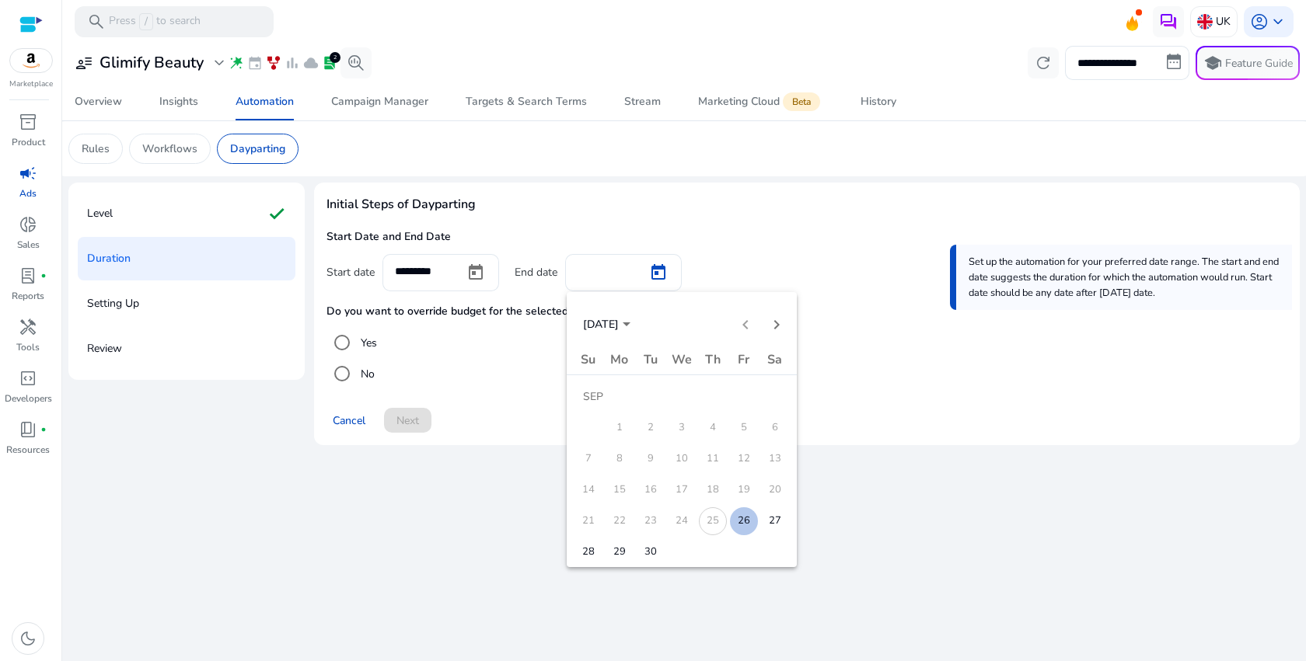
click at [651, 551] on span "30" at bounding box center [651, 553] width 28 height 28
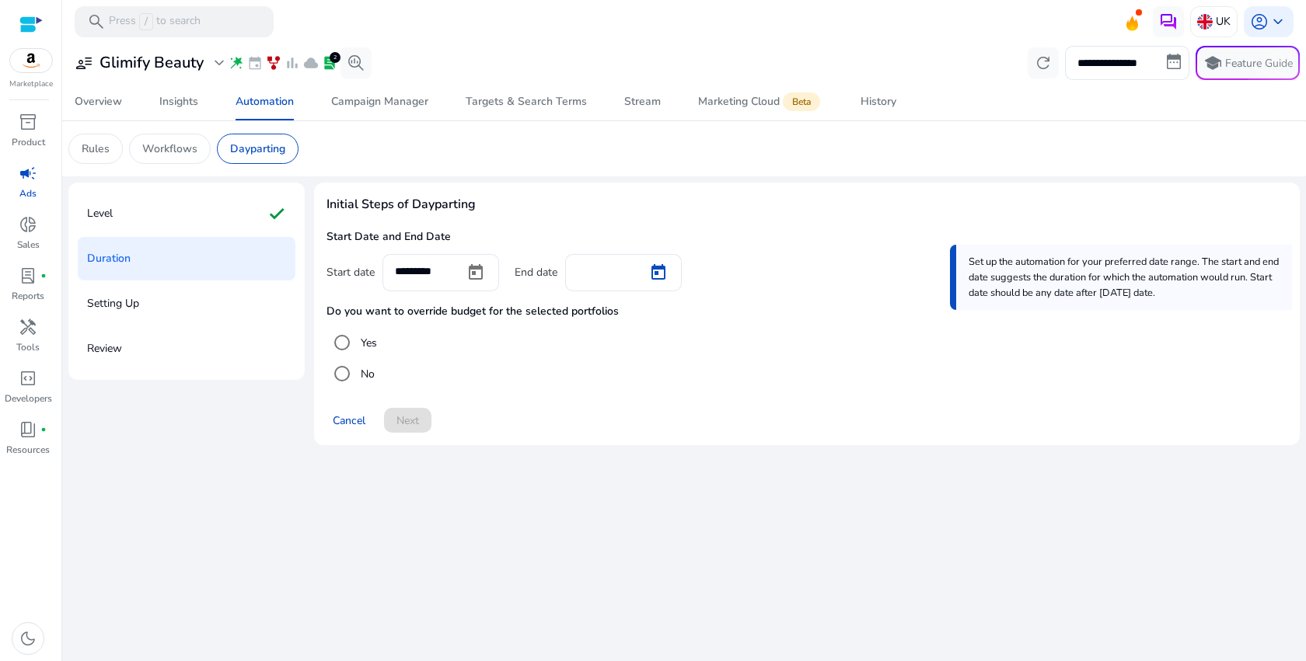
type input "*********"
click at [150, 200] on div "Level check" at bounding box center [187, 214] width 218 height 44
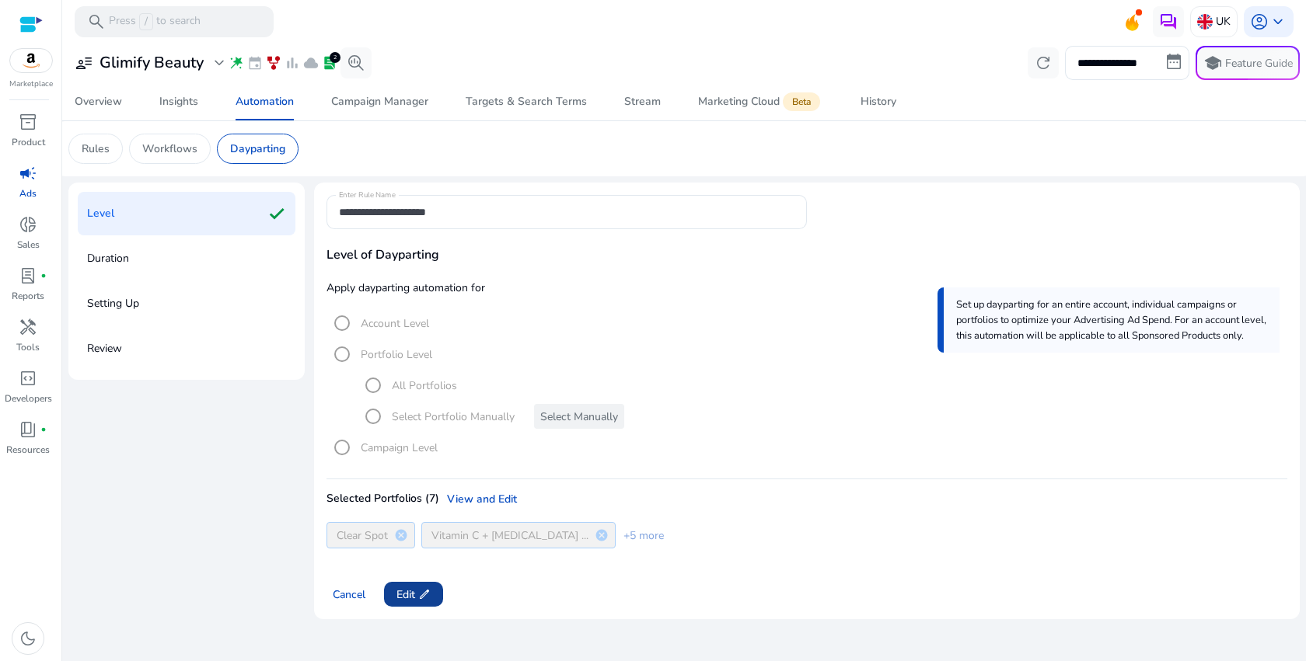
click at [421, 594] on span "edit" at bounding box center [424, 594] width 12 height 12
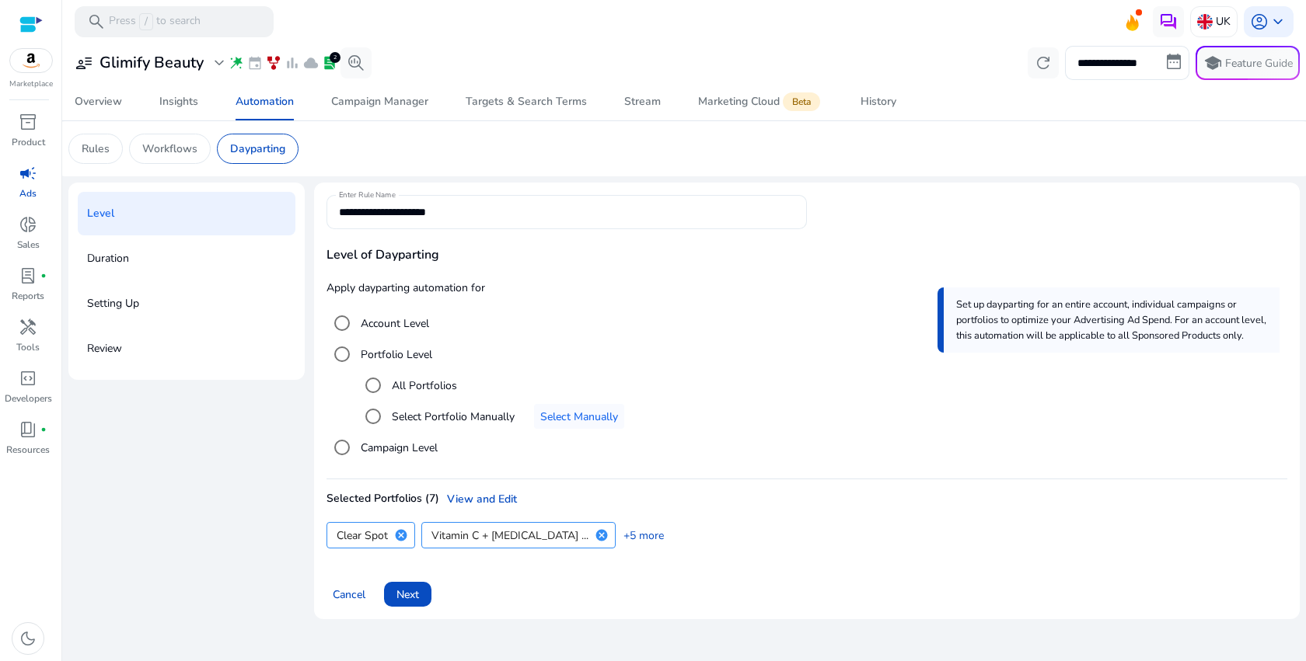
click at [488, 215] on input "**********" at bounding box center [566, 212] width 455 height 17
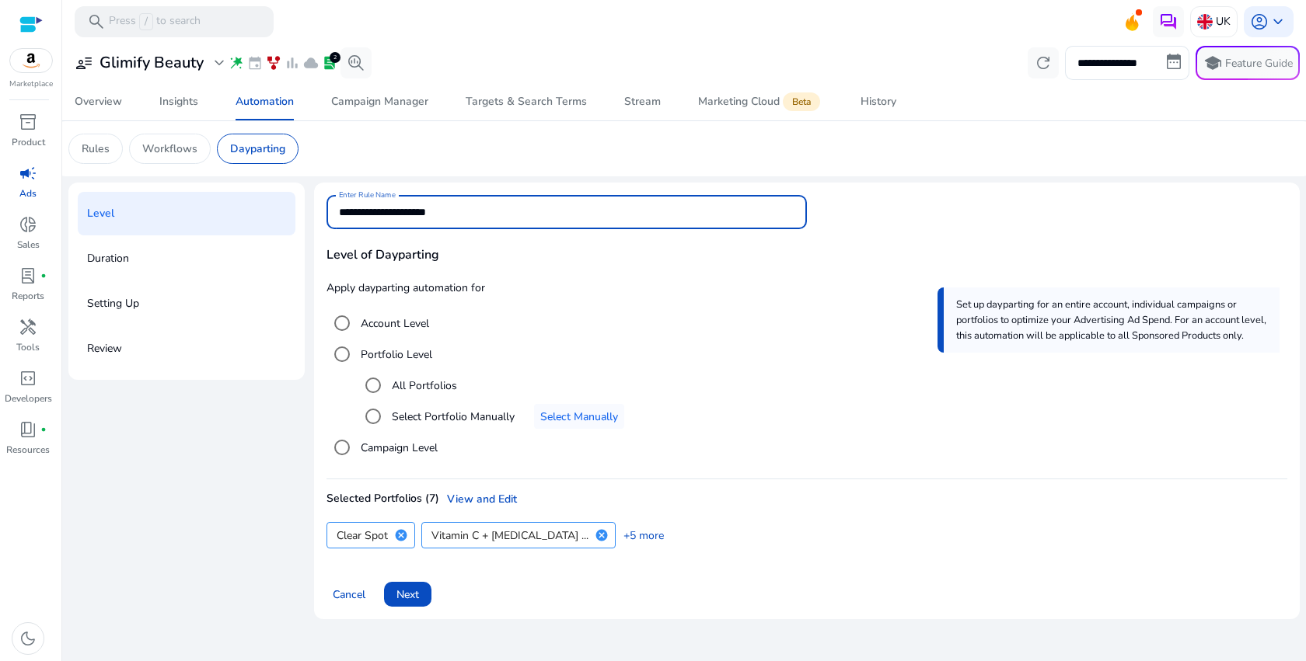
paste input "*****"
type input "**********"
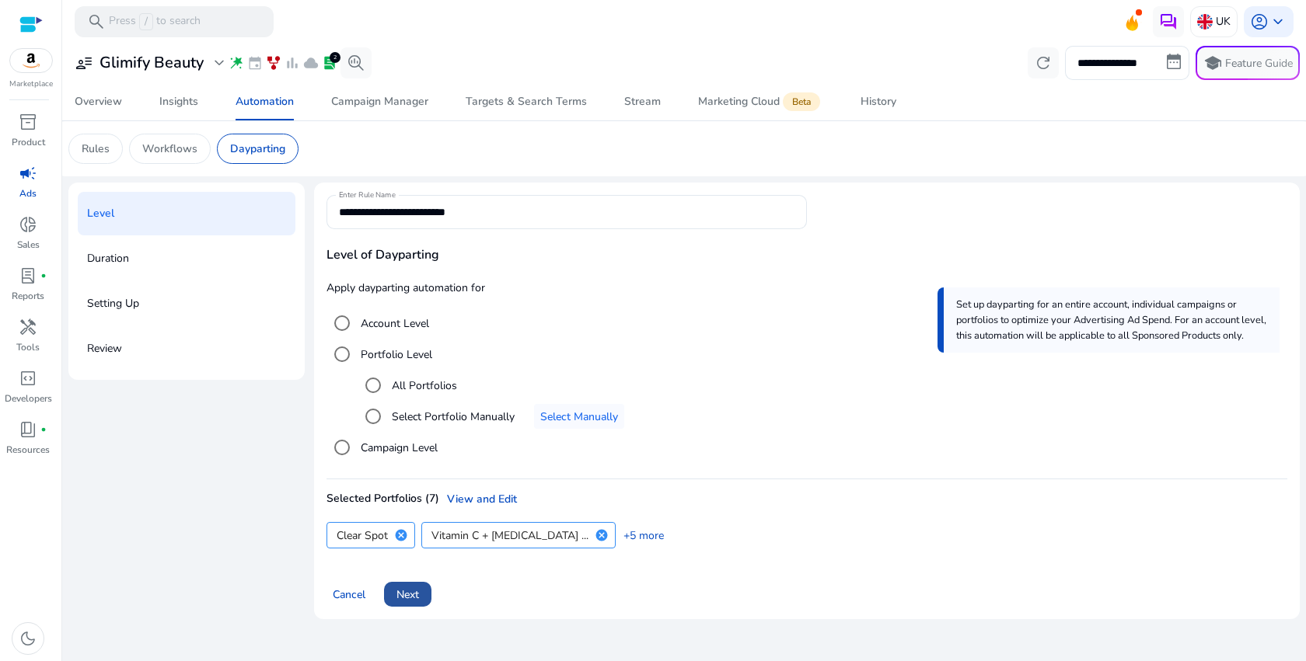
click at [414, 596] on span "Next" at bounding box center [407, 595] width 23 height 16
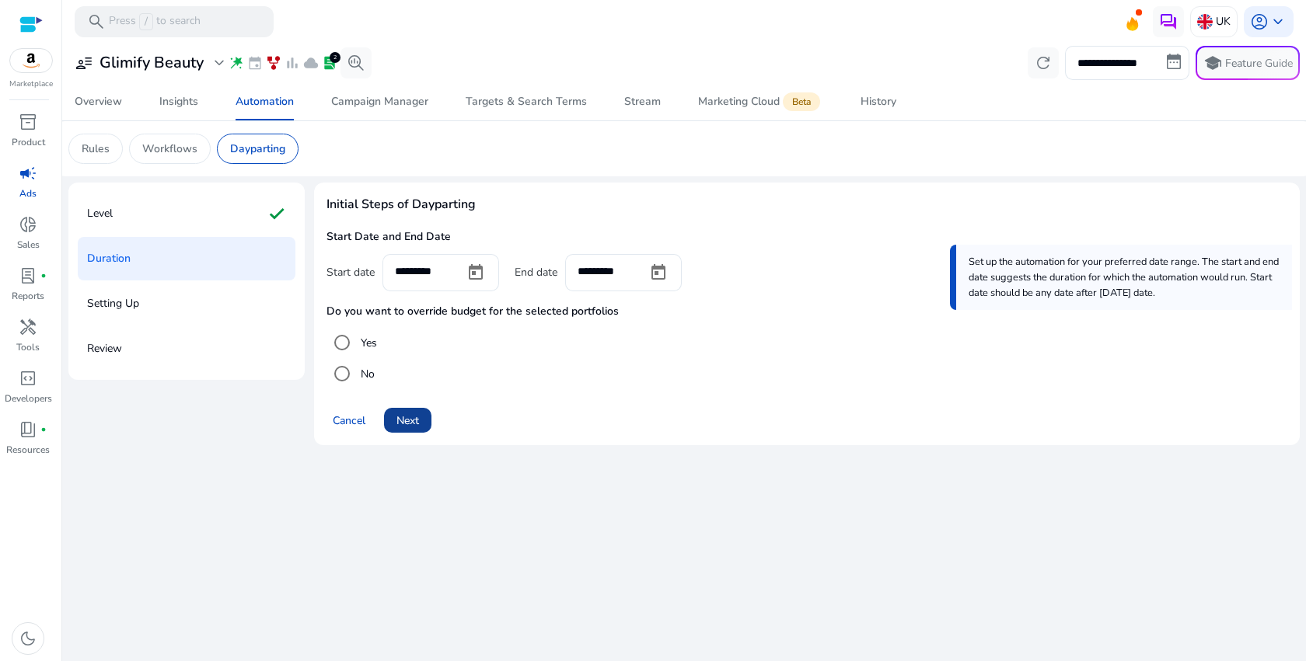
click at [410, 421] on span "Next" at bounding box center [407, 421] width 23 height 16
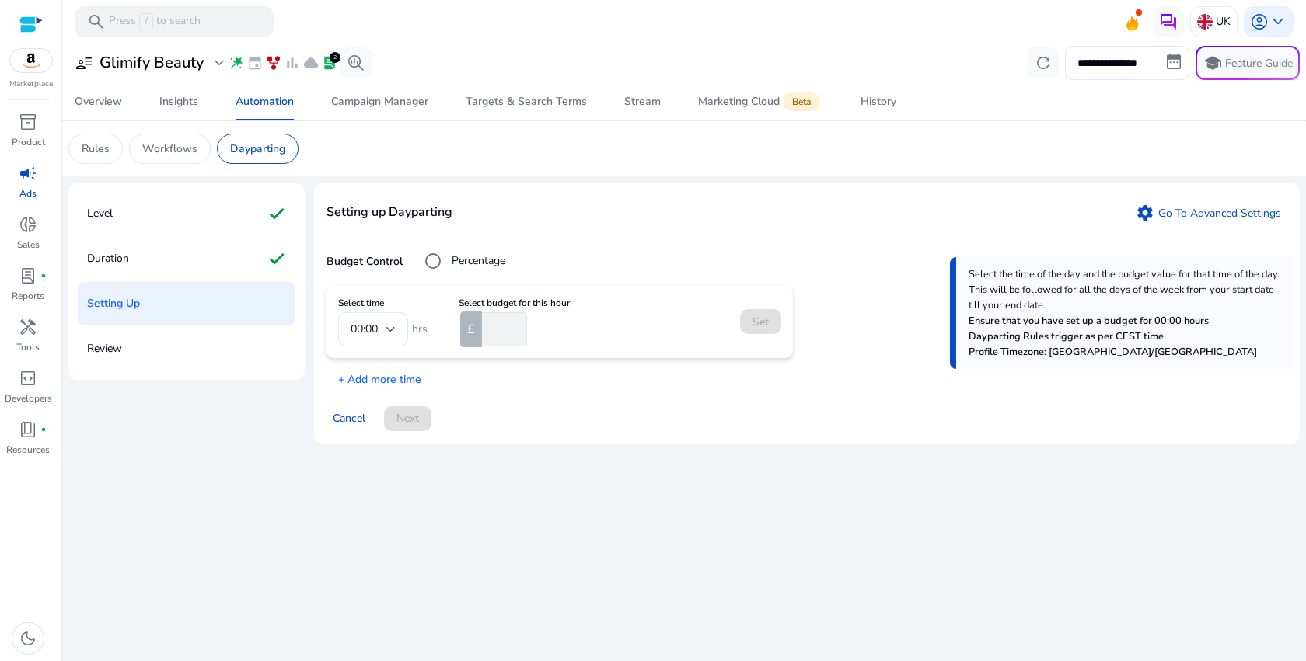
click at [452, 263] on label "Percentage" at bounding box center [476, 261] width 57 height 16
type input "*"
click at [513, 324] on input "*" at bounding box center [505, 329] width 44 height 34
click at [500, 329] on input "*" at bounding box center [505, 329] width 44 height 34
type input "**"
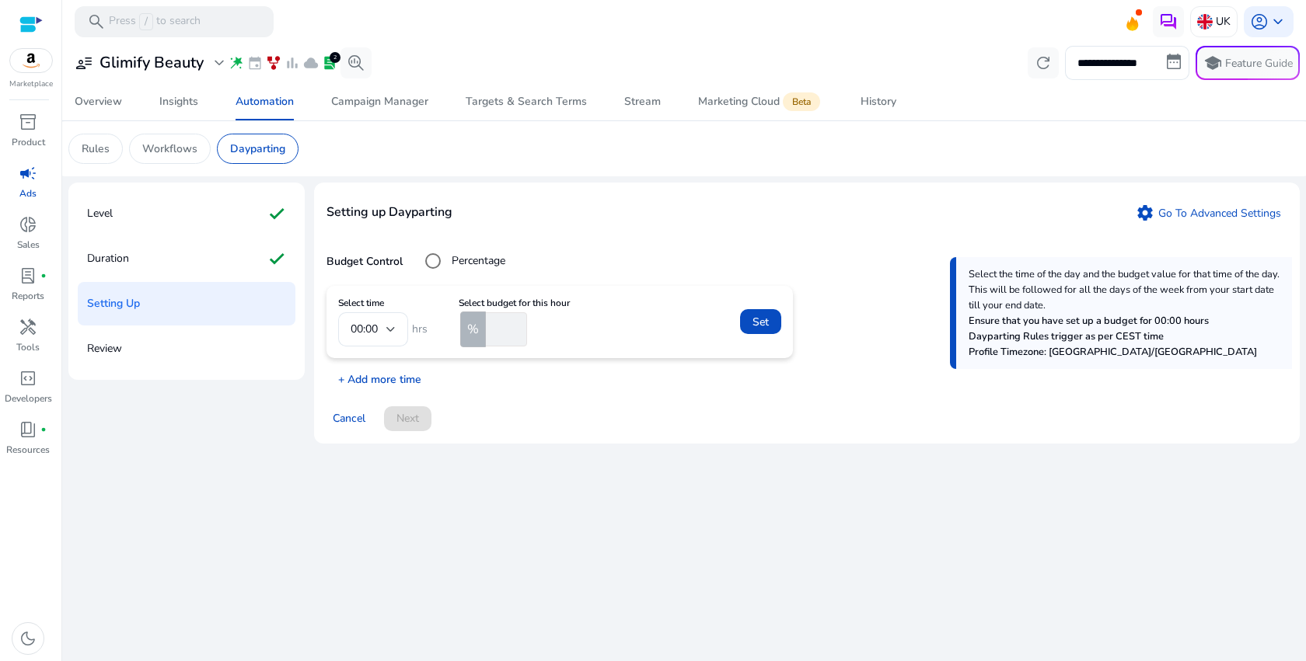
click at [405, 383] on p "+ Add more time" at bounding box center [373, 376] width 95 height 24
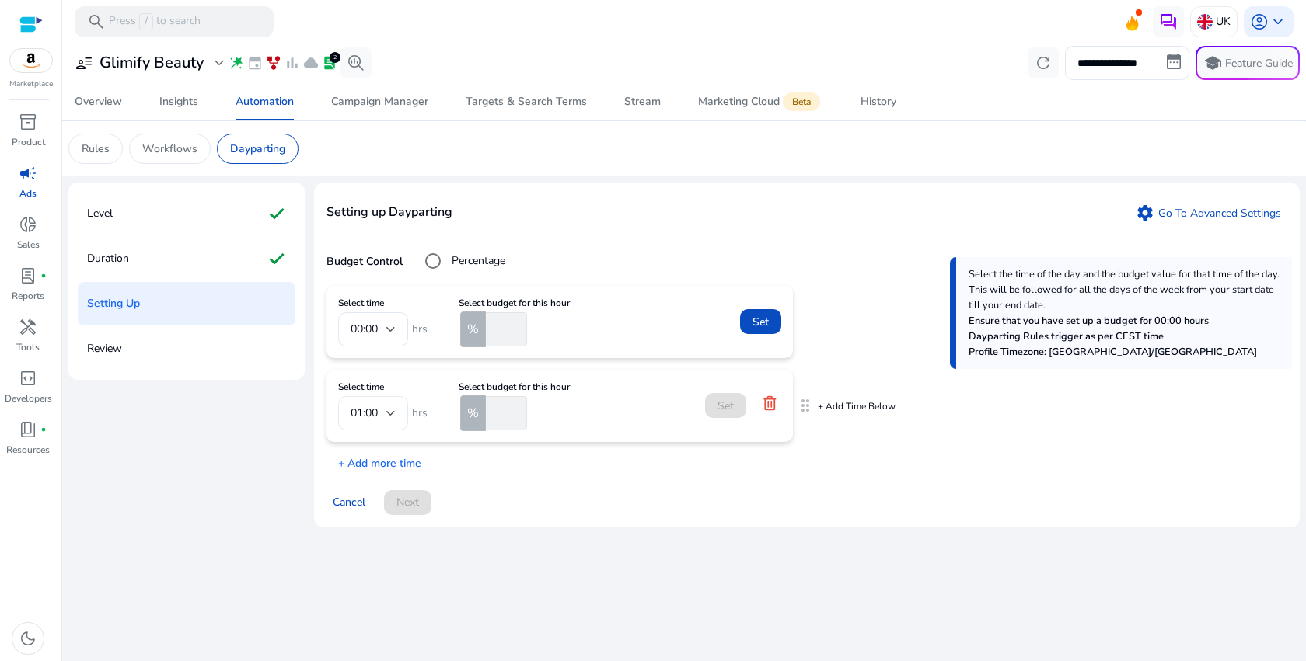
click at [374, 415] on span "01:00" at bounding box center [364, 413] width 27 height 15
click at [360, 613] on span "12:00" at bounding box center [373, 613] width 45 height 17
click at [497, 421] on input "number" at bounding box center [505, 413] width 44 height 34
type input "**"
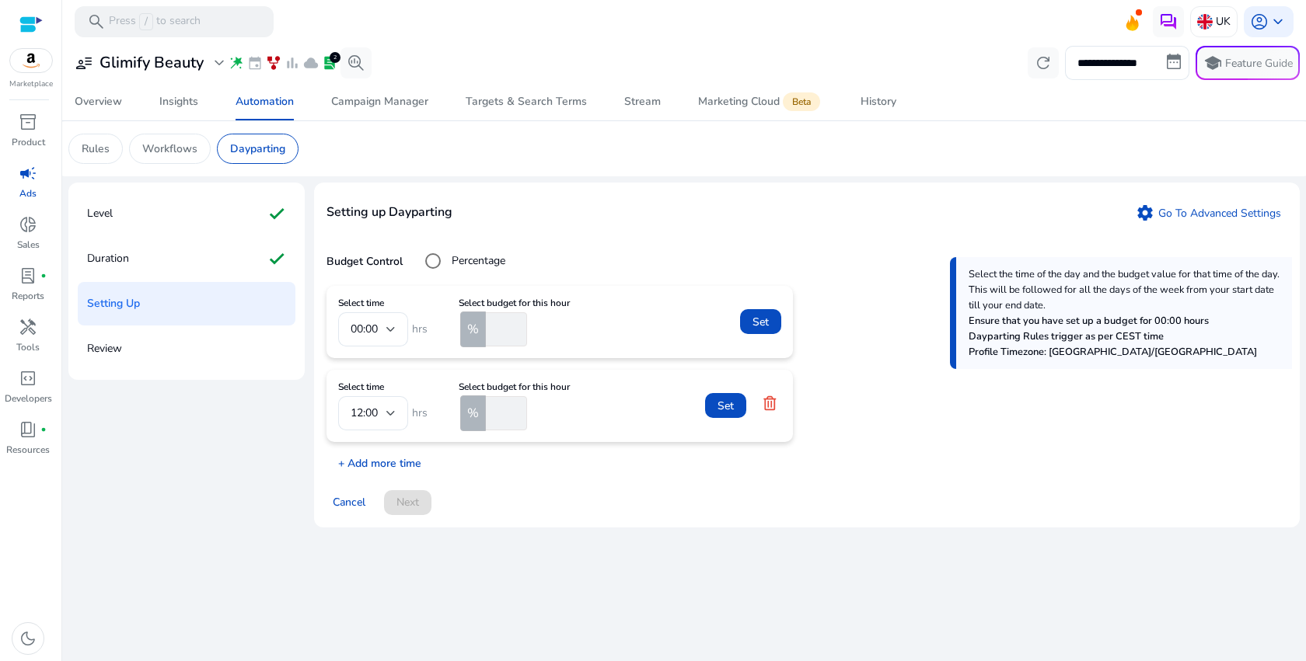
click at [400, 467] on p "+ Add more time" at bounding box center [373, 460] width 95 height 24
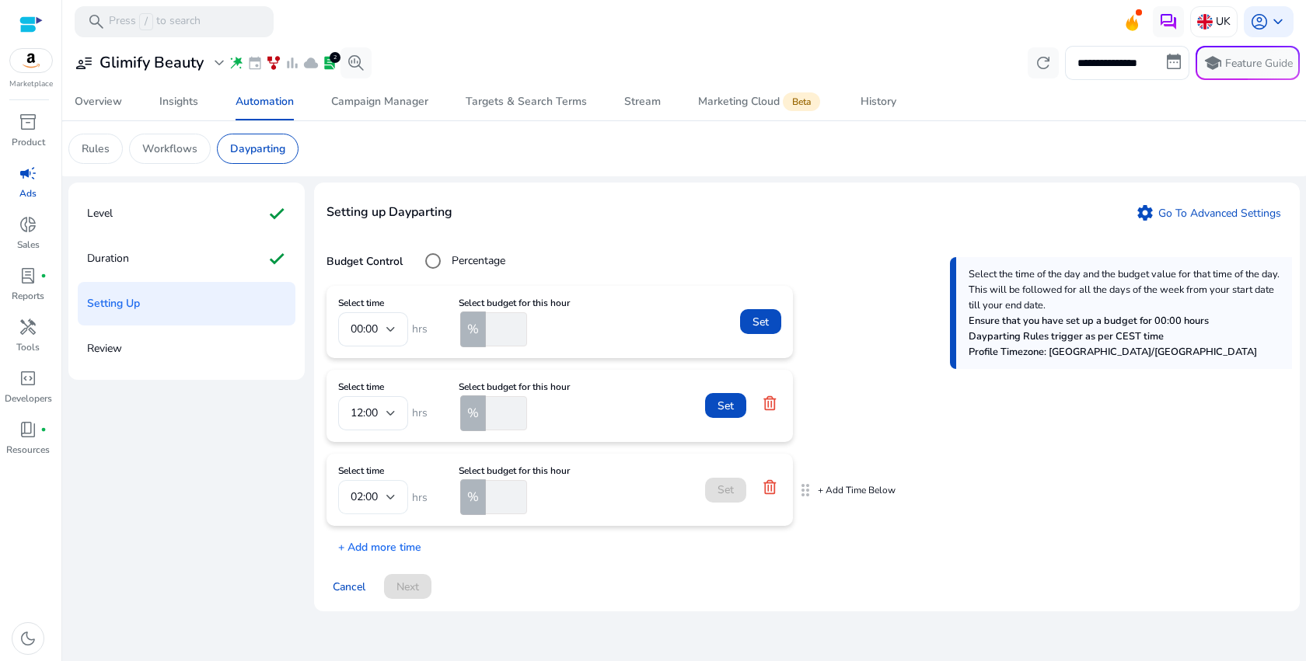
click at [372, 496] on span "02:00" at bounding box center [364, 497] width 27 height 15
click at [375, 465] on span "18:00" at bounding box center [373, 469] width 45 height 17
click at [494, 498] on input "number" at bounding box center [505, 497] width 44 height 34
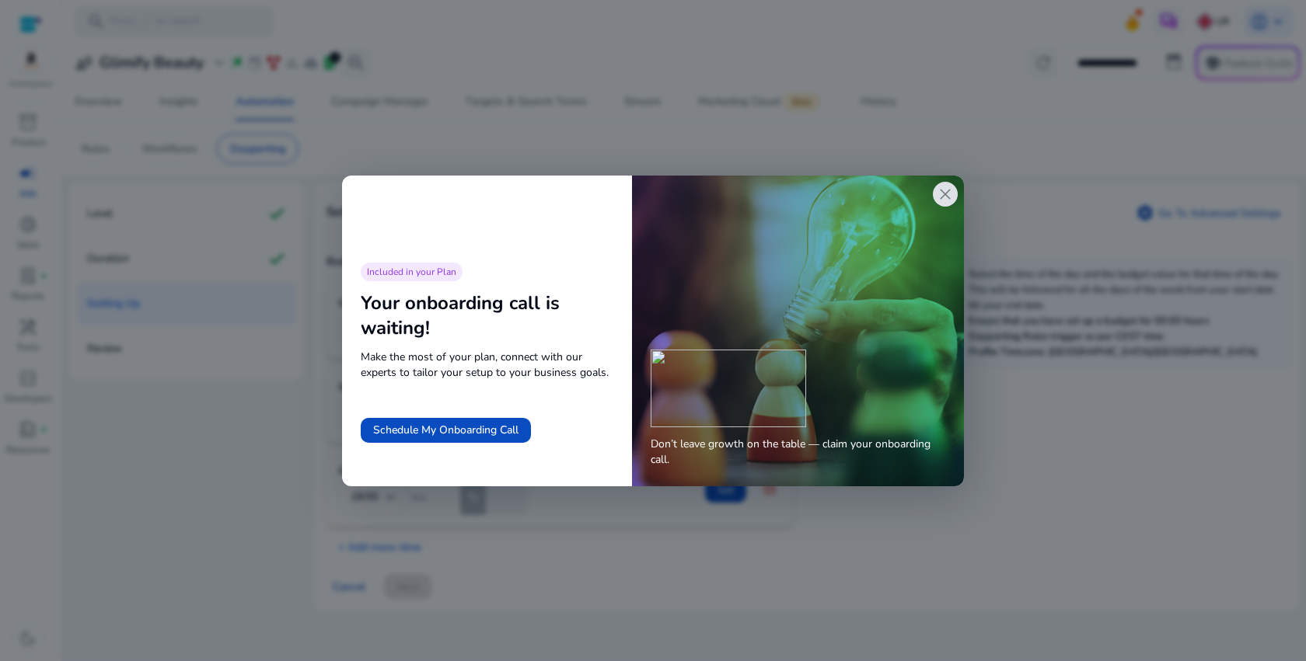
type input "***"
click at [721, 482] on div "Don’t leave growth on the table — claim your onboarding call." at bounding box center [798, 408] width 332 height 155
click at [947, 194] on span "close" at bounding box center [945, 194] width 19 height 19
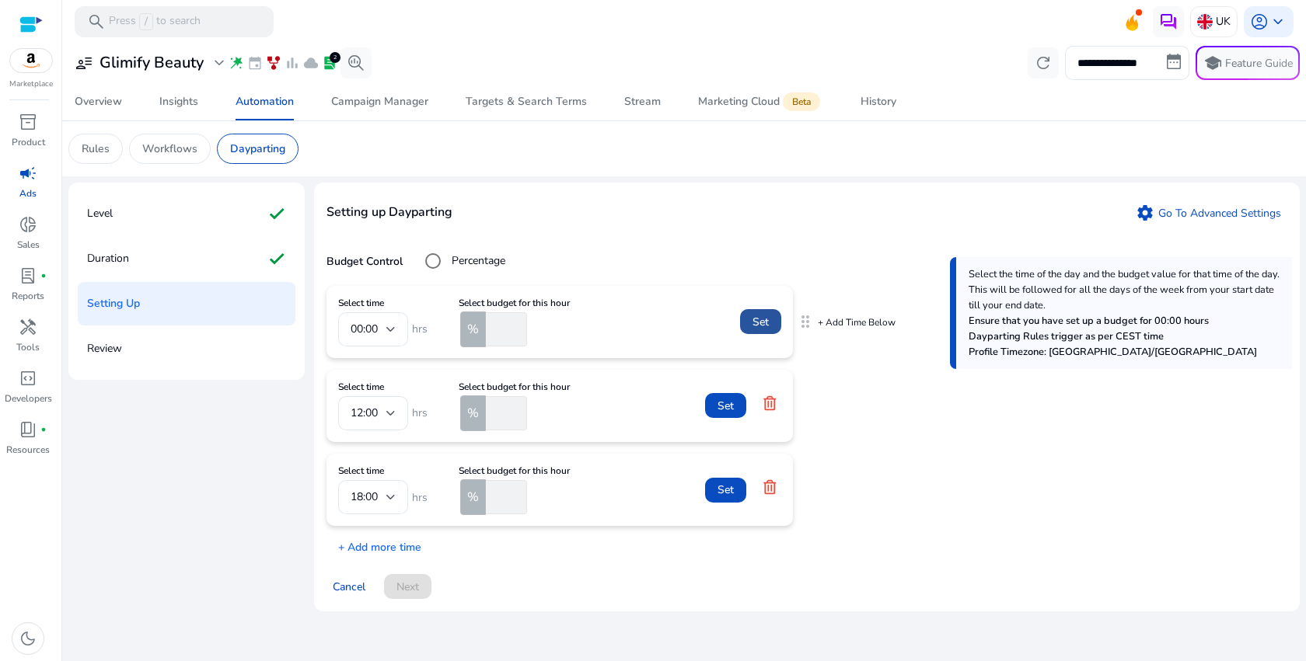
click at [760, 320] on span "Set" at bounding box center [760, 322] width 16 height 16
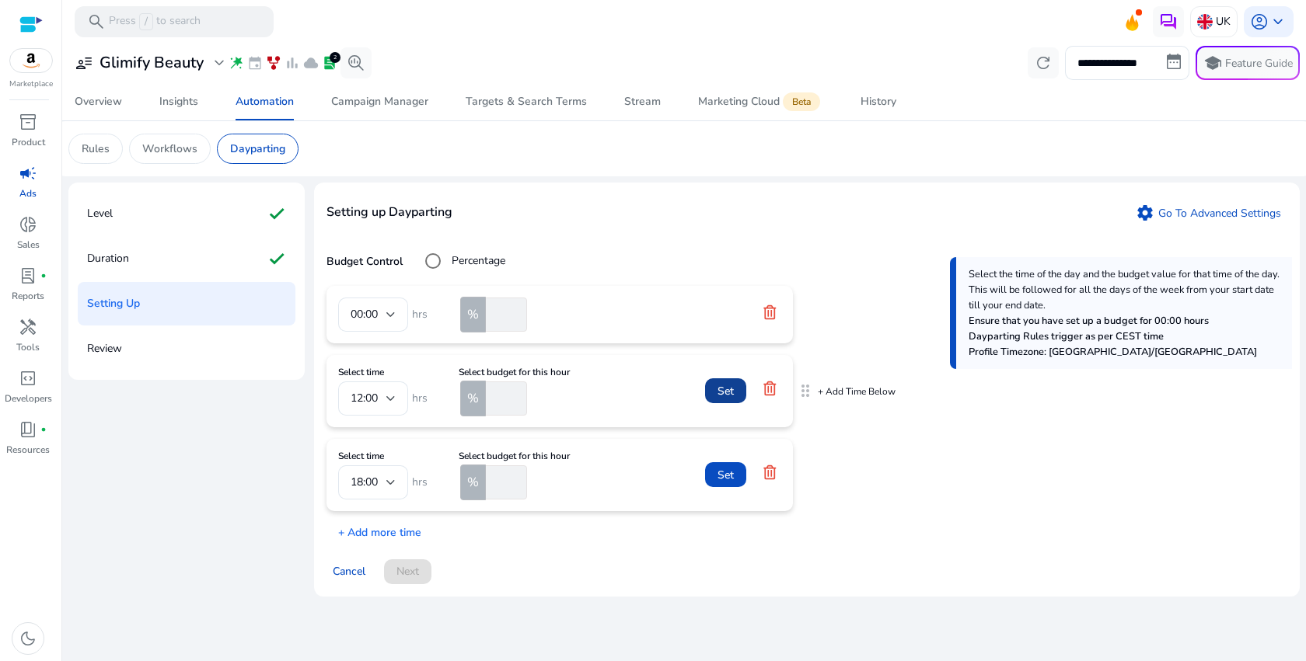
click at [721, 389] on span "Set" at bounding box center [725, 391] width 16 height 16
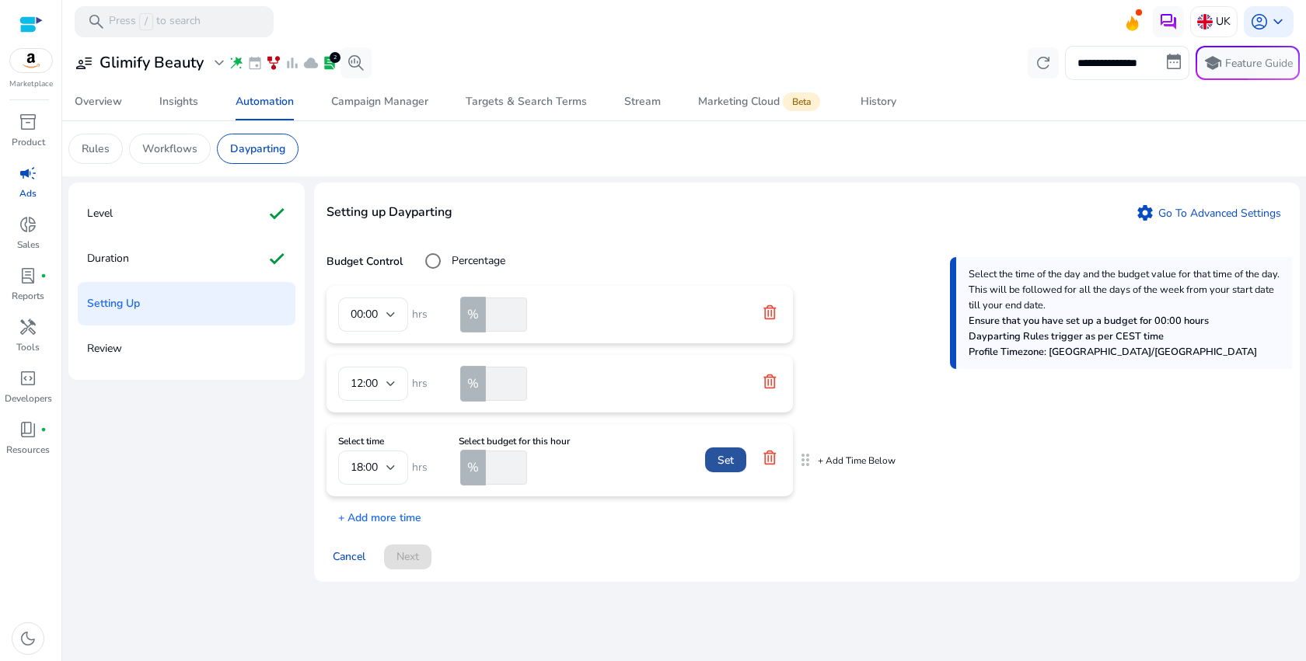
click at [724, 459] on span "Set" at bounding box center [725, 460] width 16 height 16
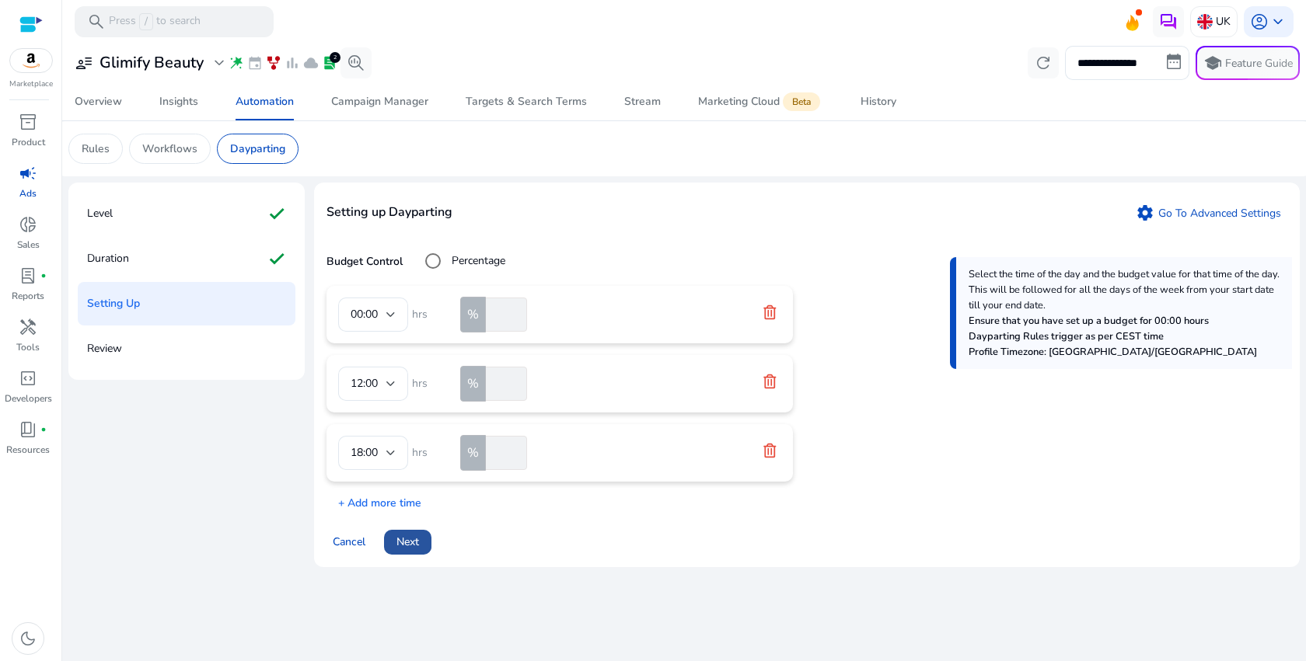
click at [414, 541] on span "Next" at bounding box center [407, 542] width 23 height 16
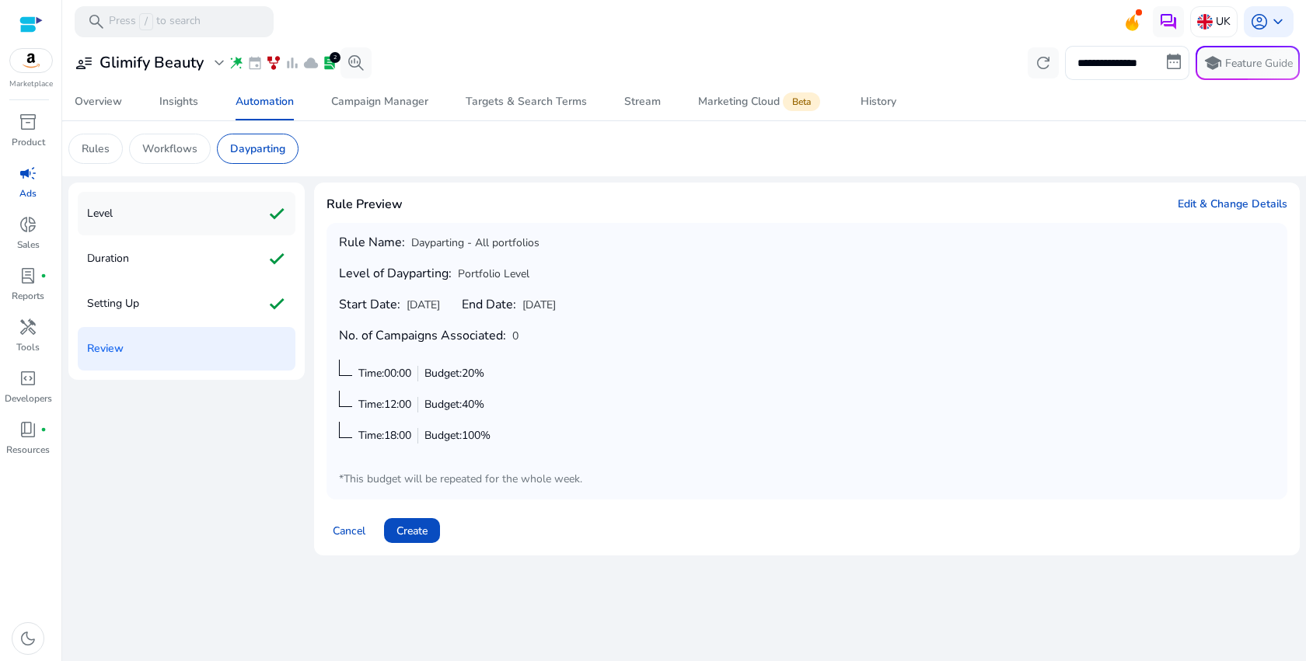
click at [162, 215] on div "Level check" at bounding box center [187, 214] width 218 height 44
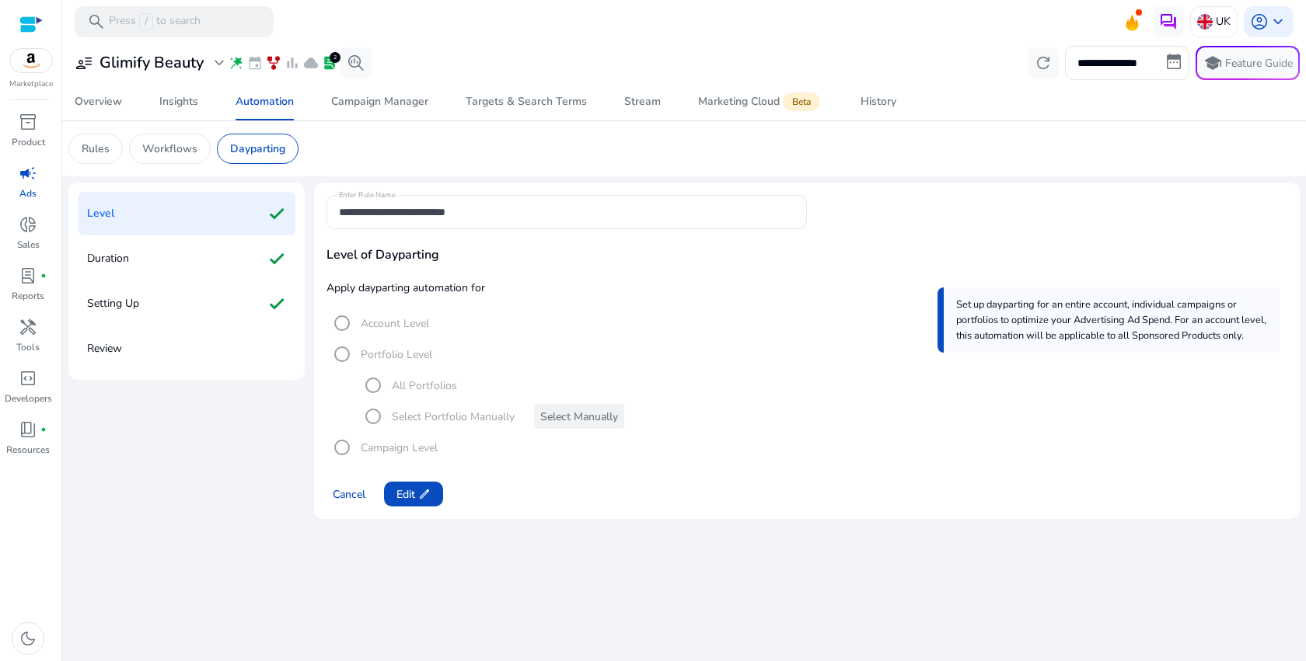
click at [356, 355] on mat-radio-group "Account Level Portfolio Level All Portfolios Select Portfolio Manually Select M…" at bounding box center [806, 385] width 961 height 155
click at [417, 490] on app-icon "edit" at bounding box center [423, 494] width 16 height 12
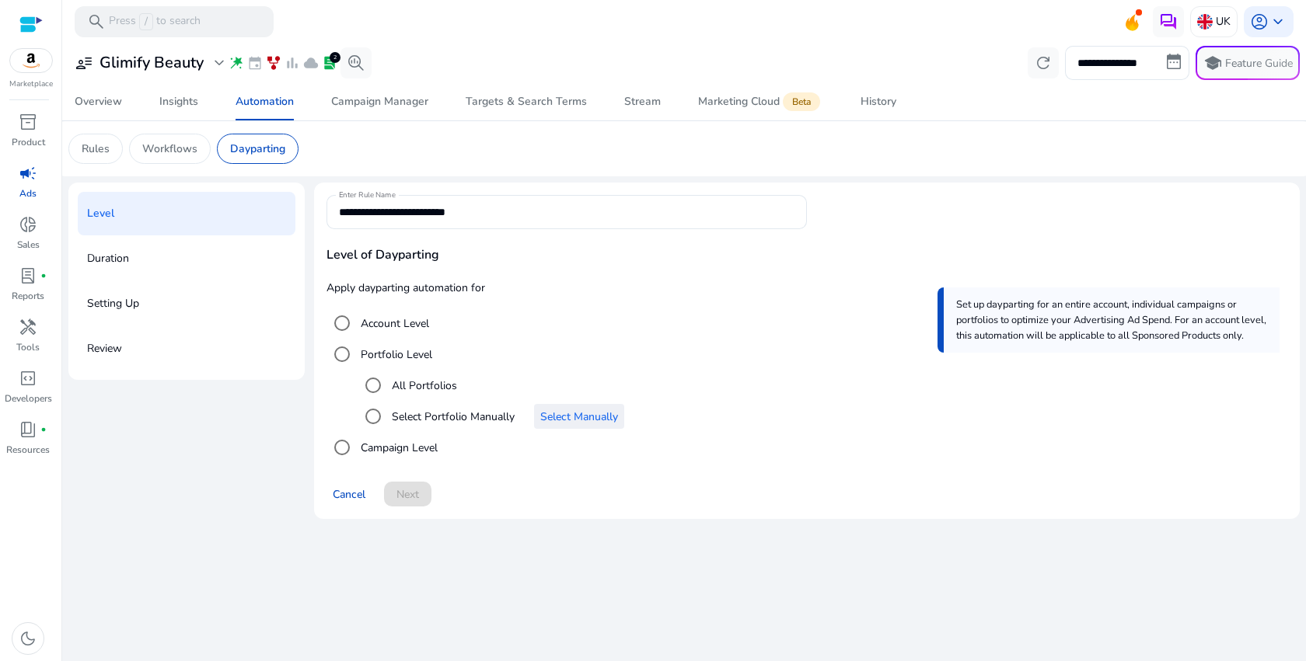
click at [568, 412] on span "Select Manually" at bounding box center [579, 417] width 78 height 16
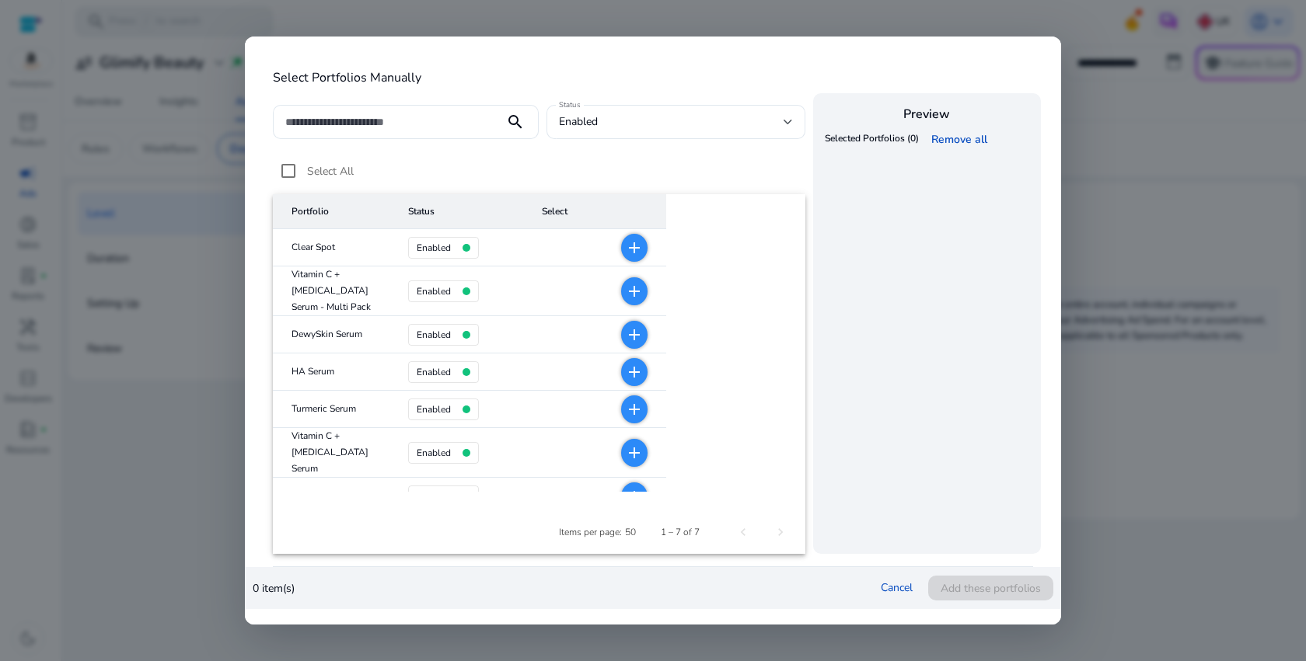
click at [625, 246] on mat-icon "add" at bounding box center [634, 248] width 19 height 19
click at [625, 300] on mat-icon "add" at bounding box center [634, 291] width 19 height 19
click at [621, 347] on span "add" at bounding box center [634, 335] width 26 height 28
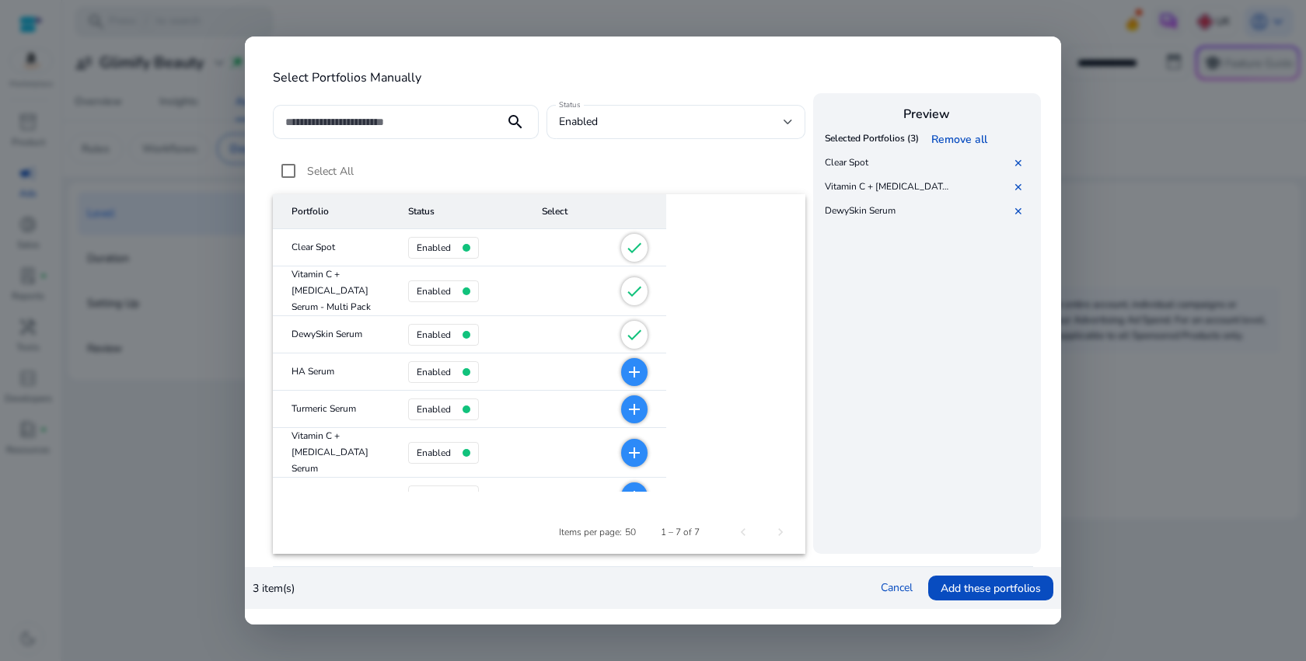
click at [625, 370] on mat-icon "add" at bounding box center [634, 372] width 19 height 19
click at [625, 417] on mat-icon "add" at bounding box center [634, 409] width 19 height 19
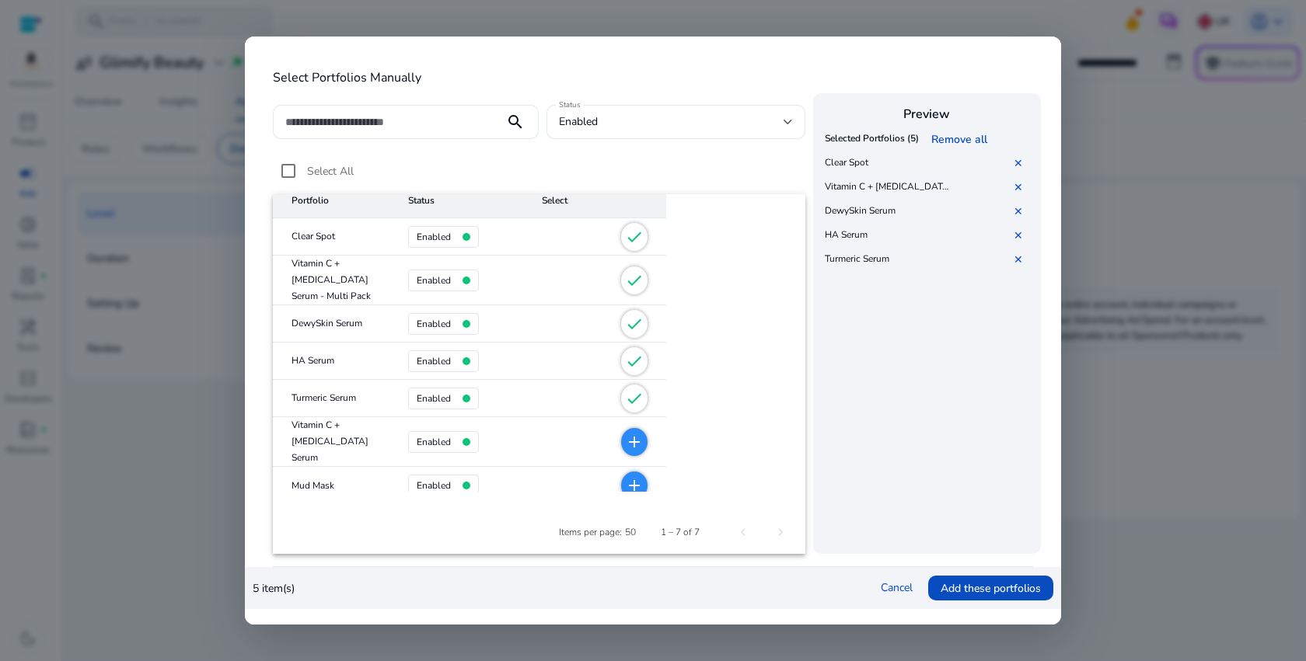
click at [621, 447] on span "add" at bounding box center [634, 442] width 26 height 28
click at [625, 476] on mat-icon "add" at bounding box center [634, 485] width 19 height 19
click at [953, 587] on span "Add these portfolios" at bounding box center [991, 589] width 100 height 16
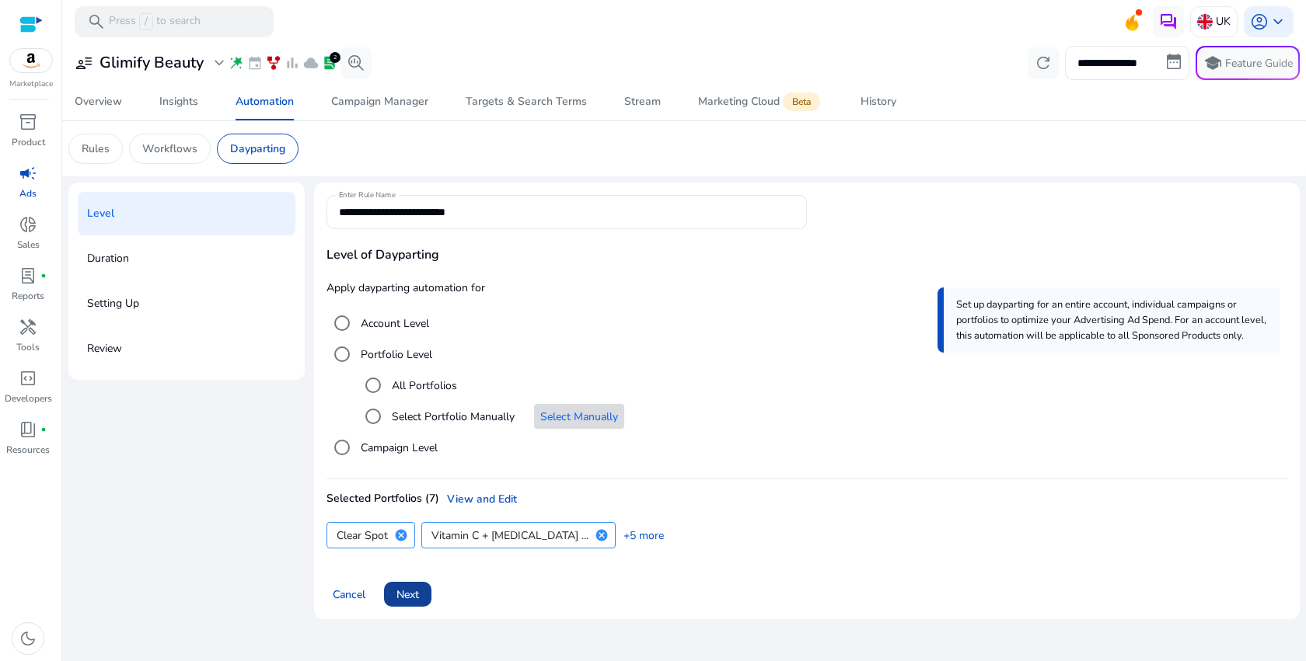
click at [402, 600] on span "Next" at bounding box center [407, 595] width 23 height 16
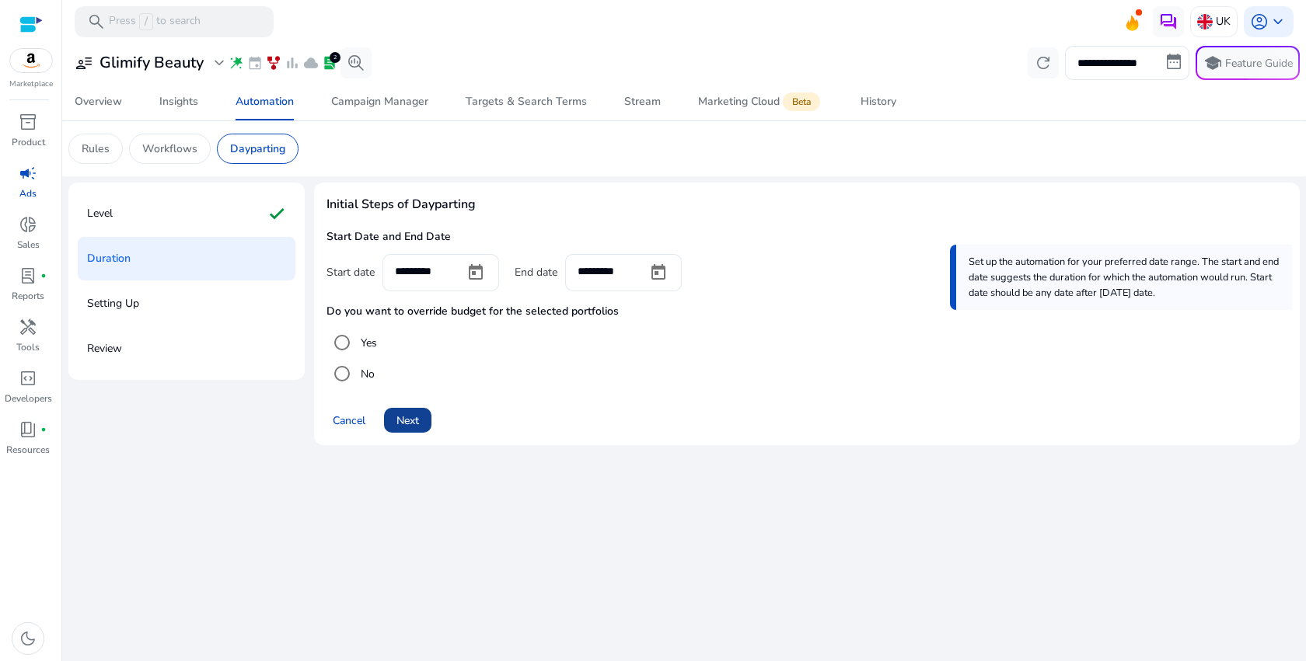
click at [407, 426] on span "Next" at bounding box center [407, 421] width 23 height 16
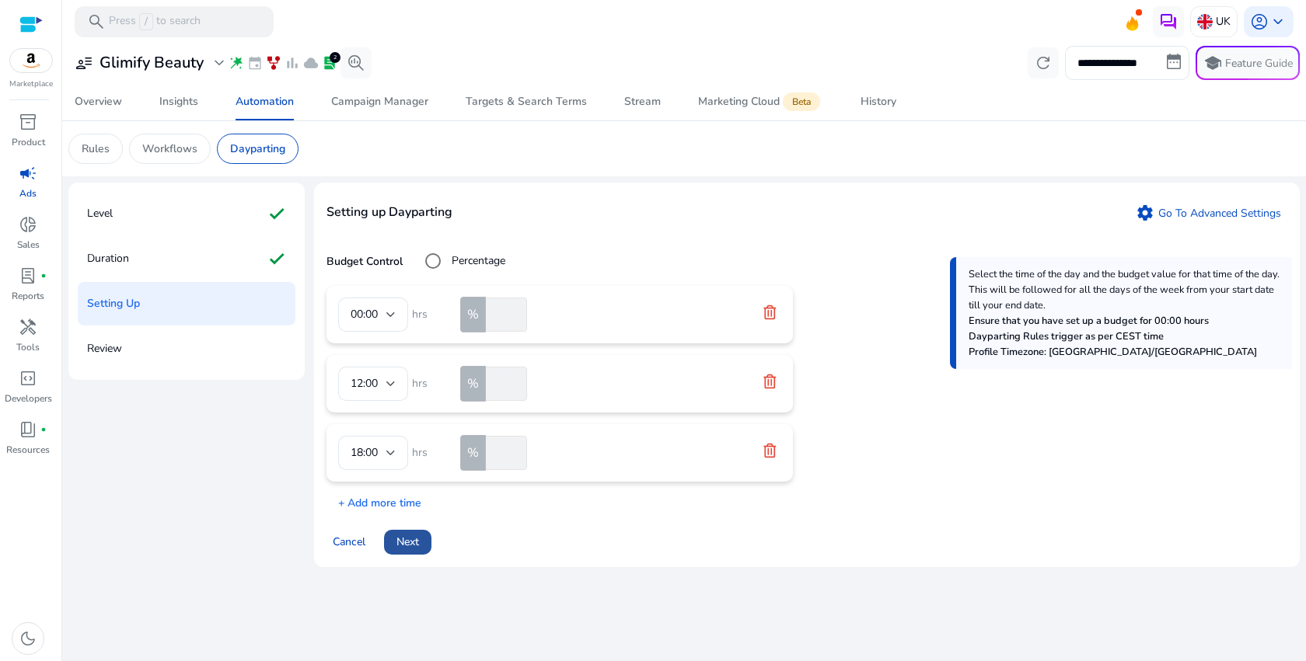
click at [405, 545] on span "Next" at bounding box center [407, 542] width 23 height 16
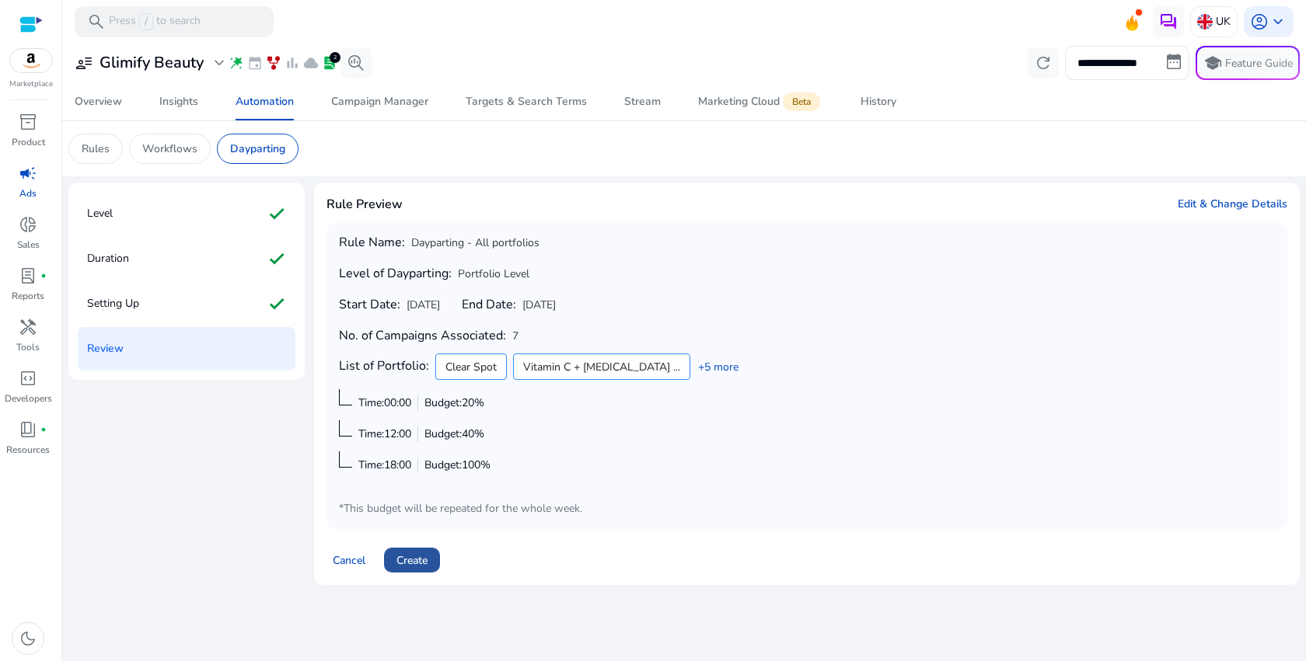
click at [412, 567] on span "Create" at bounding box center [411, 561] width 31 height 16
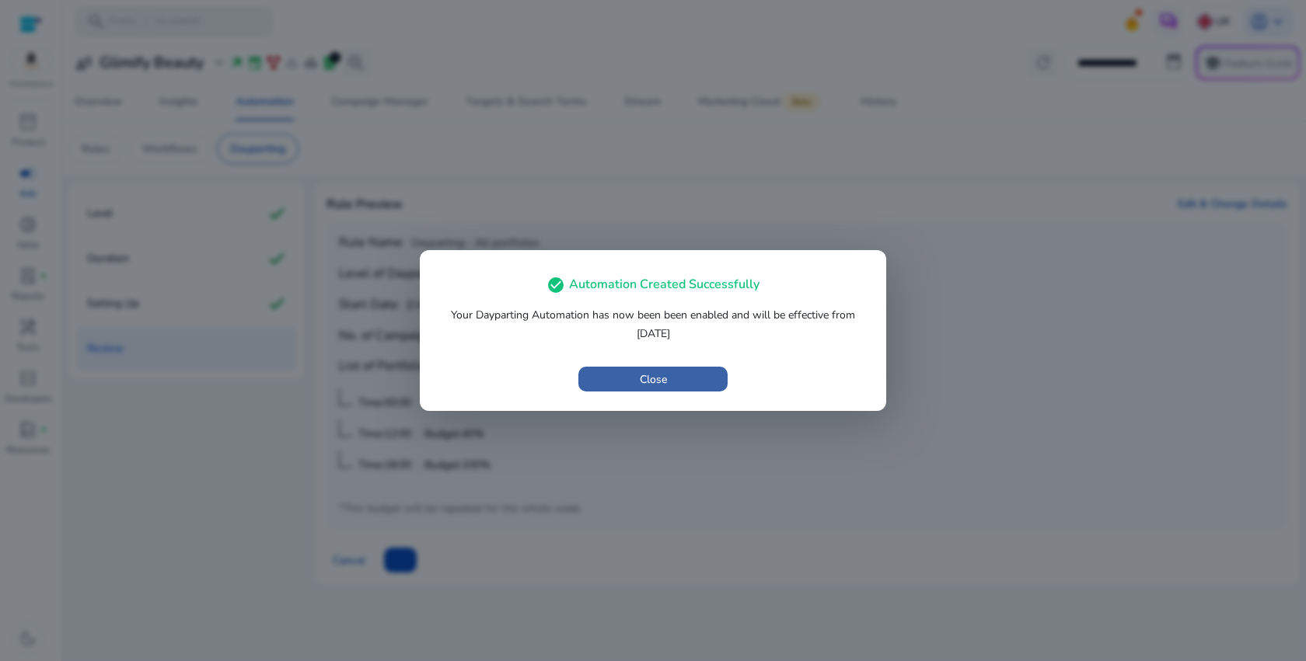
click at [645, 372] on span "Close" at bounding box center [653, 380] width 27 height 16
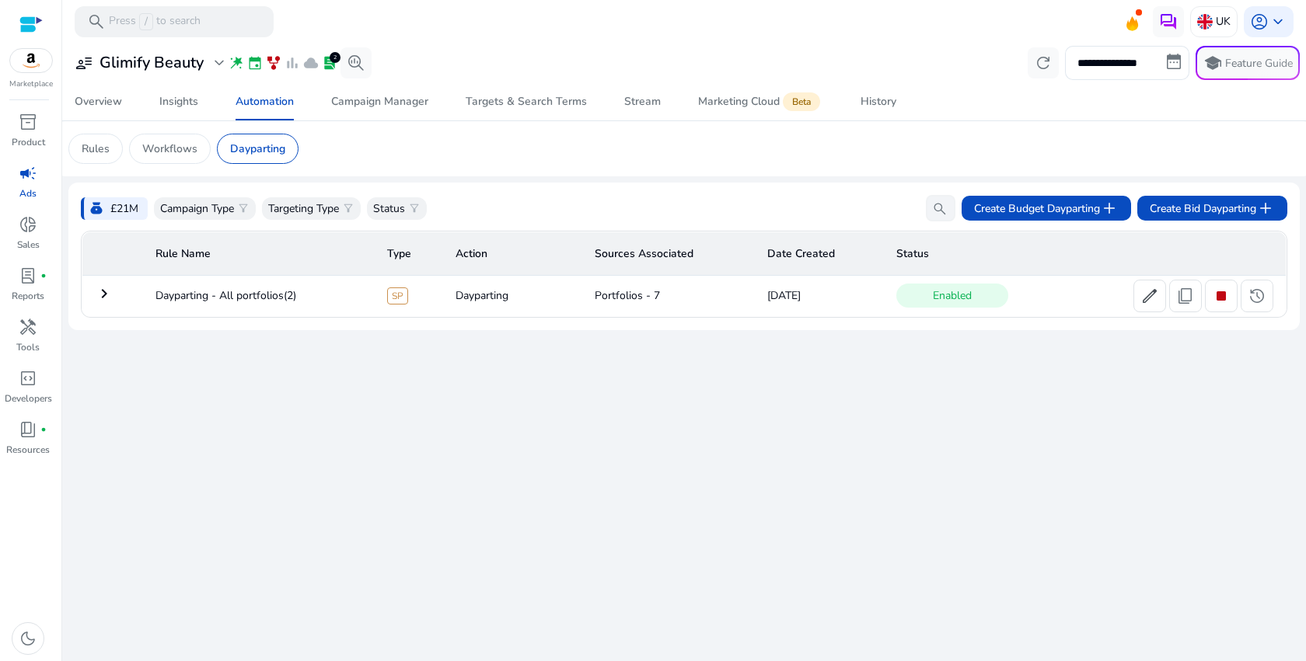
click at [106, 294] on mat-icon "keyboard_arrow_right" at bounding box center [104, 293] width 19 height 19
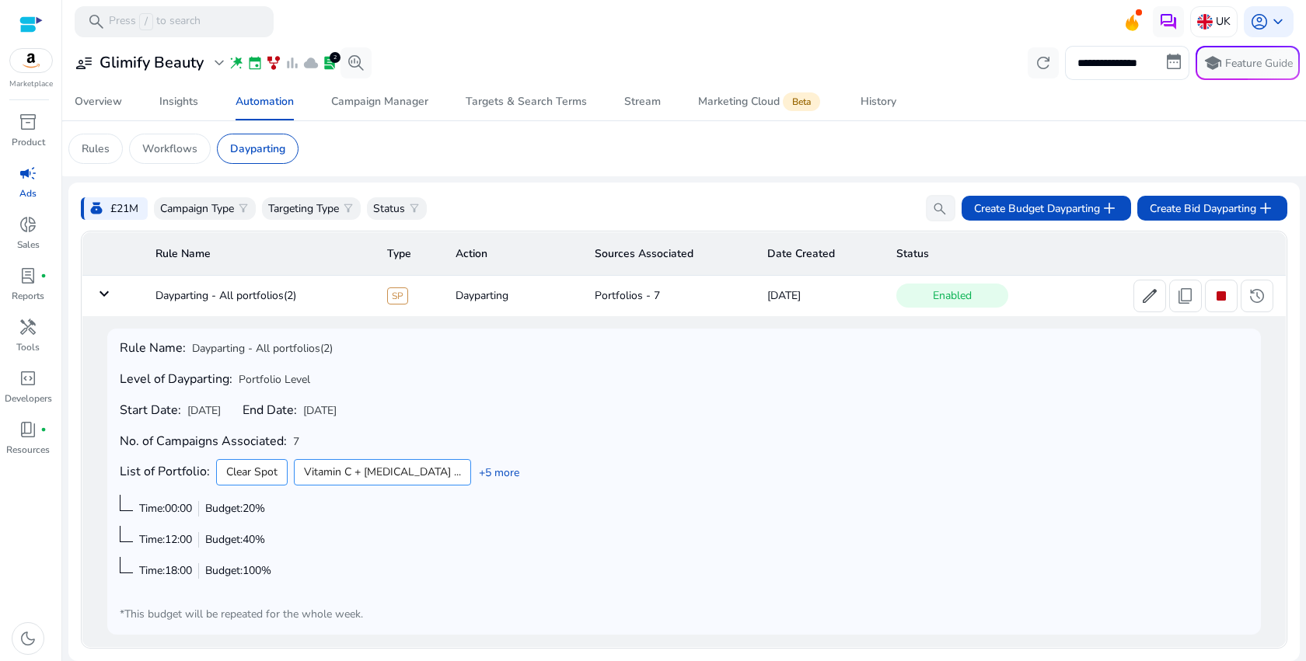
click at [106, 293] on mat-icon "keyboard_arrow_down" at bounding box center [104, 293] width 19 height 19
